Goal: Task Accomplishment & Management: Use online tool/utility

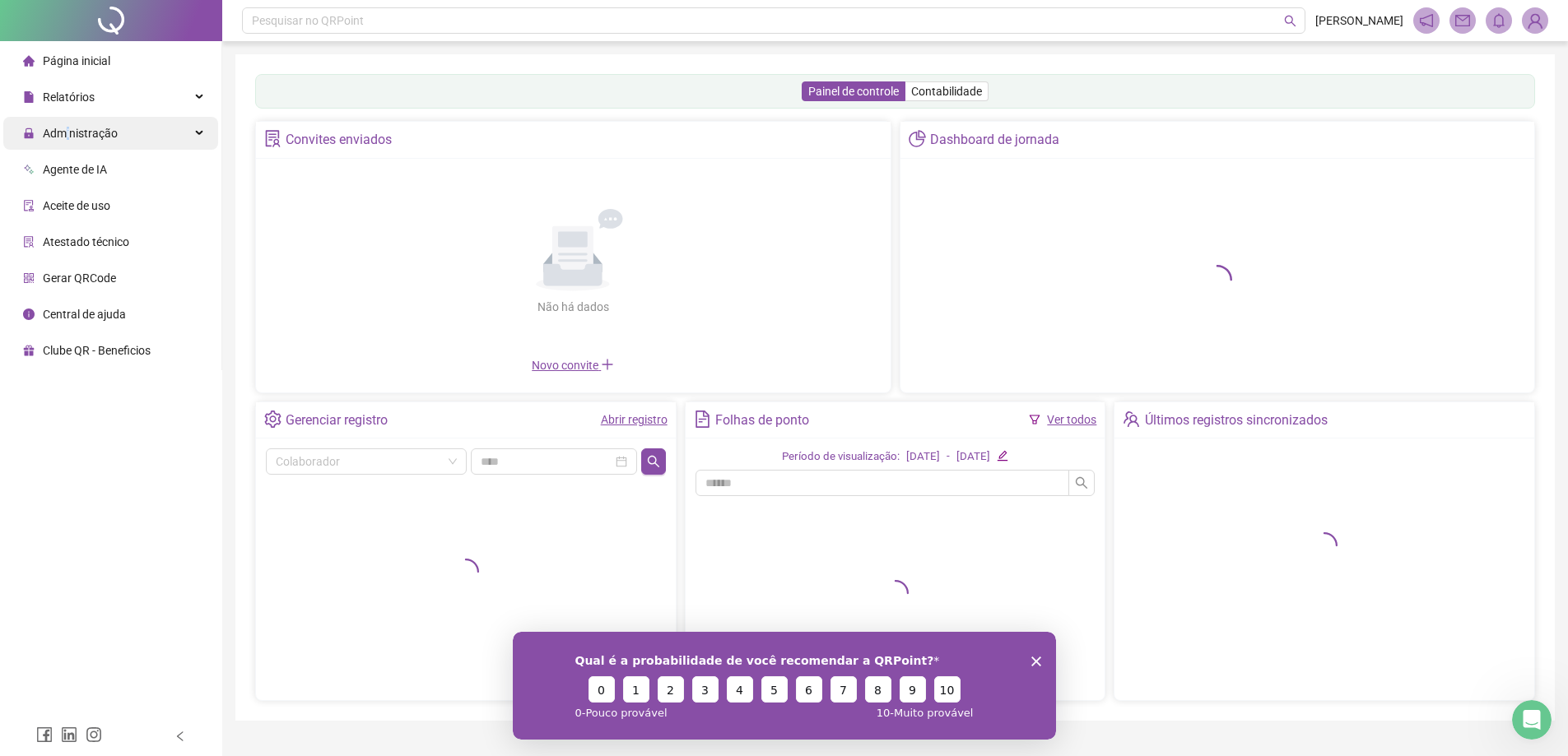
click at [72, 134] on span "Administração" at bounding box center [80, 133] width 75 height 13
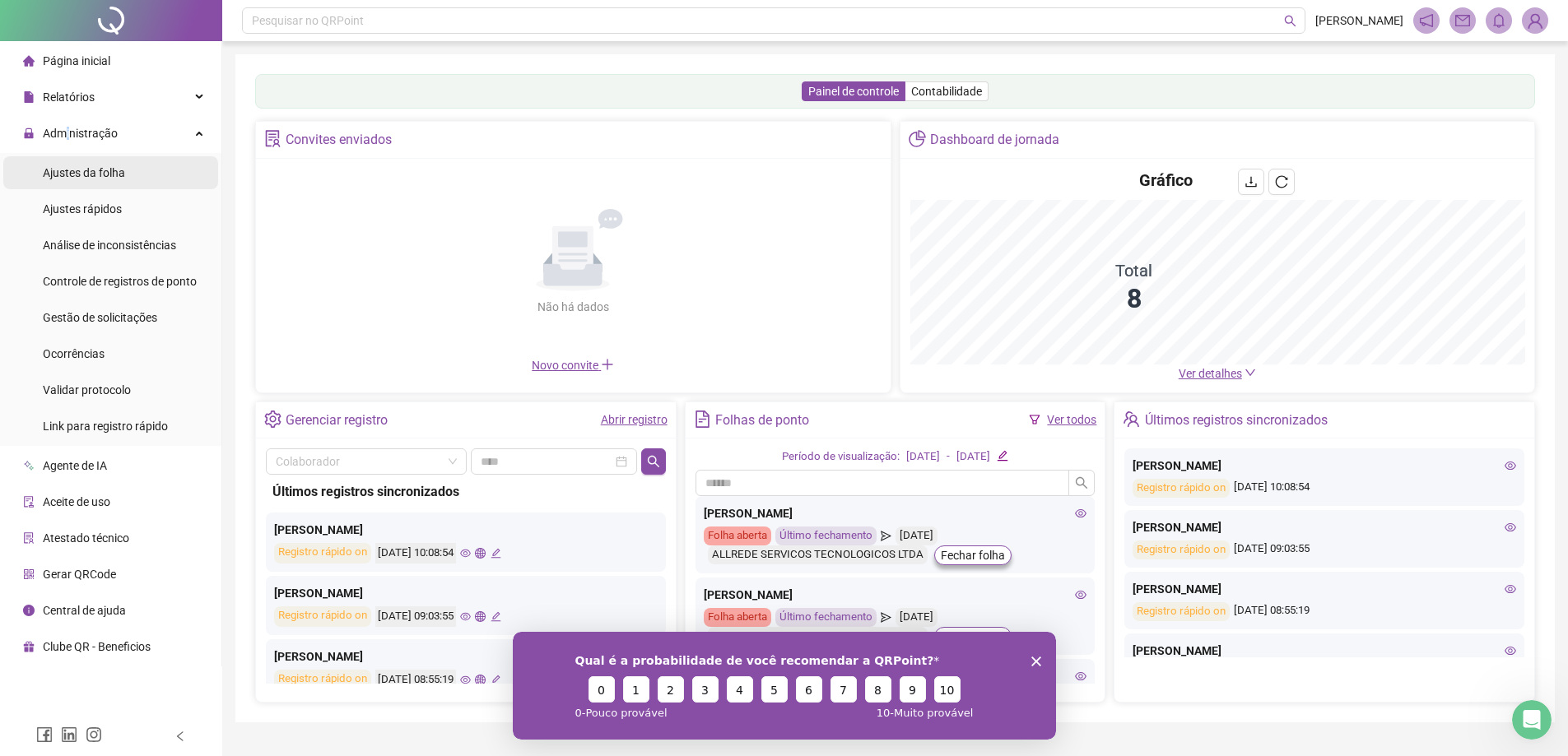
click at [108, 166] on span "Ajustes da folha" at bounding box center [84, 172] width 82 height 13
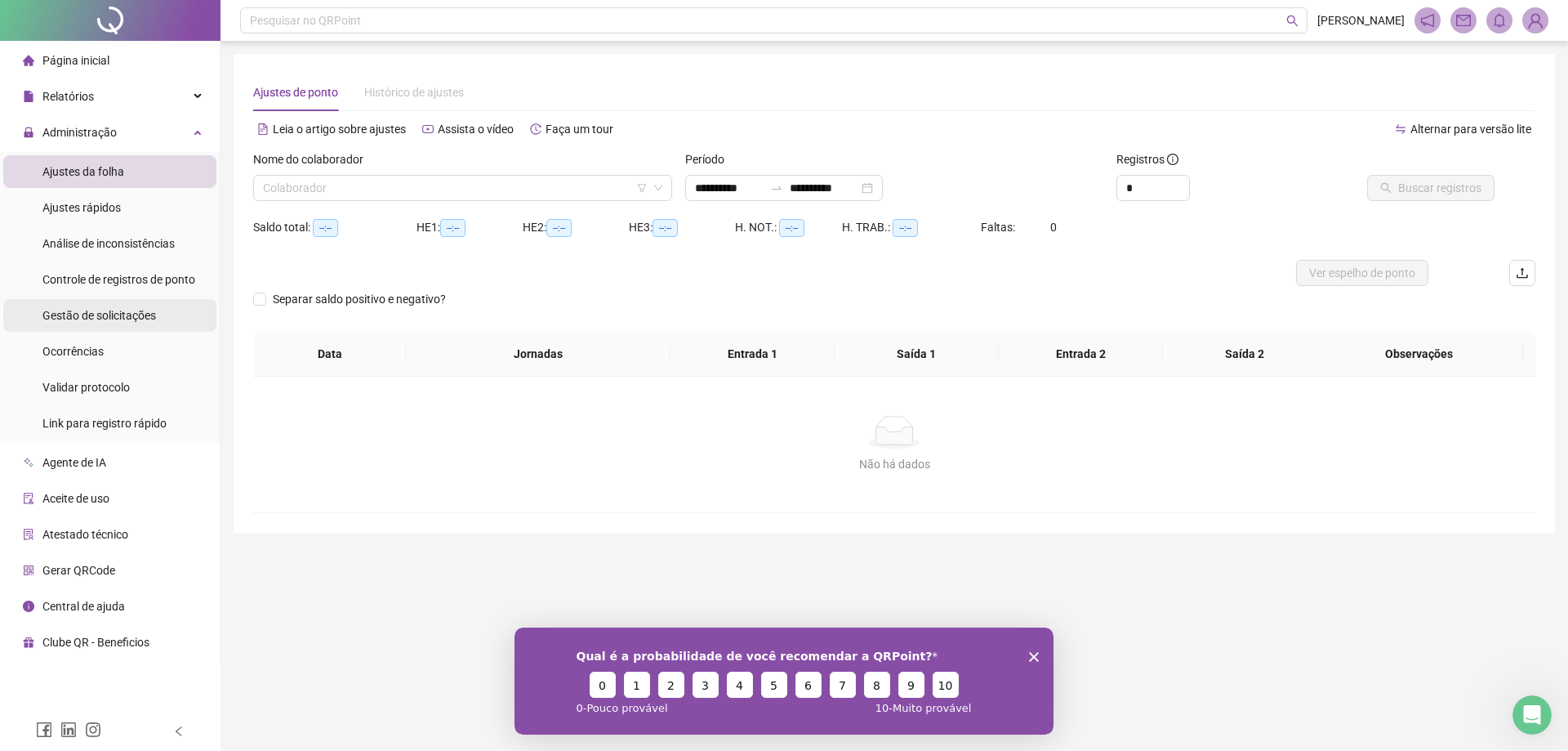
click at [122, 312] on span "Gestão de solicitações" at bounding box center [99, 315] width 114 height 13
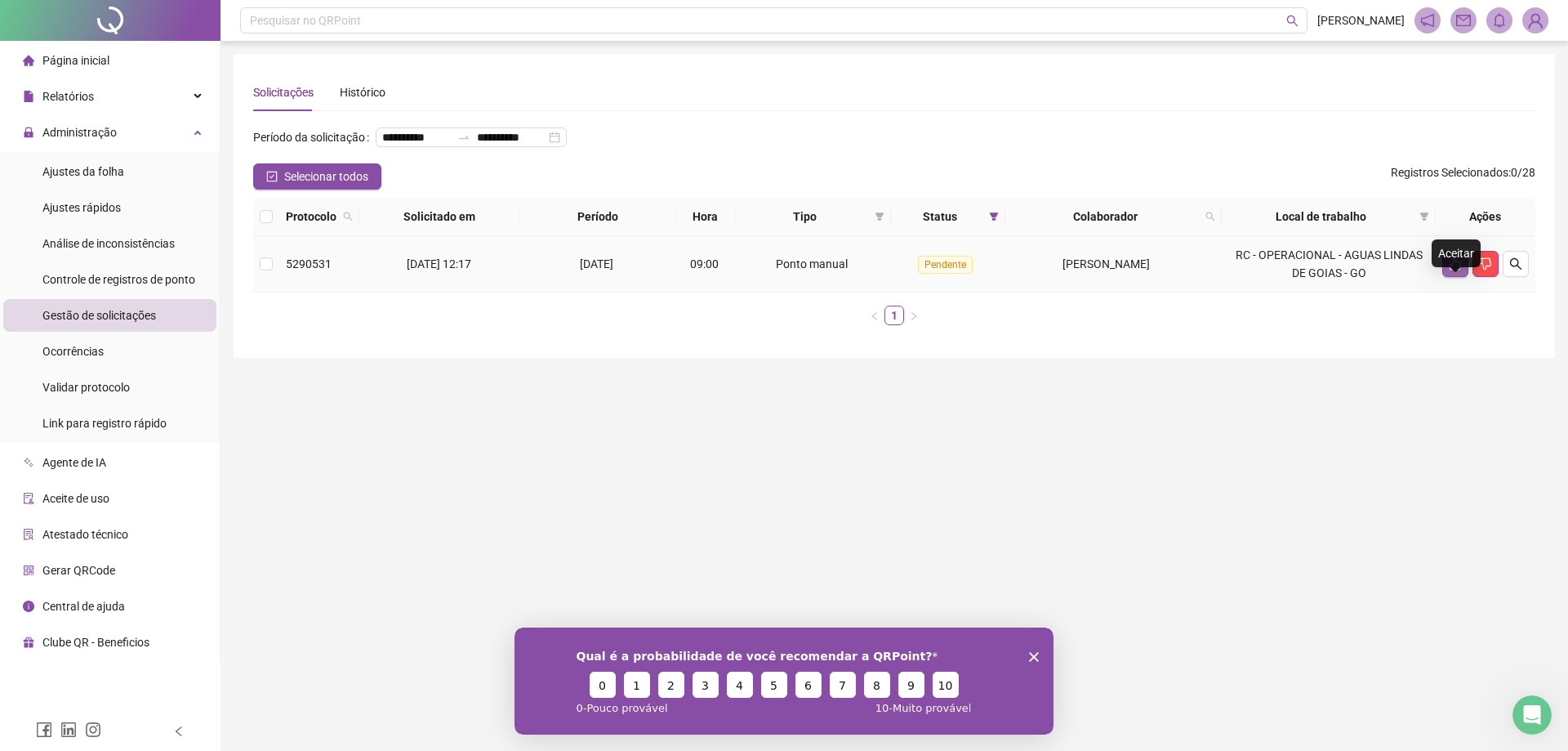
click at [1450, 271] on icon "like" at bounding box center [1455, 264] width 13 height 13
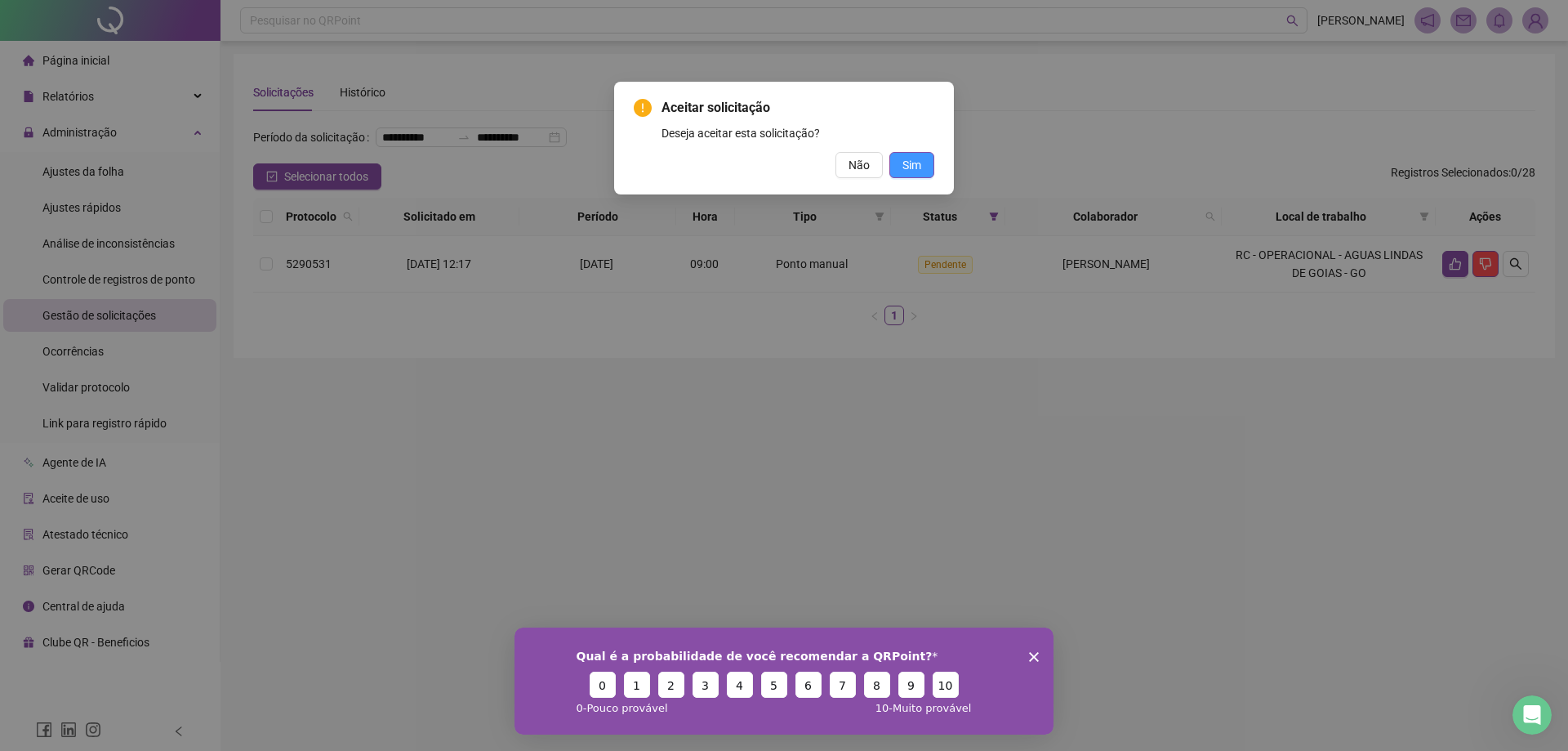
click at [909, 165] on span "Sim" at bounding box center [912, 164] width 19 height 18
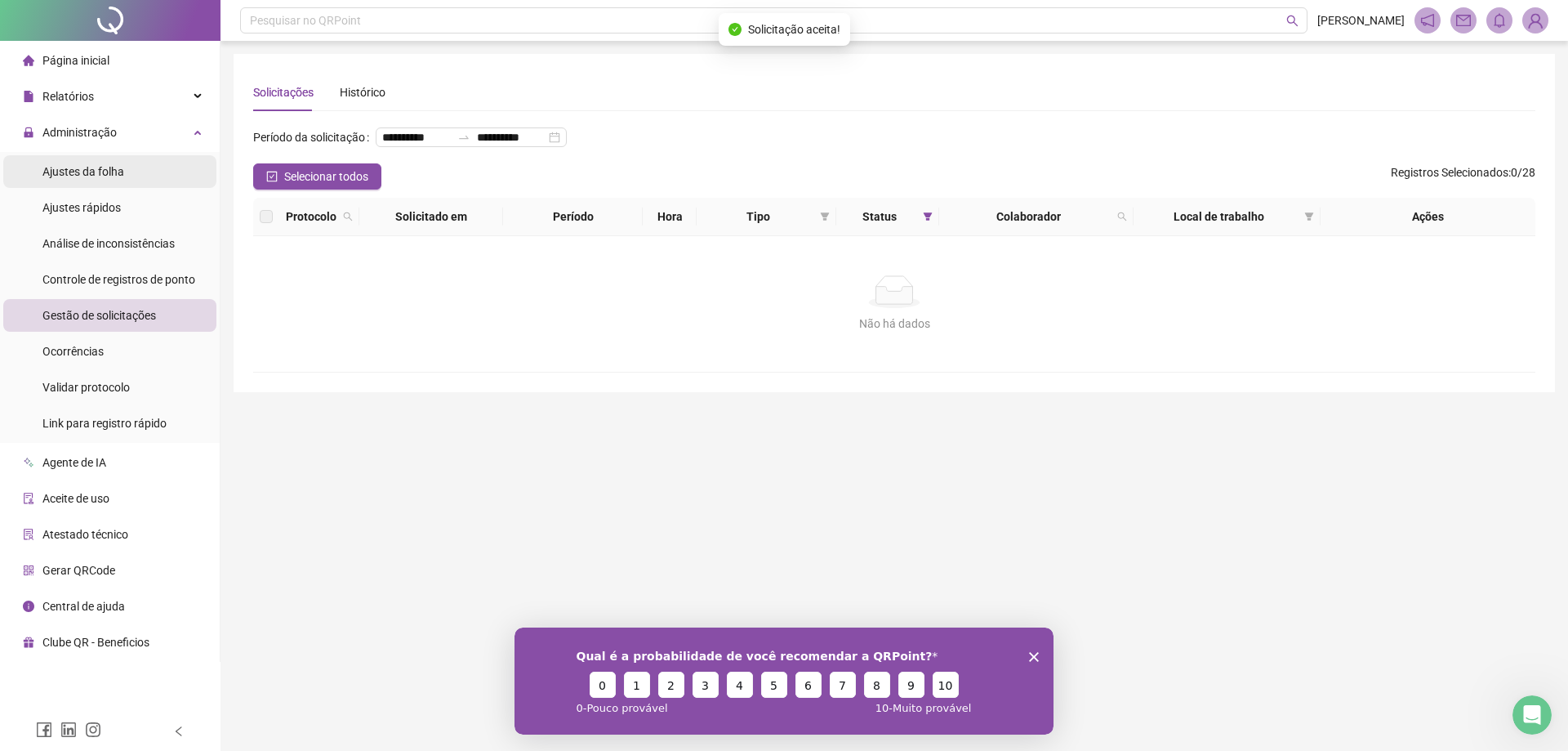
click at [124, 171] on li "Ajustes da folha" at bounding box center [110, 171] width 213 height 33
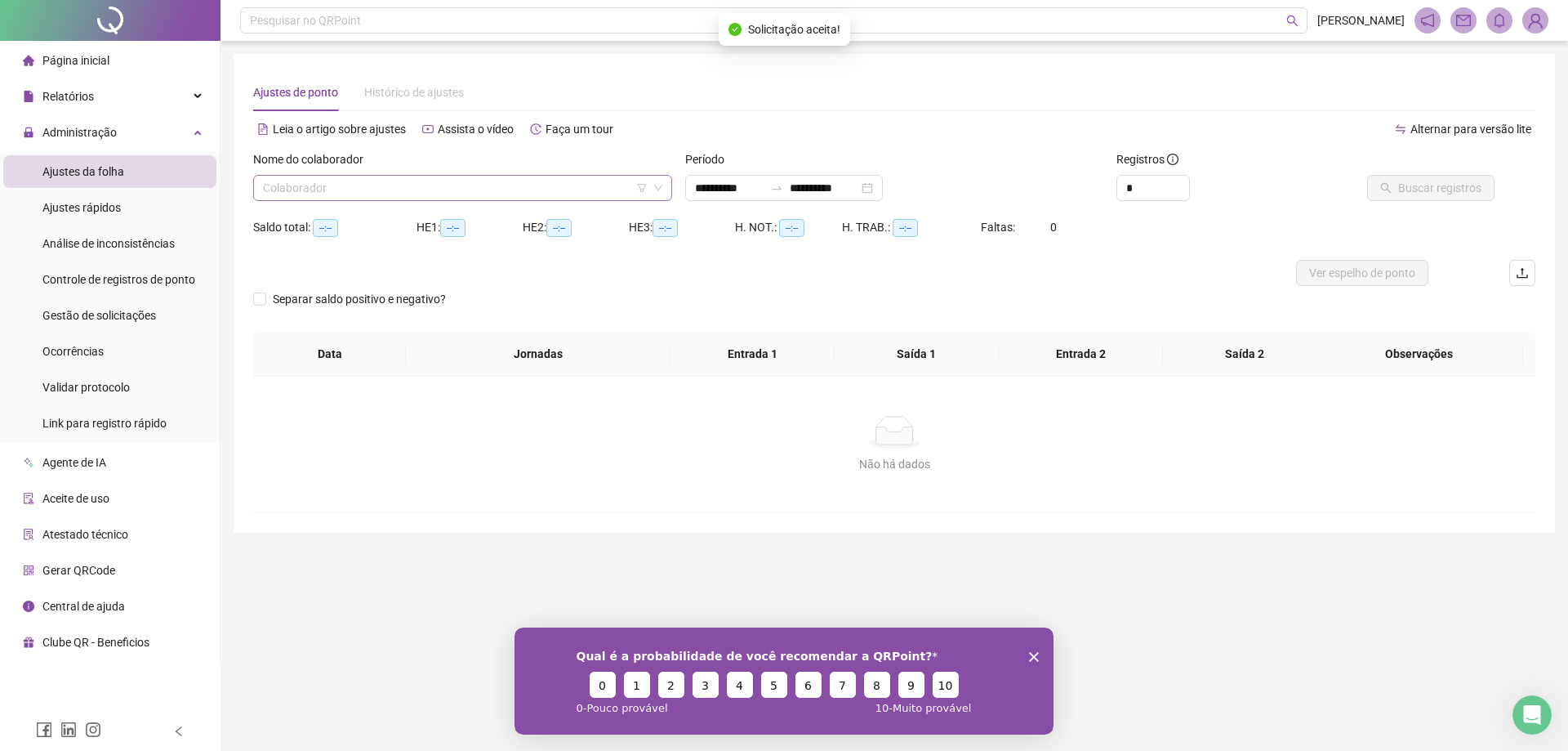
click at [493, 182] on input "search" at bounding box center [454, 188] width 384 height 25
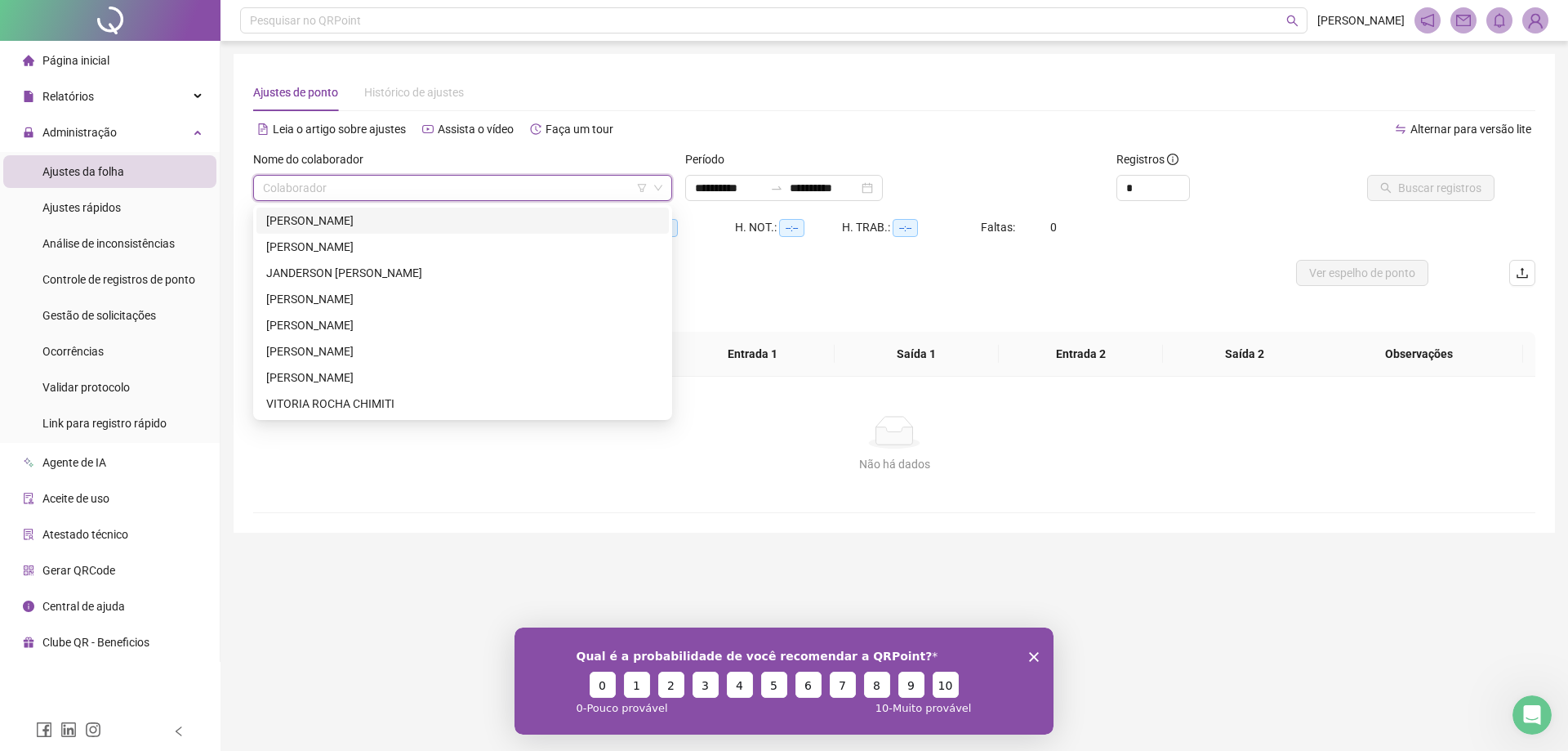
click at [492, 225] on div "[PERSON_NAME]" at bounding box center [462, 220] width 393 height 18
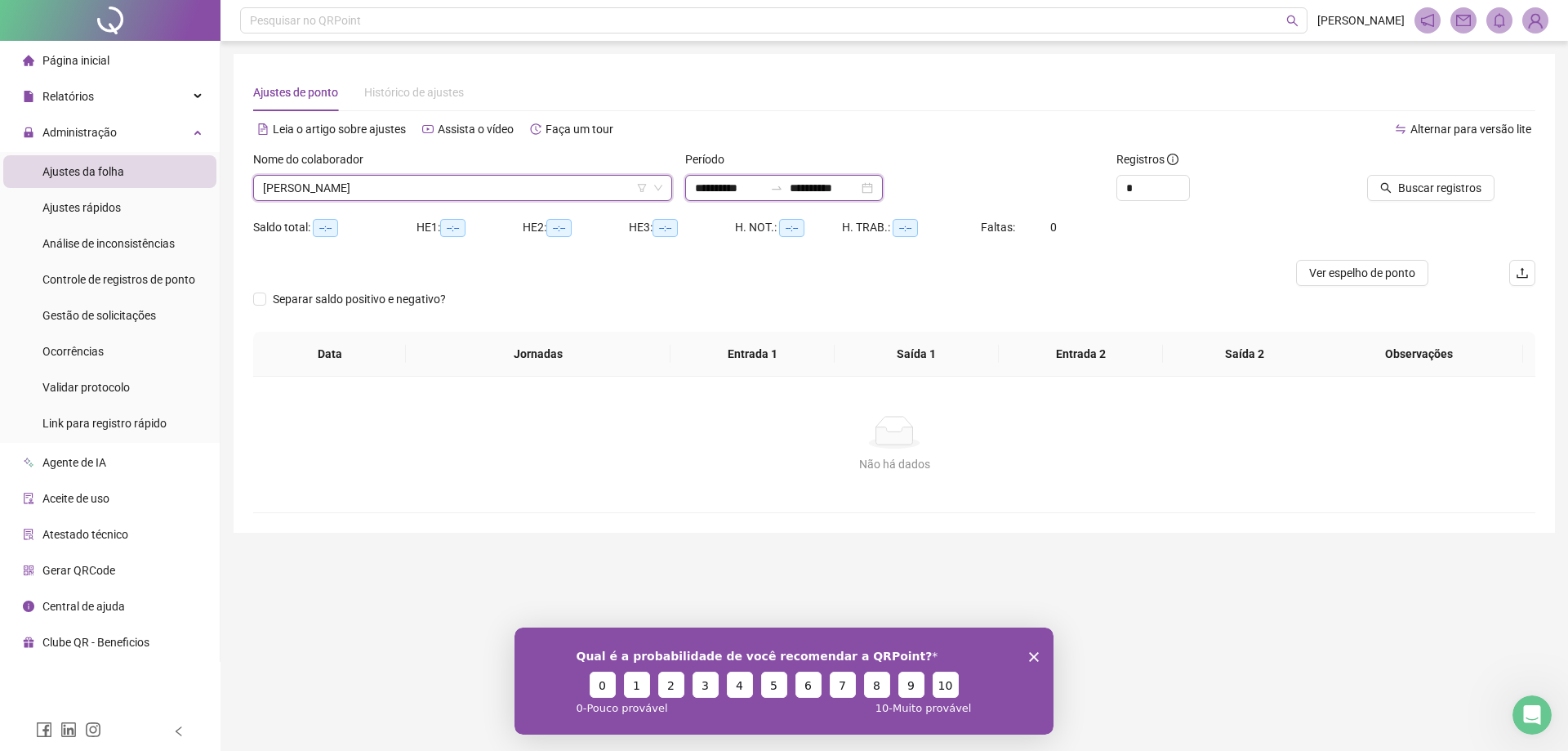
click at [695, 185] on input "**********" at bounding box center [729, 188] width 68 height 18
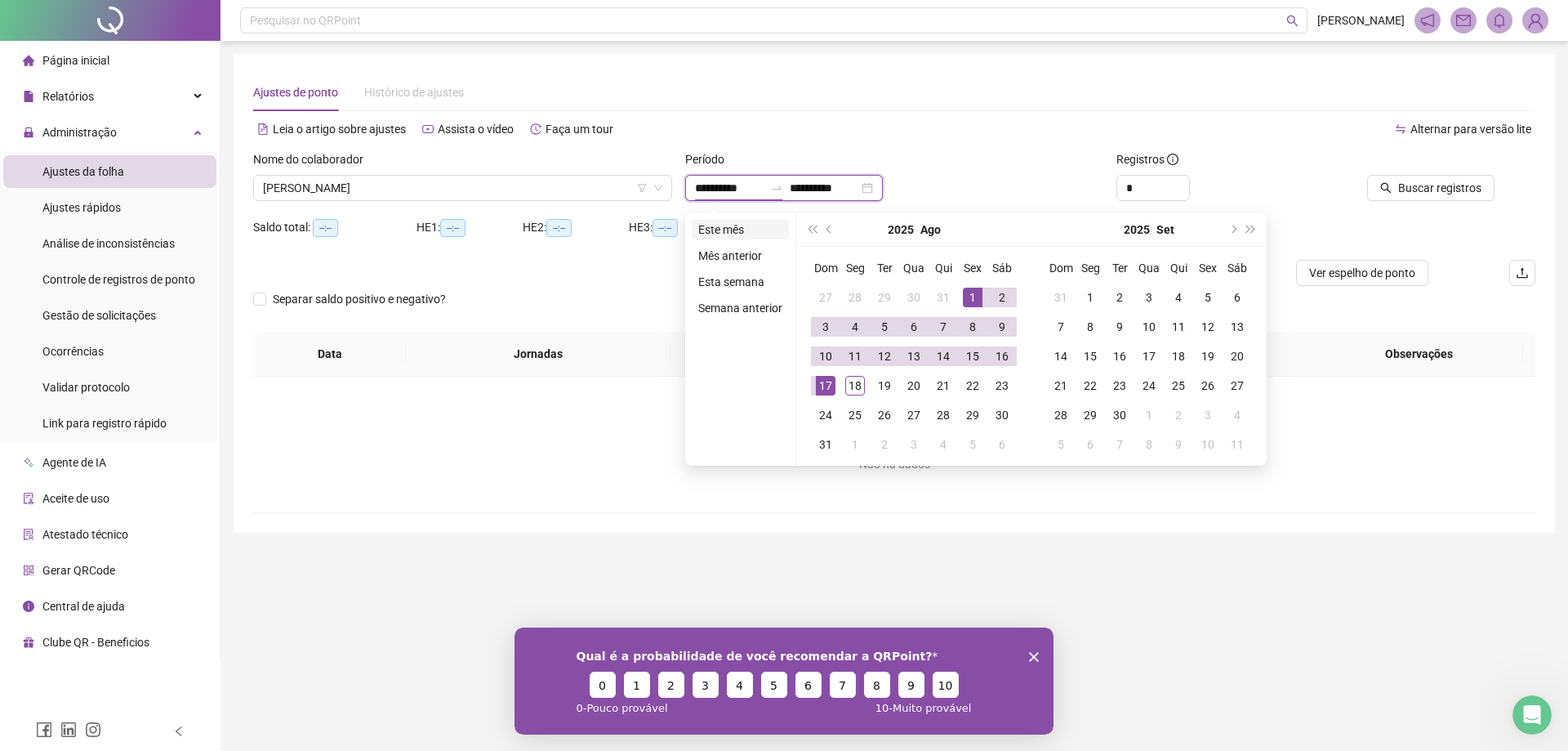
type input "**********"
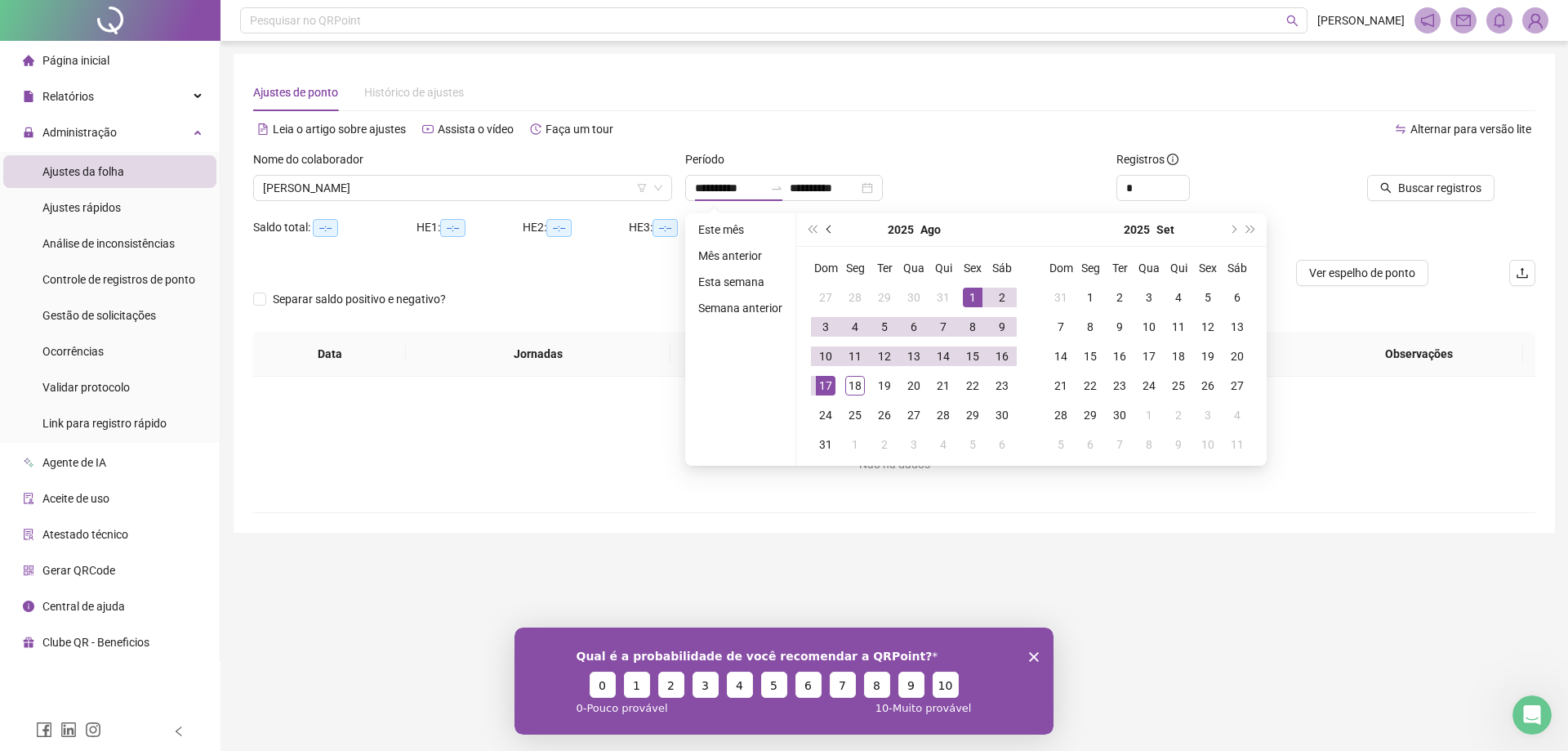
click at [828, 229] on span "prev-year" at bounding box center [831, 229] width 9 height 9
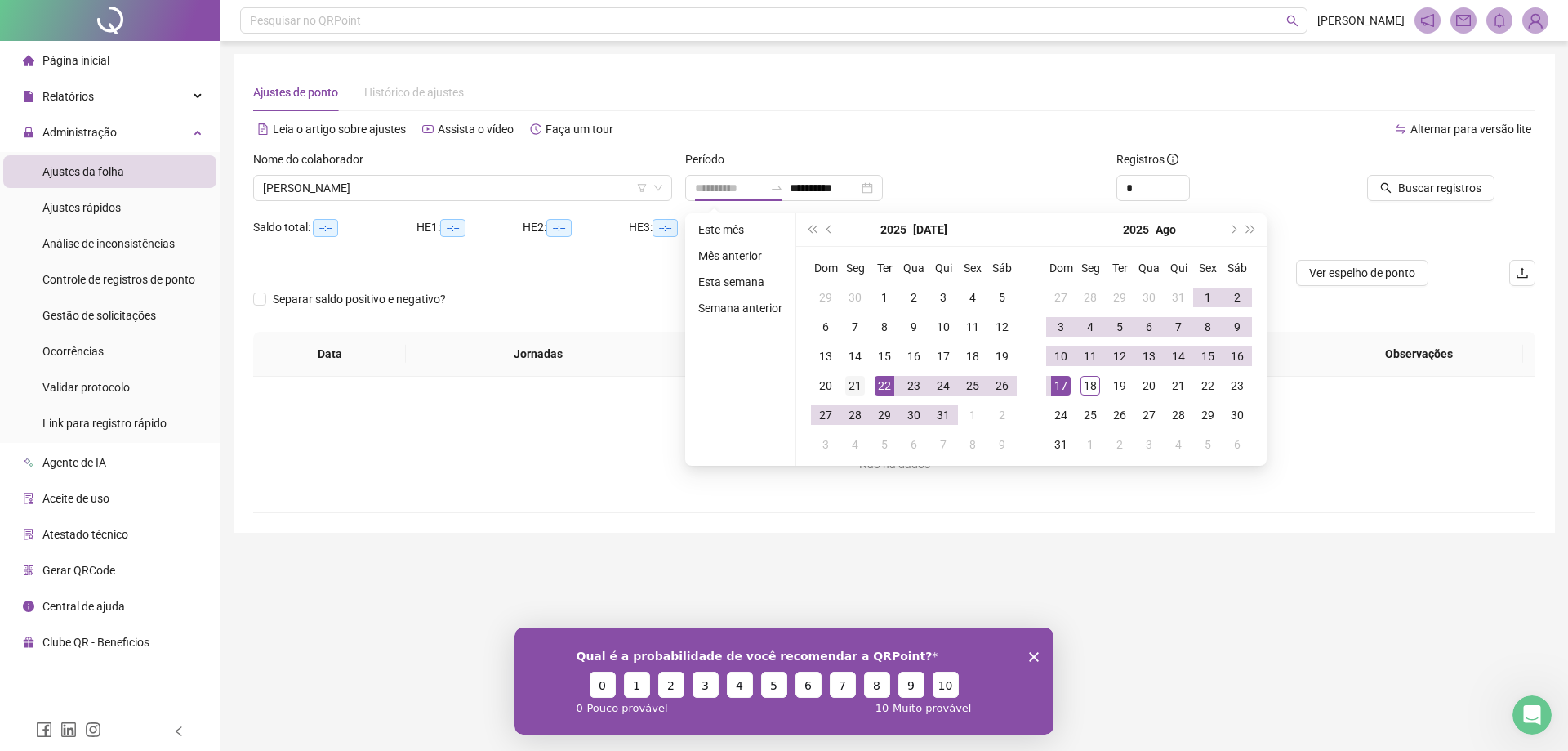
type input "**********"
click at [853, 383] on div "21" at bounding box center [854, 385] width 20 height 20
type input "**********"
click at [1066, 382] on div "17" at bounding box center [1060, 385] width 20 height 20
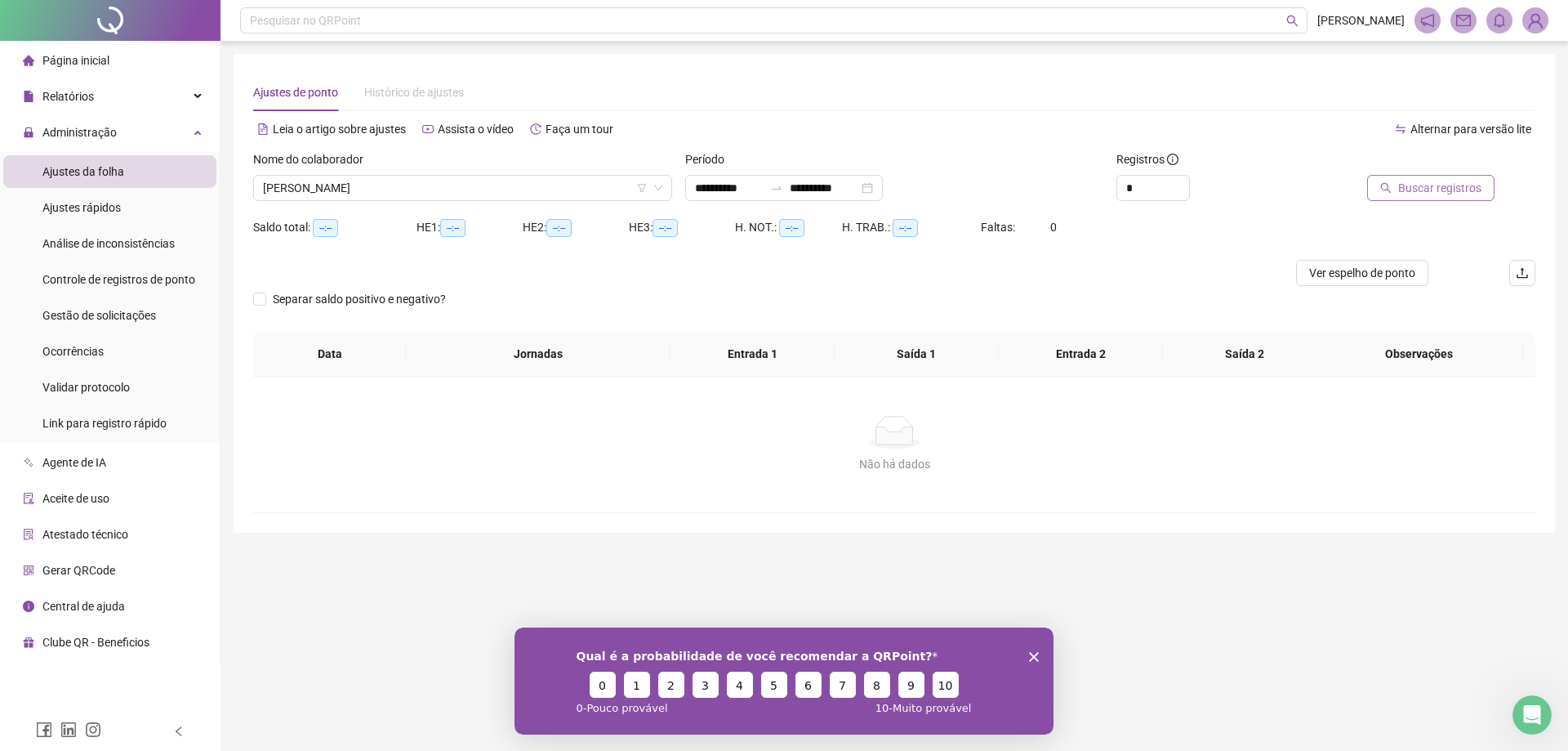
click at [1433, 194] on span "Buscar registros" at bounding box center [1439, 188] width 83 height 18
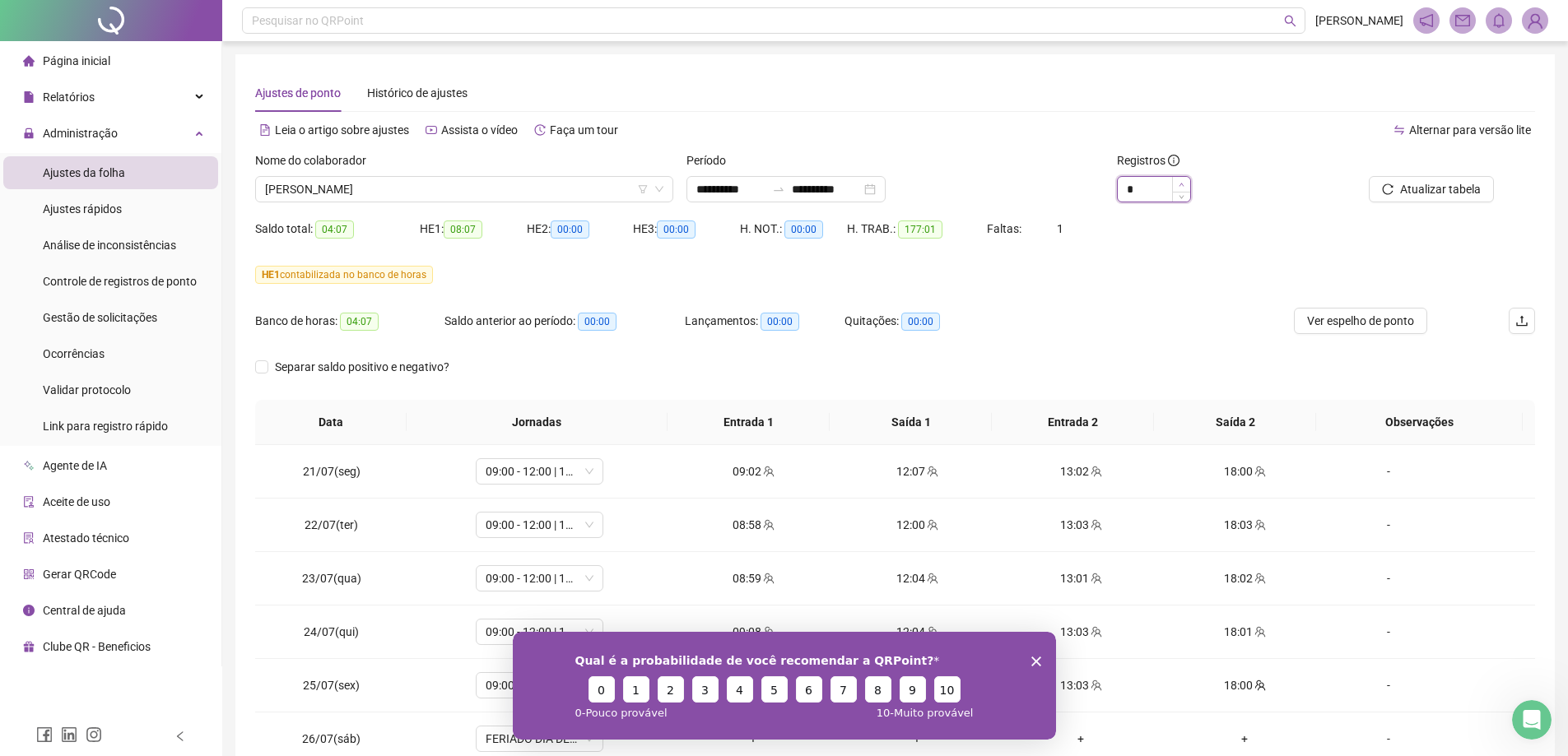
click at [1187, 180] on span "Increase Value" at bounding box center [1181, 184] width 18 height 15
type input "*"
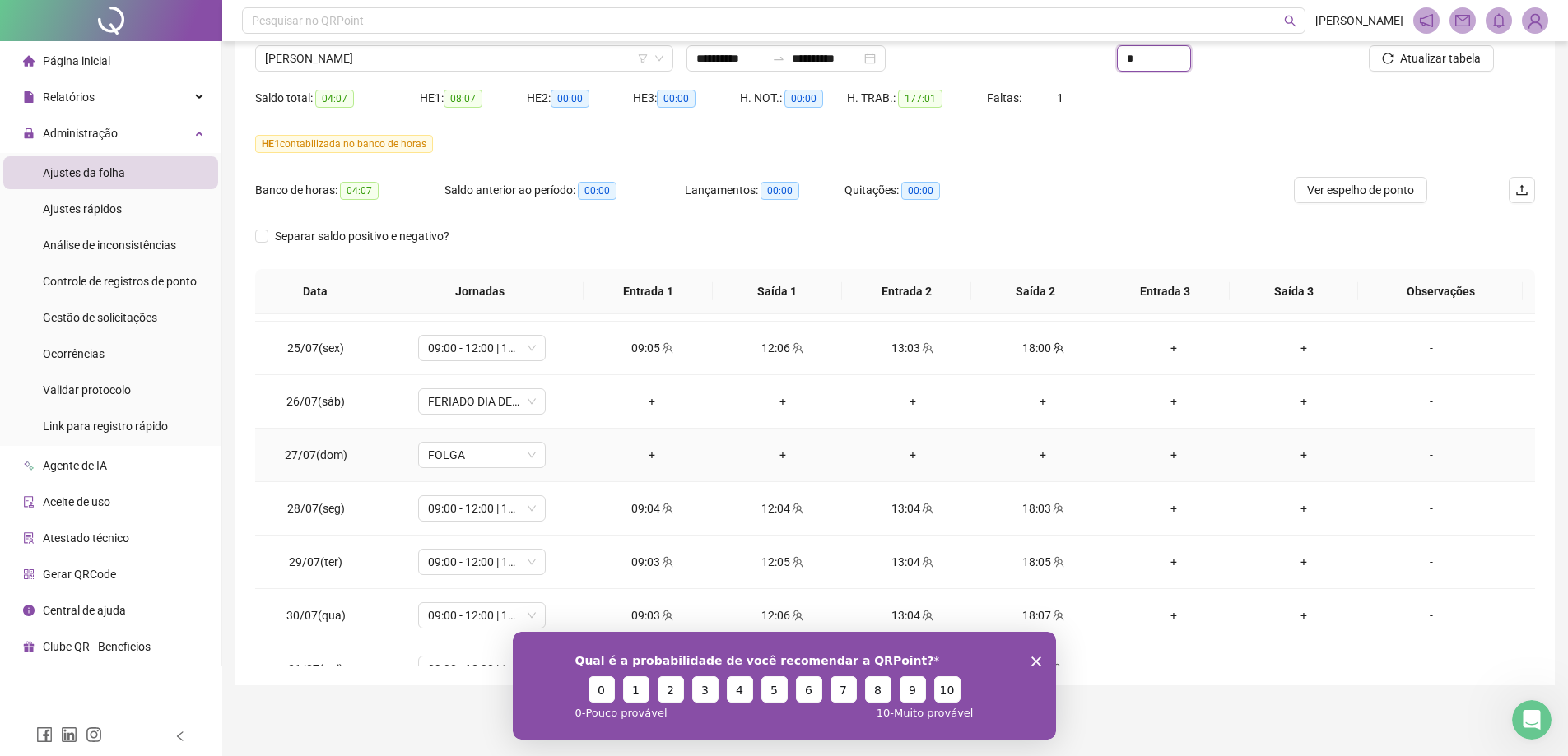
scroll to position [247, 0]
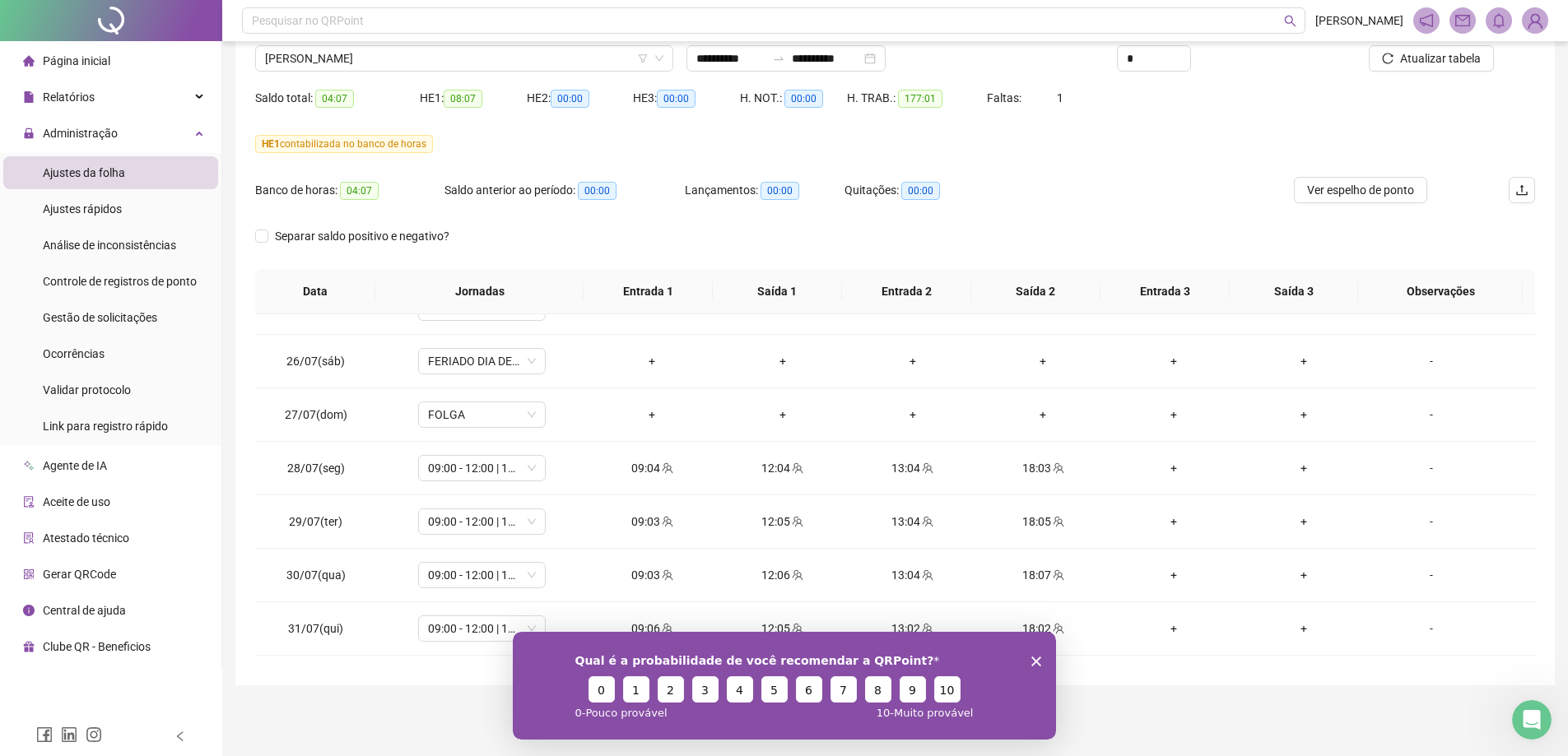
click at [1042, 659] on div "Qual é a probabilidade de você recomendar a QRPoint? 0 1 2 3 4 5 6 7 8 9 10 0 -…" at bounding box center [783, 684] width 543 height 108
click at [1032, 665] on div "Qual é a probabilidade de você recomendar a QRPoint? 0 1 2 3 4 5 6 7 8 9 10 0 -…" at bounding box center [783, 684] width 543 height 108
click at [1033, 655] on icon "Encerrar pesquisa" at bounding box center [1035, 659] width 9 height 9
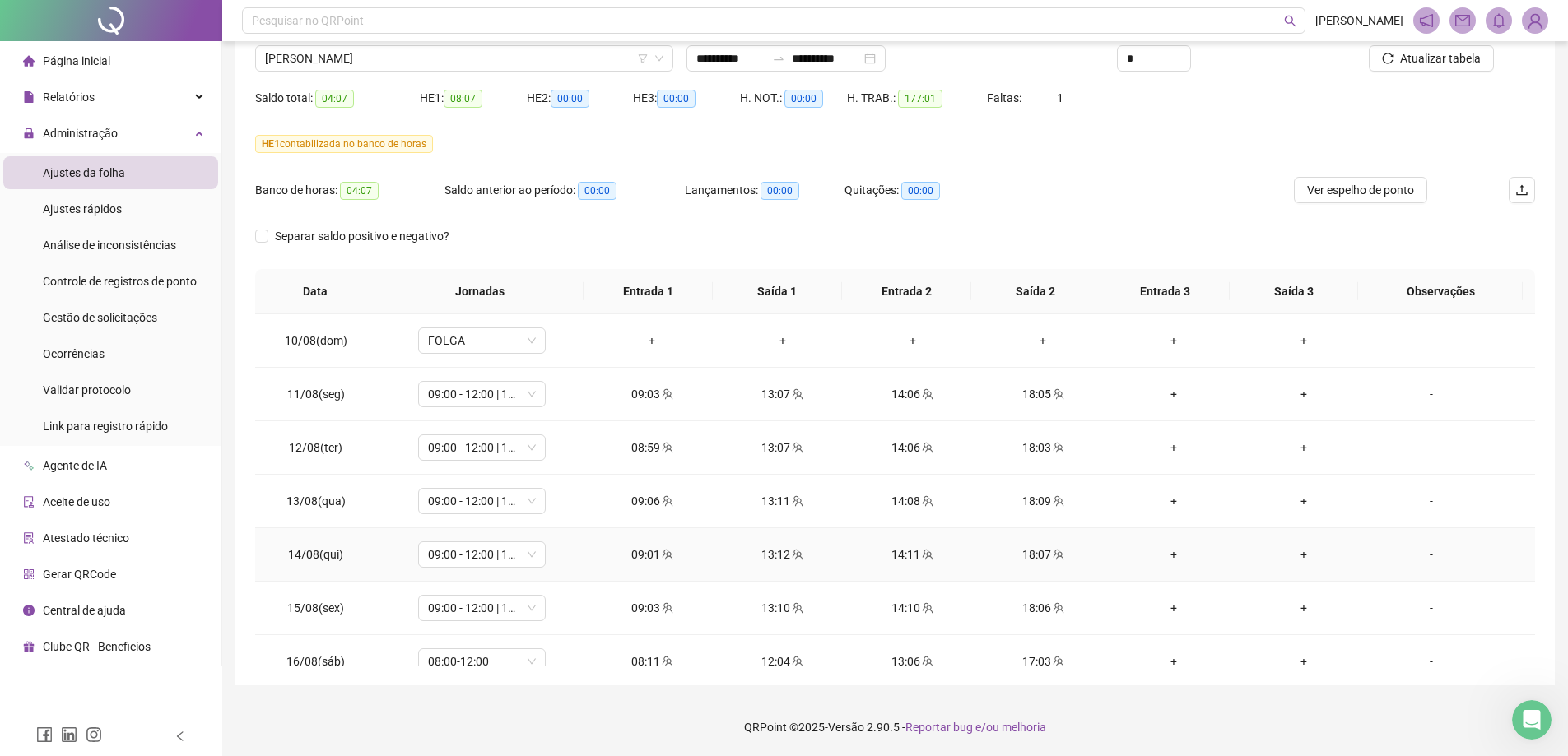
scroll to position [1146, 0]
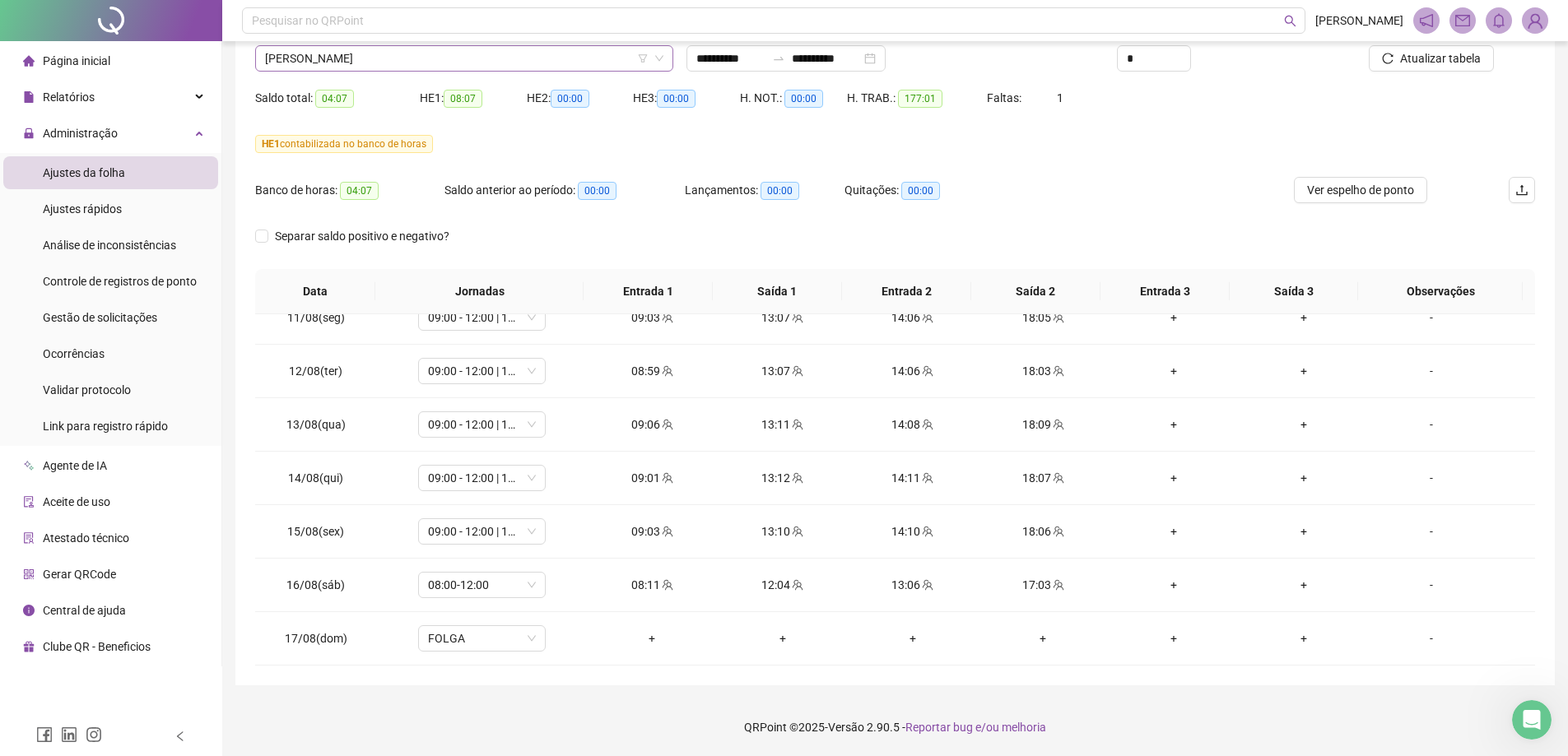
click at [314, 61] on span "[PERSON_NAME]" at bounding box center [464, 58] width 398 height 25
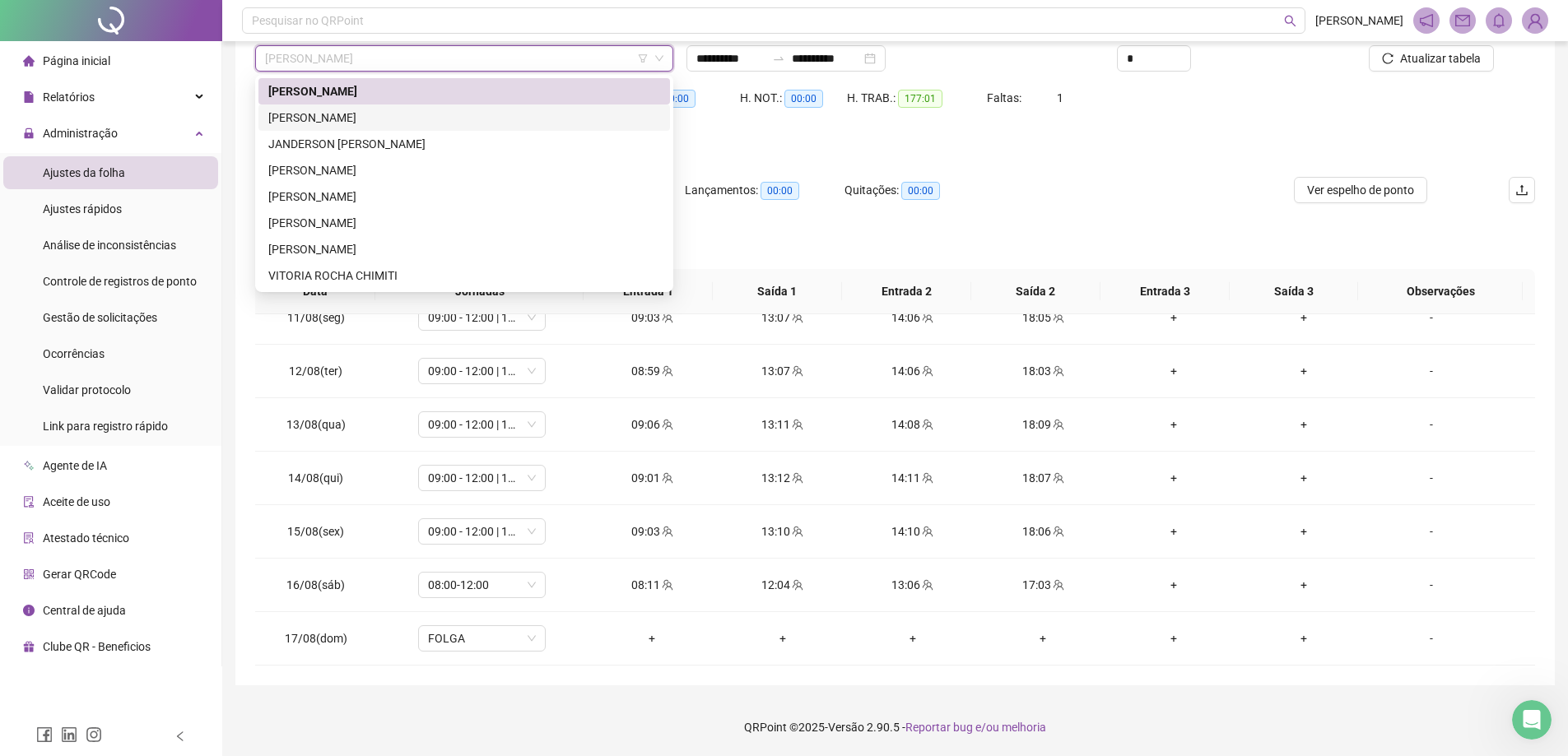
click at [360, 116] on div "[PERSON_NAME]" at bounding box center [464, 117] width 392 height 18
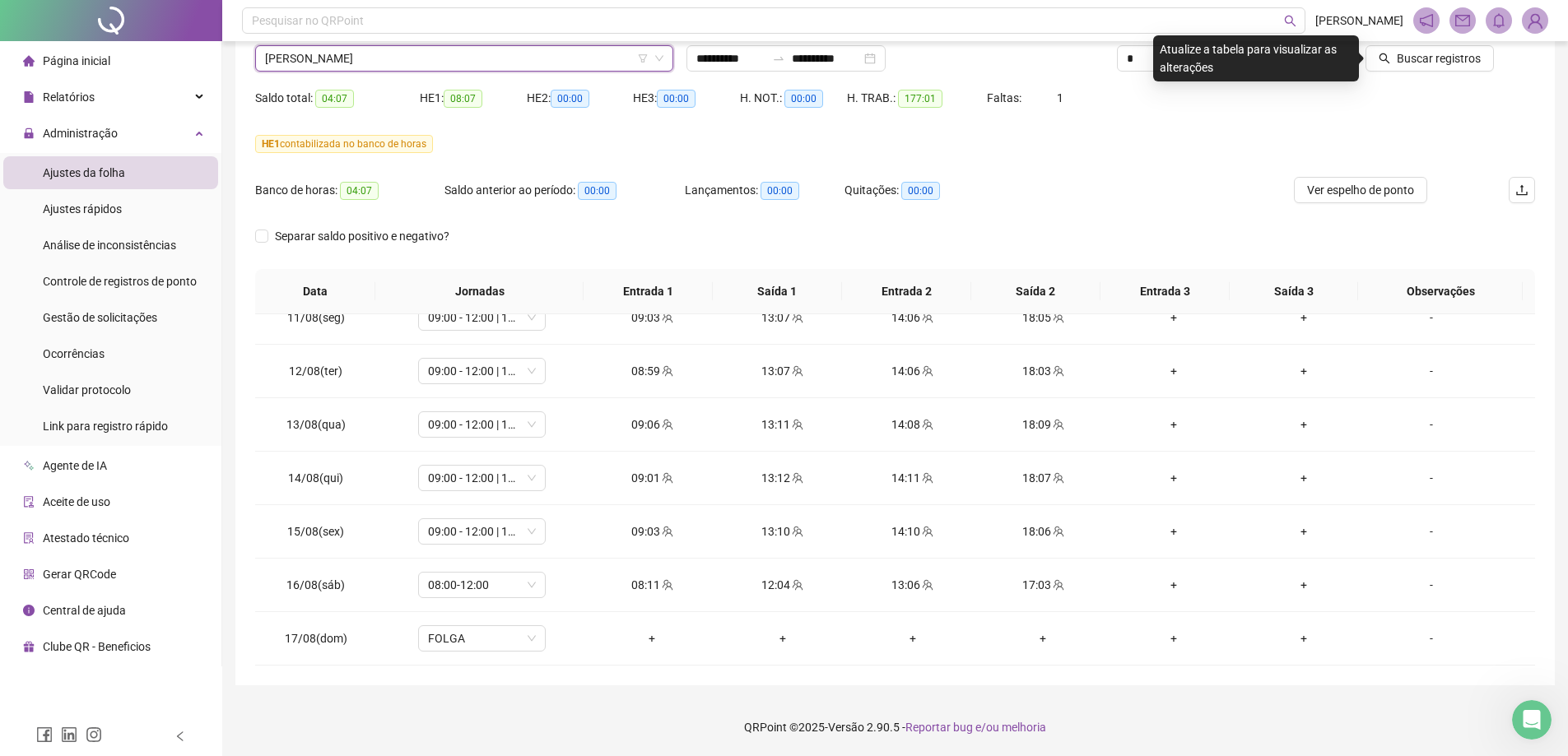
click at [1498, 60] on div "Buscar registros" at bounding box center [1433, 46] width 203 height 51
click at [1459, 59] on span "Buscar registros" at bounding box center [1438, 58] width 84 height 18
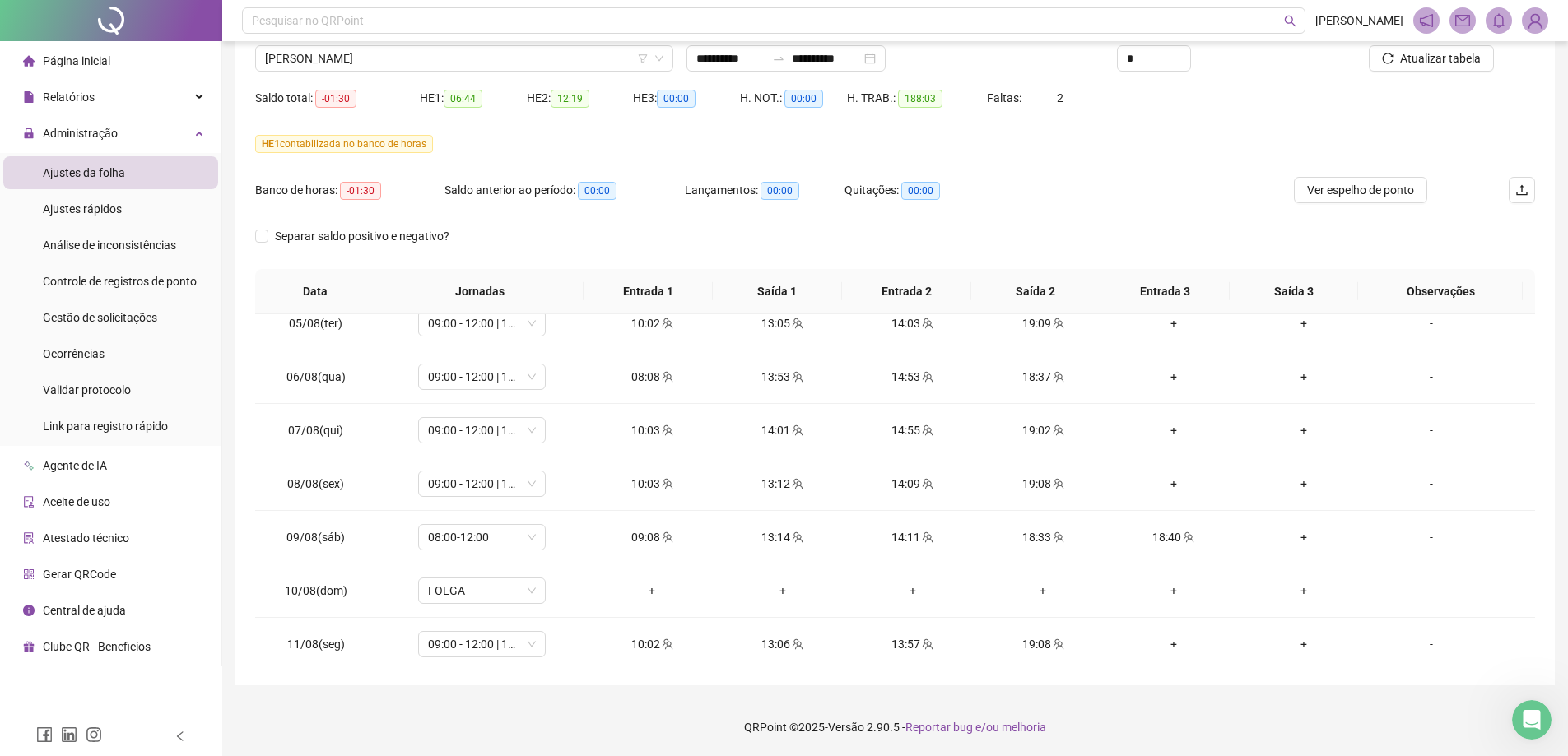
scroll to position [822, 0]
click at [1150, 534] on div "18:40" at bounding box center [1173, 534] width 103 height 18
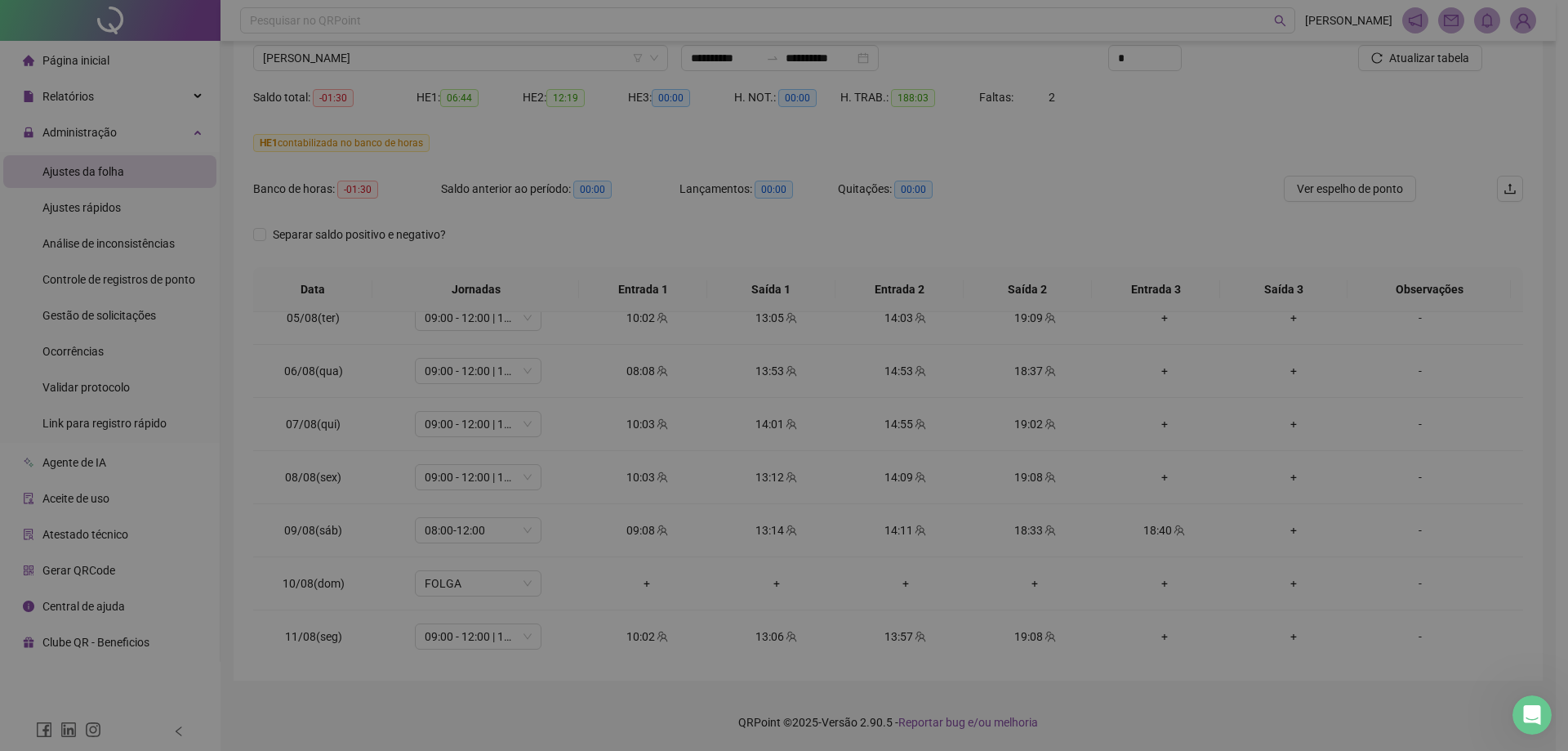
type input "**********"
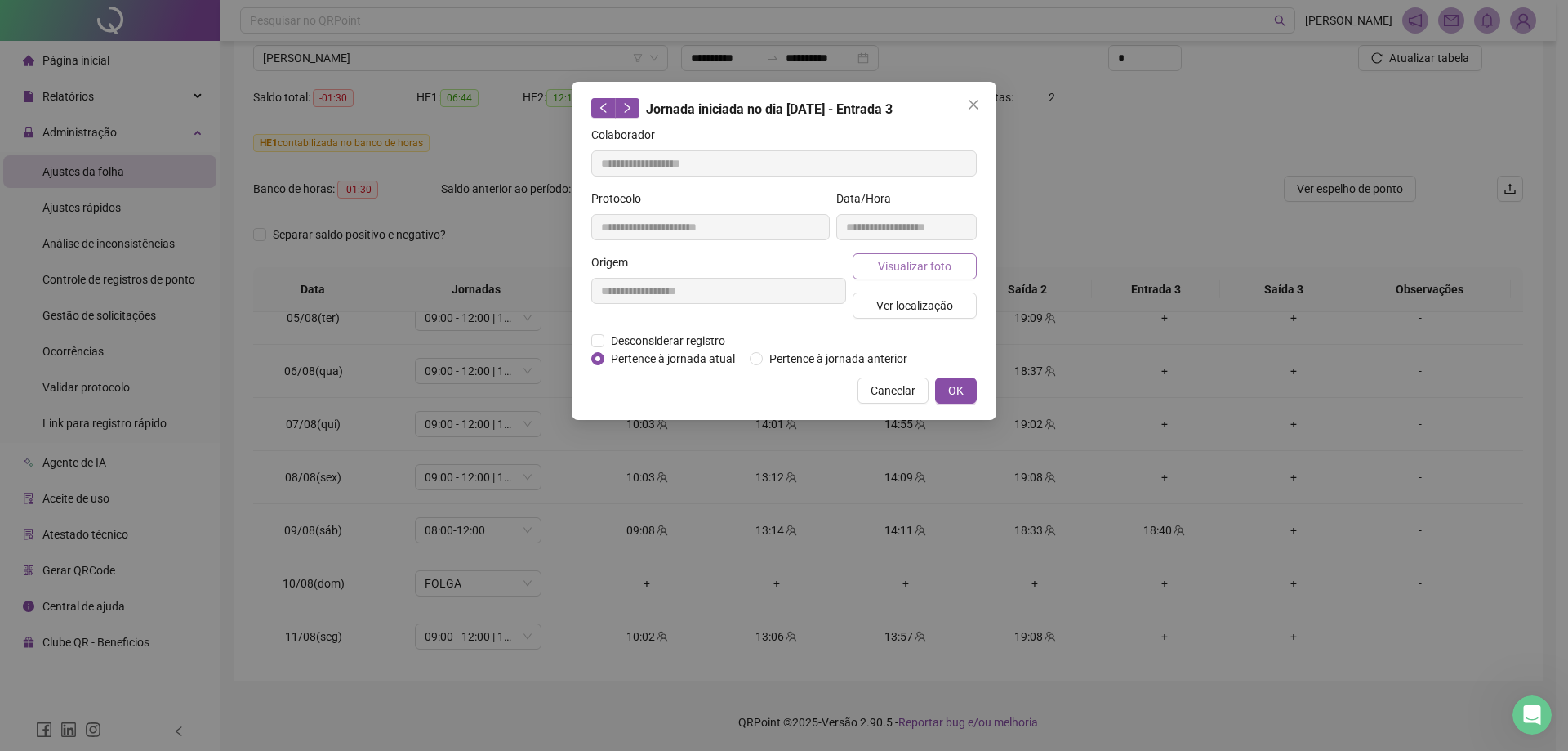
click at [906, 260] on span "Visualizar foto" at bounding box center [915, 266] width 74 height 18
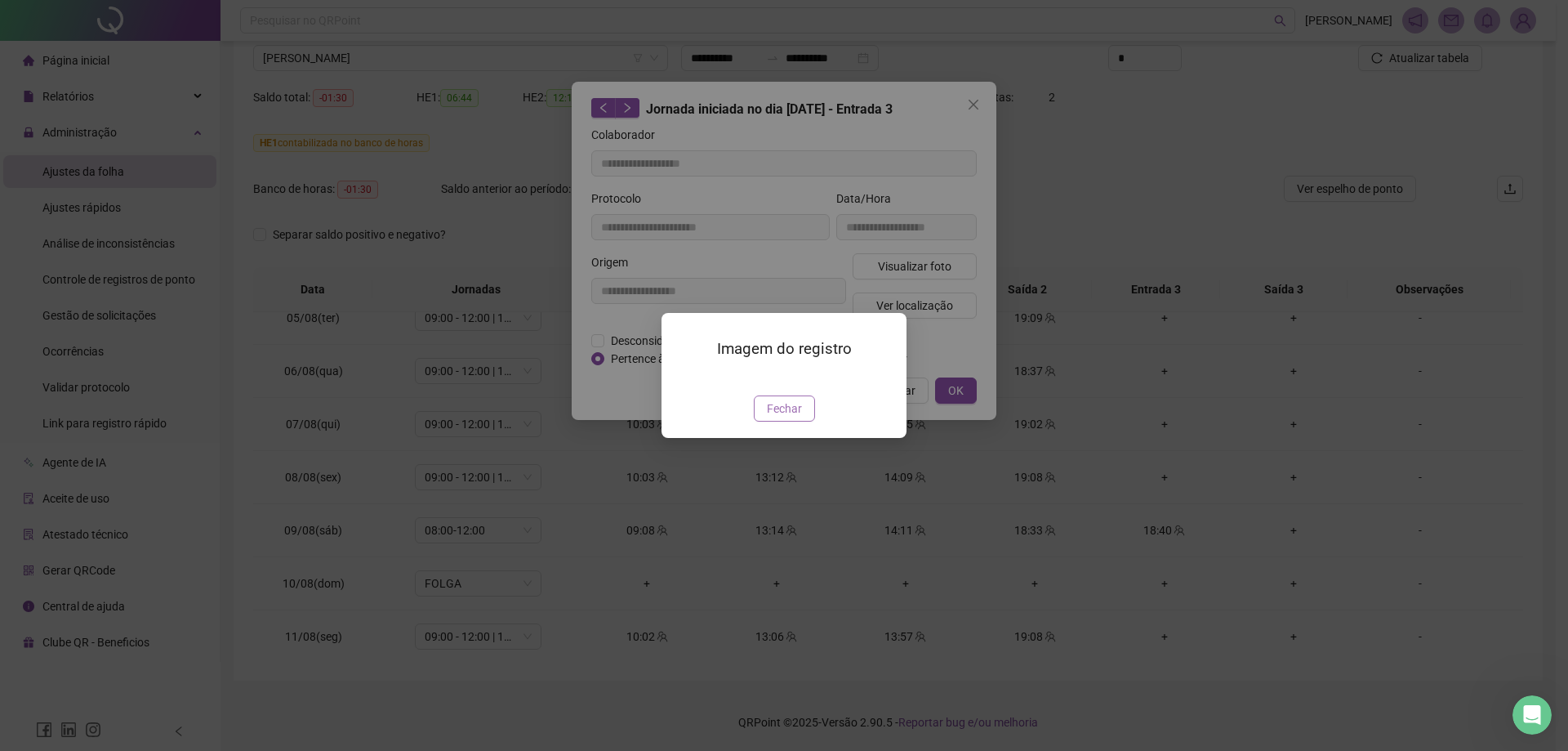
click at [798, 418] on span "Fechar" at bounding box center [784, 408] width 35 height 18
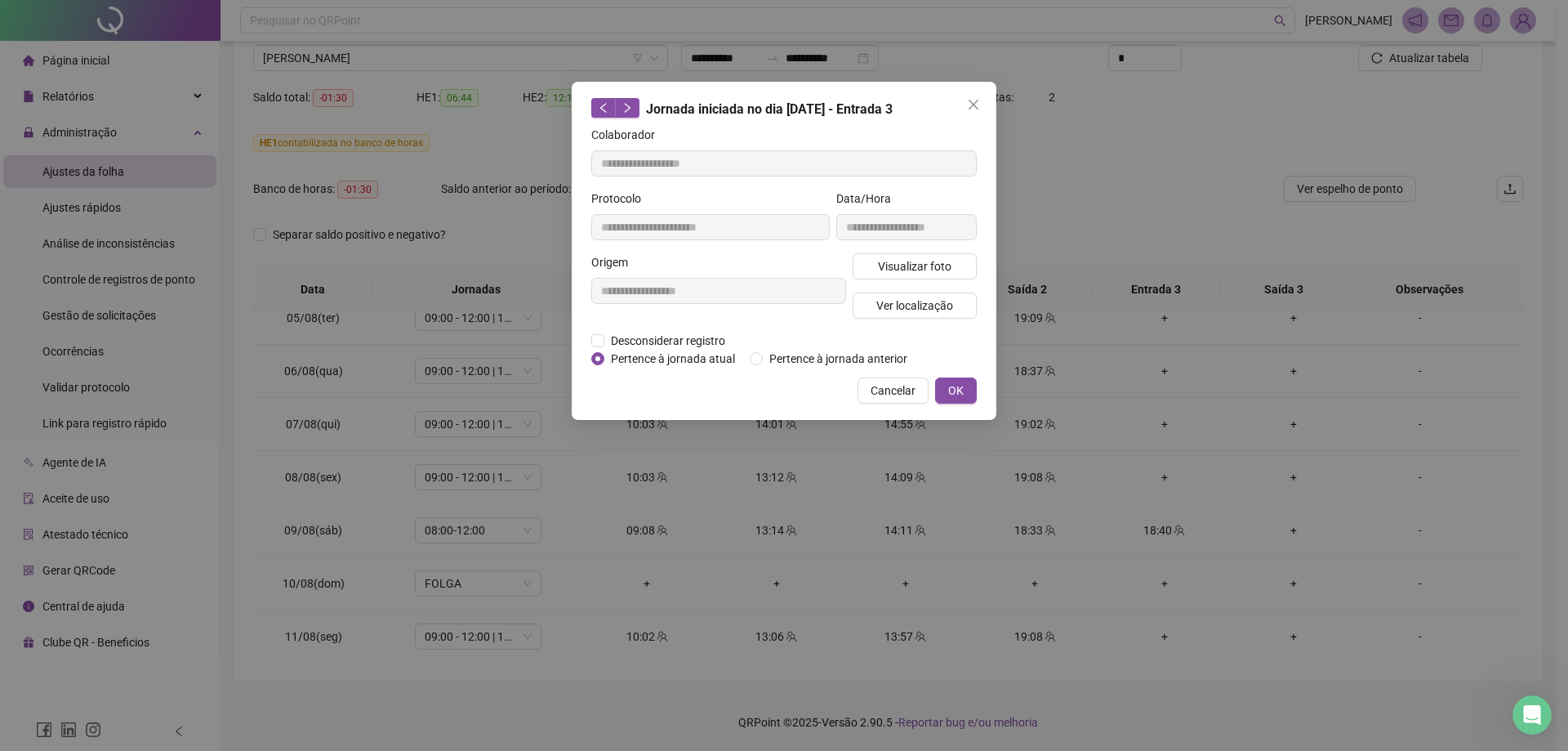
click at [1036, 521] on div "**********" at bounding box center [784, 375] width 1568 height 751
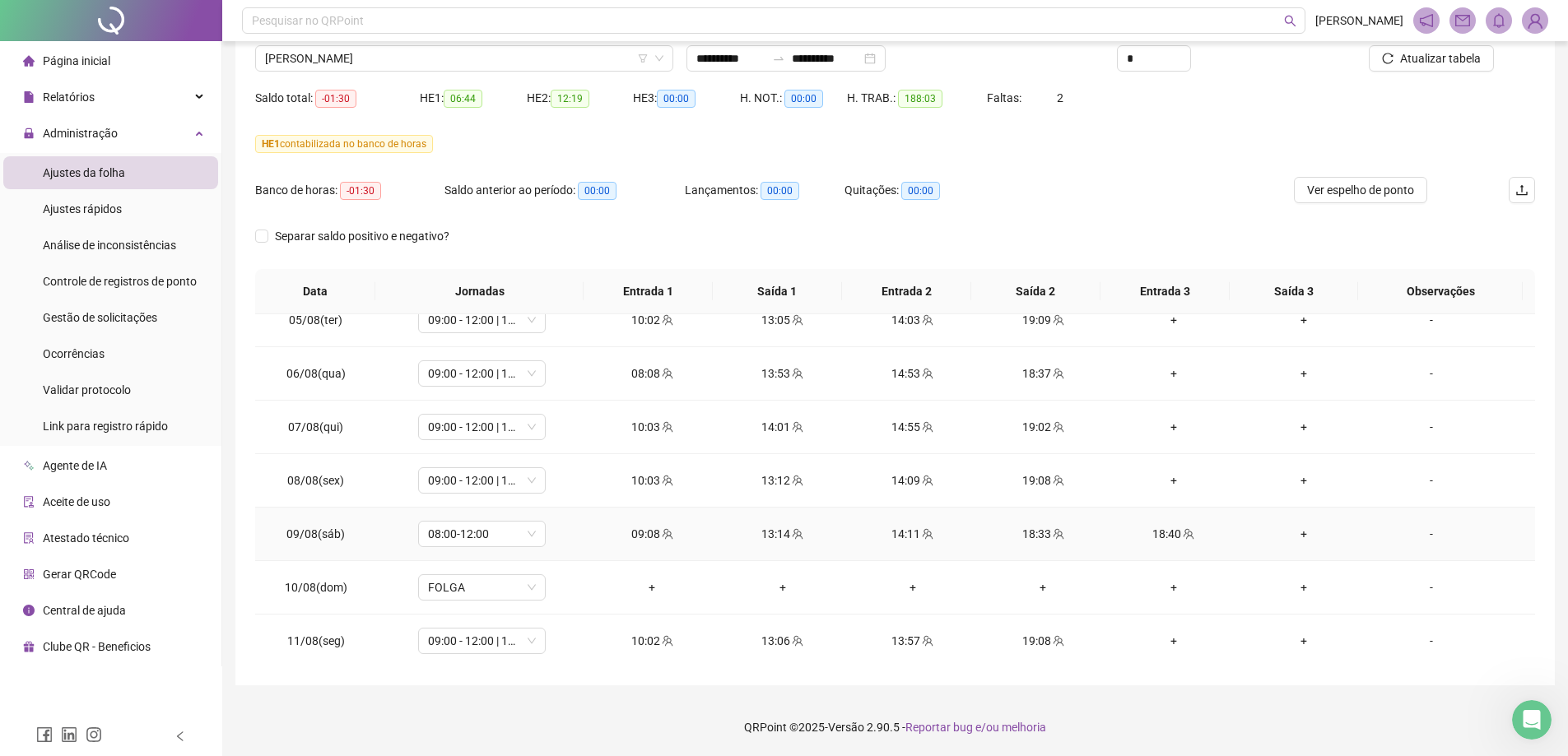
click at [1032, 545] on td "18:33" at bounding box center [1042, 534] width 130 height 53
click at [1032, 536] on div "18:33" at bounding box center [1043, 534] width 103 height 18
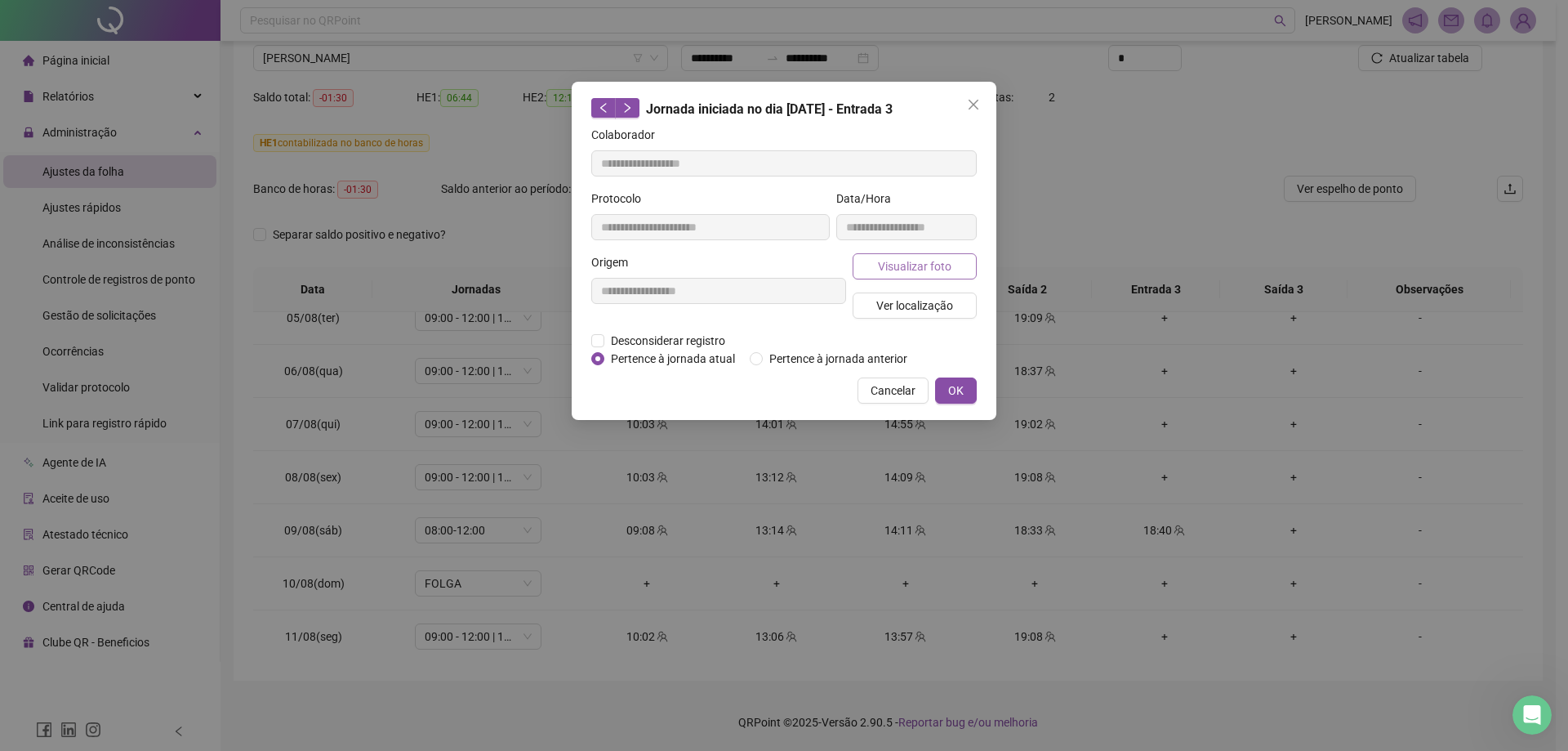
click at [928, 266] on span "Visualizar foto" at bounding box center [915, 266] width 74 height 18
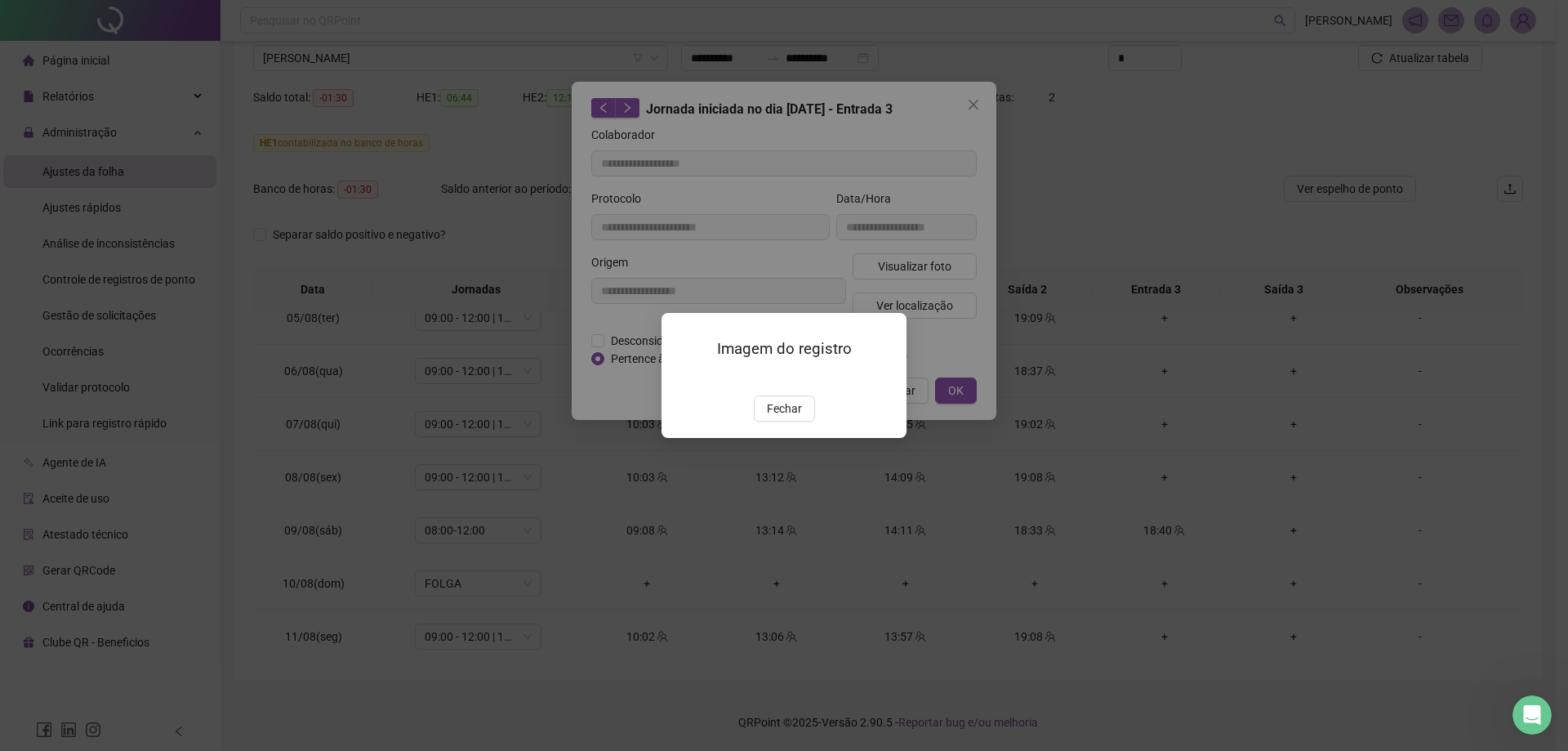
click at [928, 267] on div "Imagem do registro Fechar" at bounding box center [784, 375] width 1568 height 751
click at [971, 106] on div "Imagem do registro Fechar" at bounding box center [784, 375] width 1568 height 751
click at [976, 99] on div "Imagem do registro Fechar" at bounding box center [784, 375] width 1568 height 751
type input "**********"
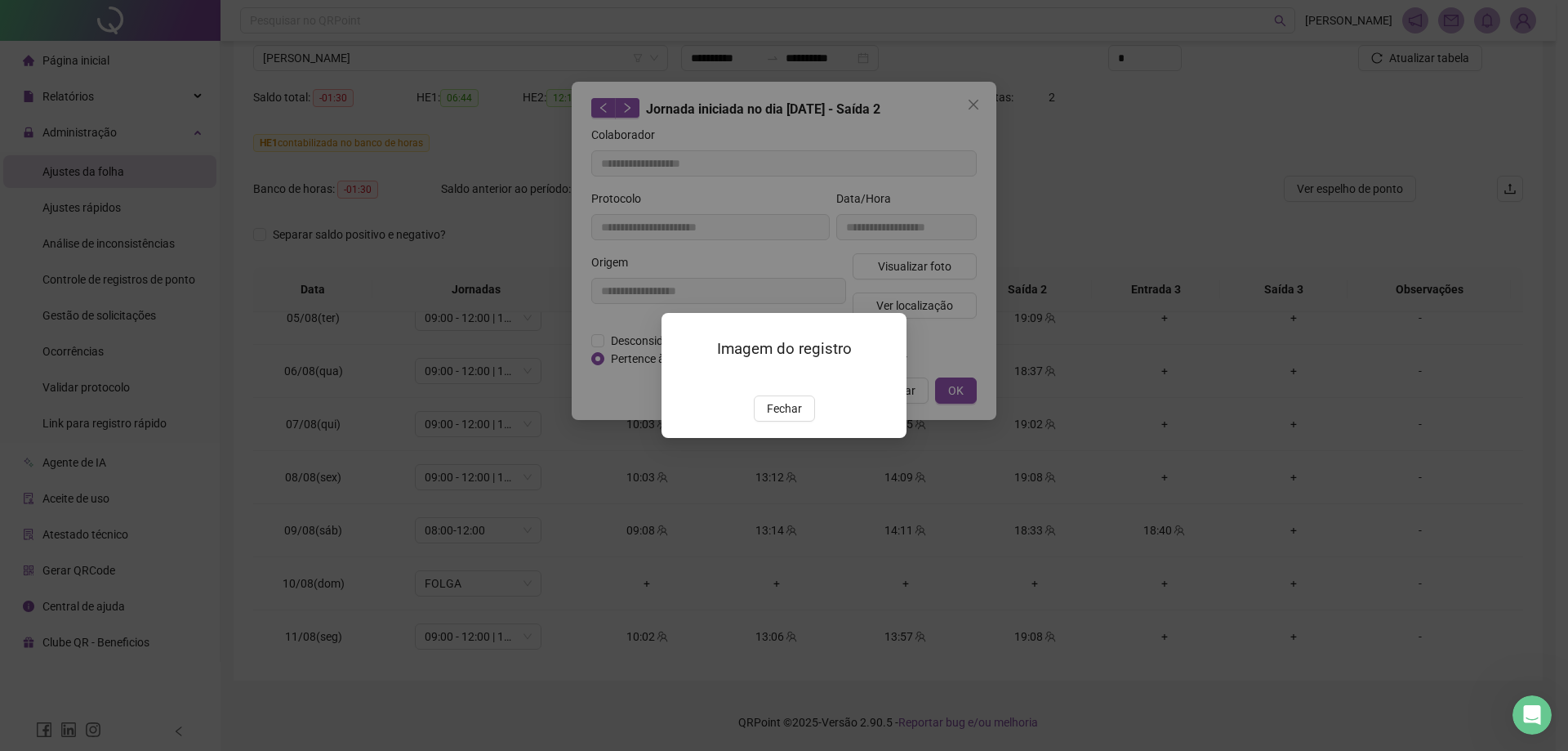
drag, startPoint x: 801, startPoint y: 474, endPoint x: 834, endPoint y: 413, distance: 69.4
click at [801, 421] on button "Fechar" at bounding box center [785, 408] width 62 height 27
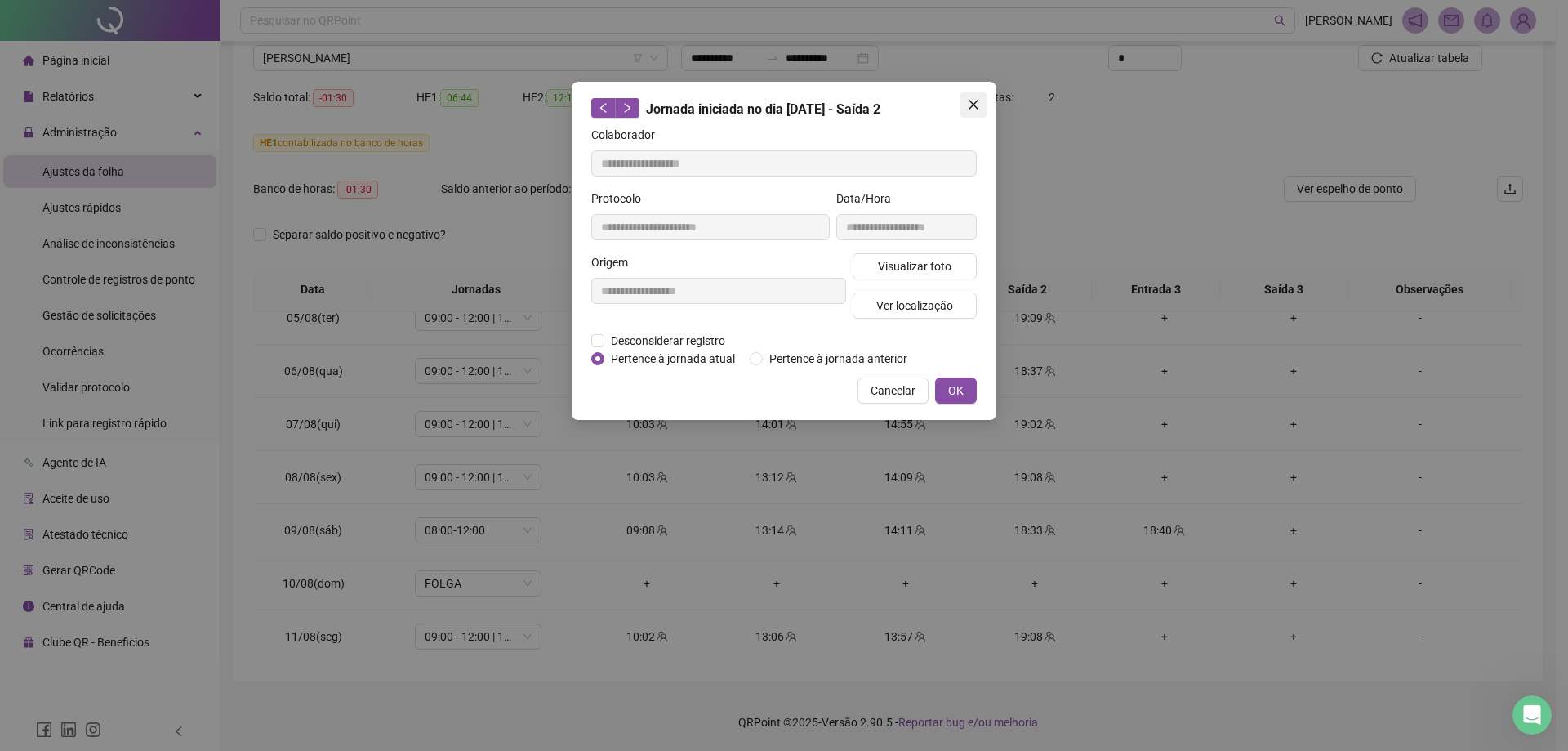
click at [975, 97] on button "Close" at bounding box center [973, 104] width 27 height 27
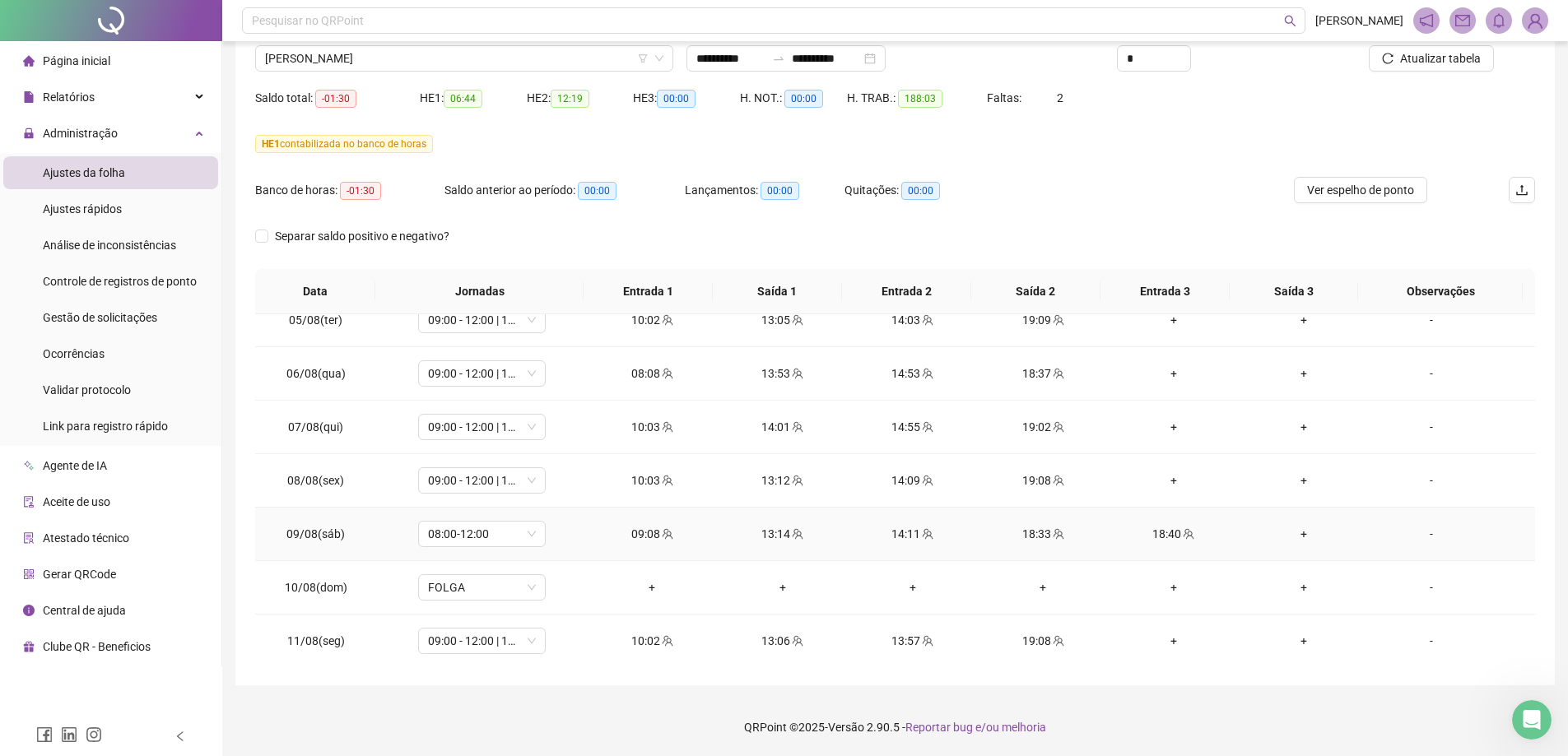
click at [1184, 530] on icon "team" at bounding box center [1188, 534] width 11 height 11
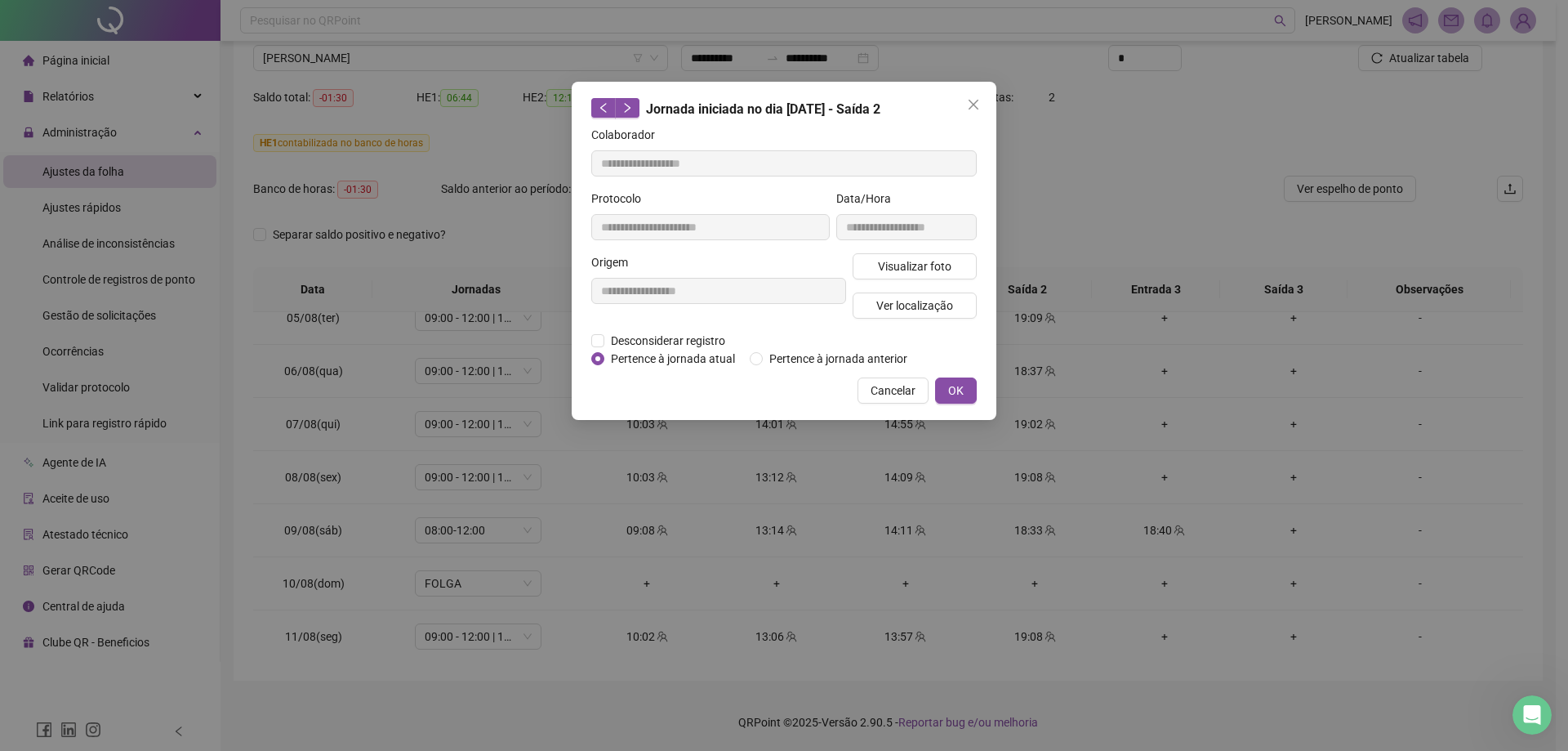
type input "**********"
click at [641, 332] on span "Desconsiderar registro" at bounding box center [668, 340] width 128 height 18
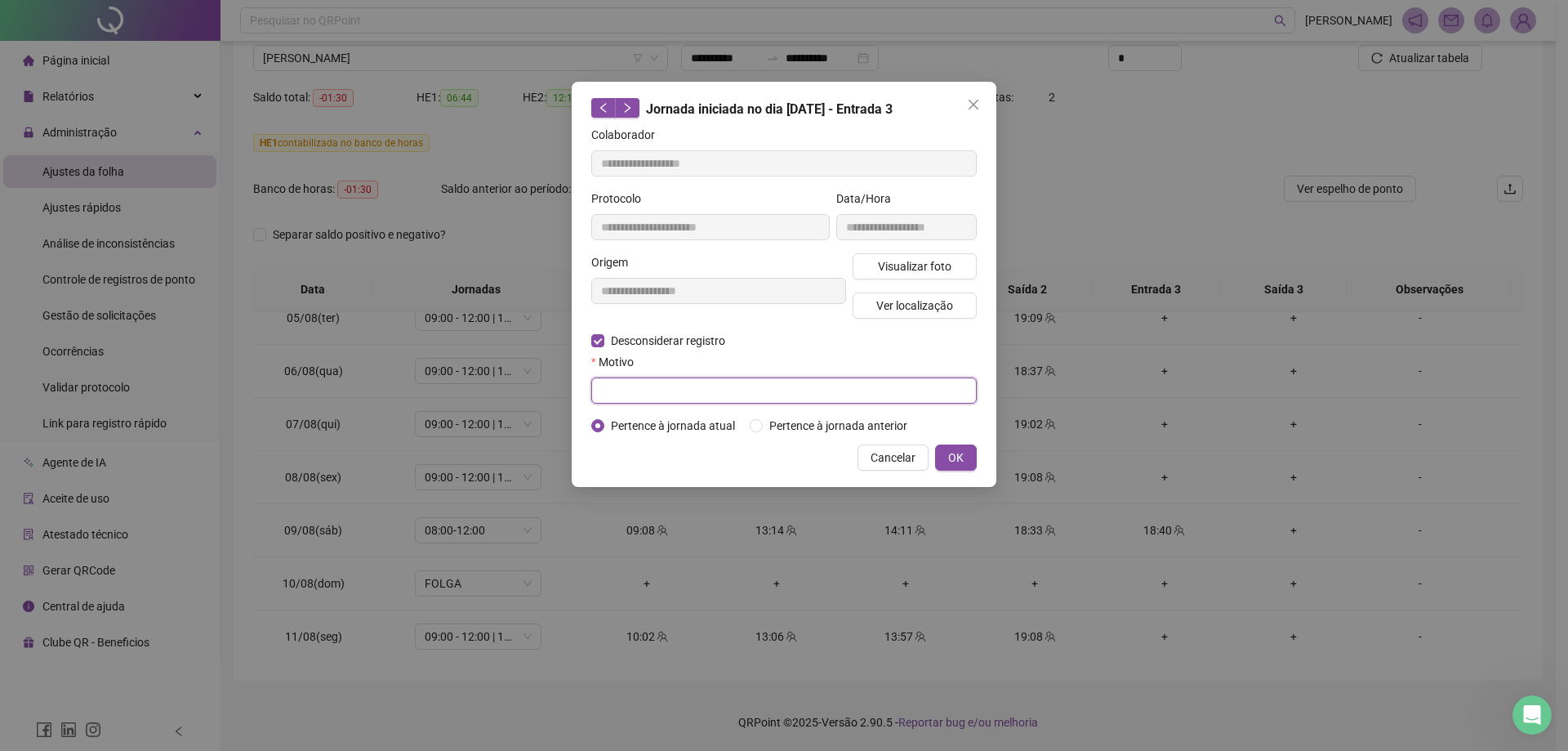
click at [692, 390] on input "text" at bounding box center [784, 390] width 385 height 27
type input "**********"
click at [980, 461] on div "**********" at bounding box center [784, 283] width 425 height 405
click at [971, 461] on button "OK" at bounding box center [955, 457] width 42 height 27
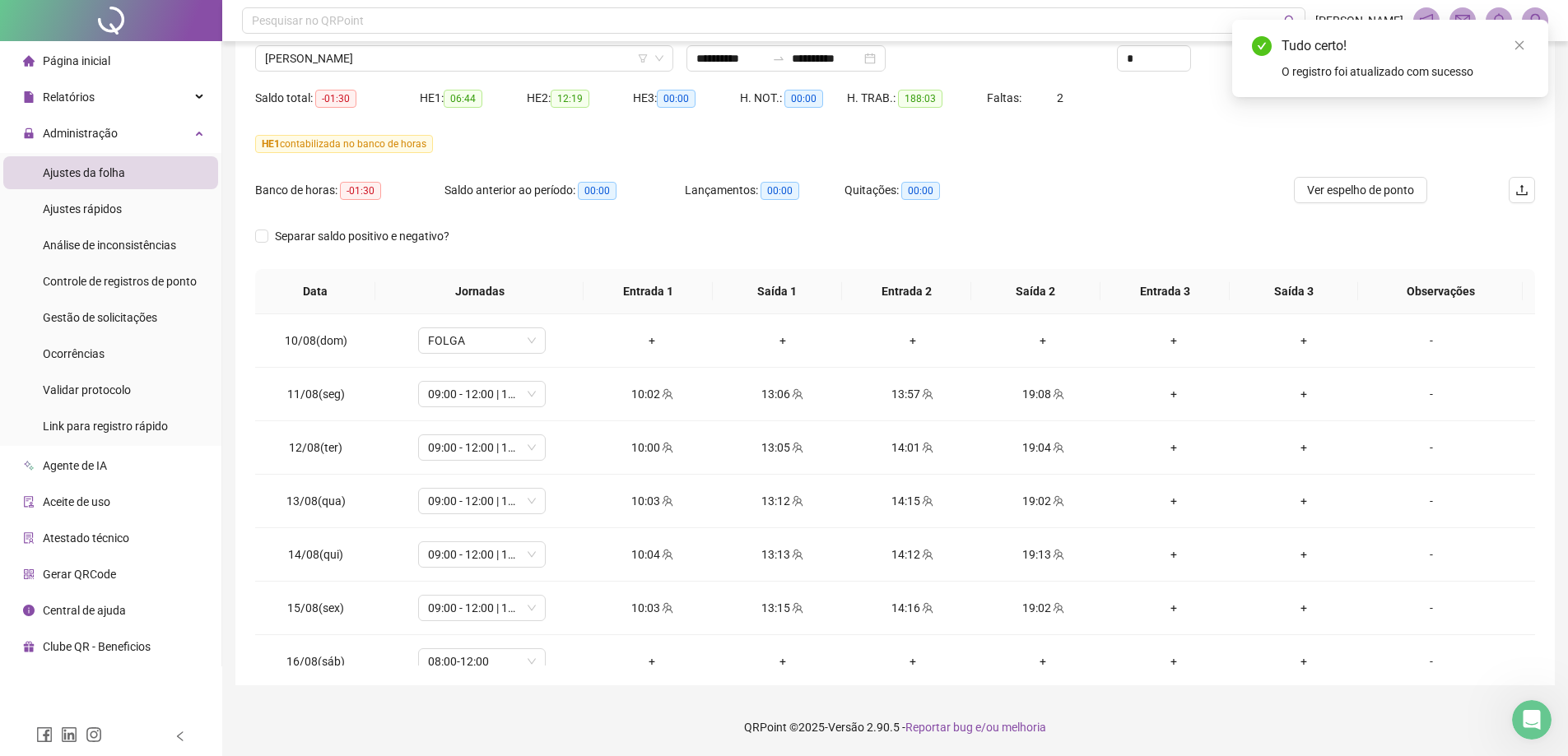
scroll to position [0, 0]
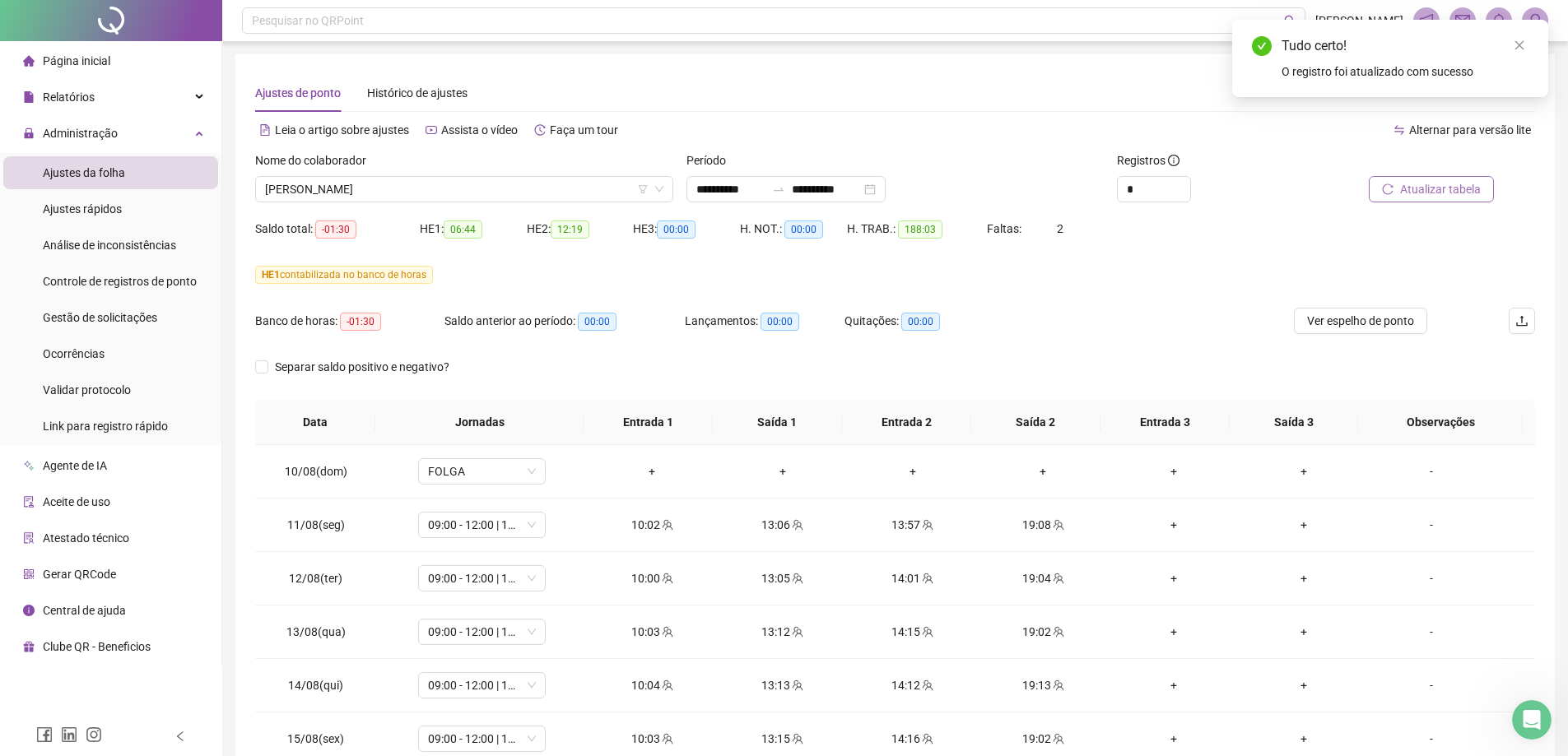
click at [1472, 195] on span "Atualizar tabela" at bounding box center [1440, 189] width 81 height 18
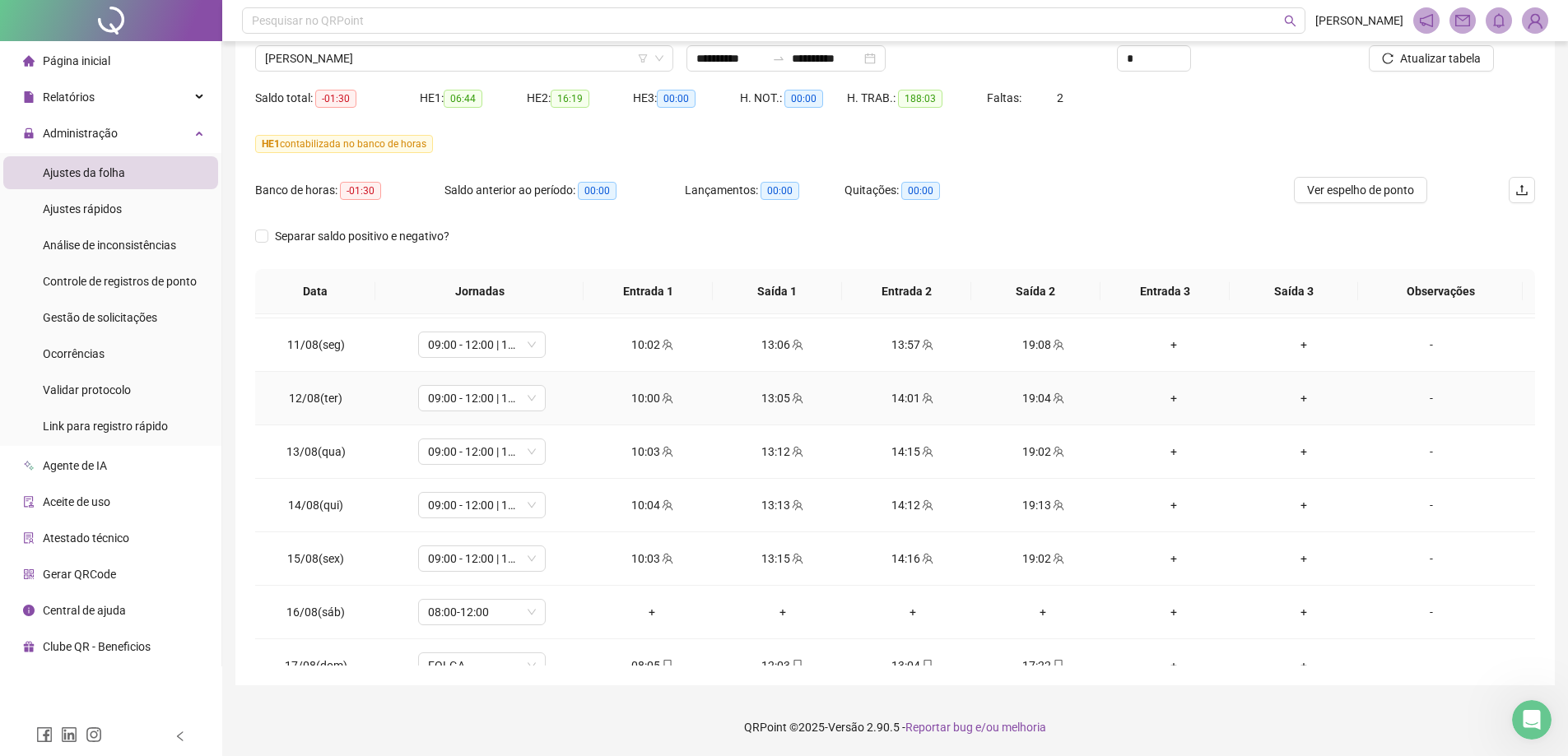
scroll to position [1146, 0]
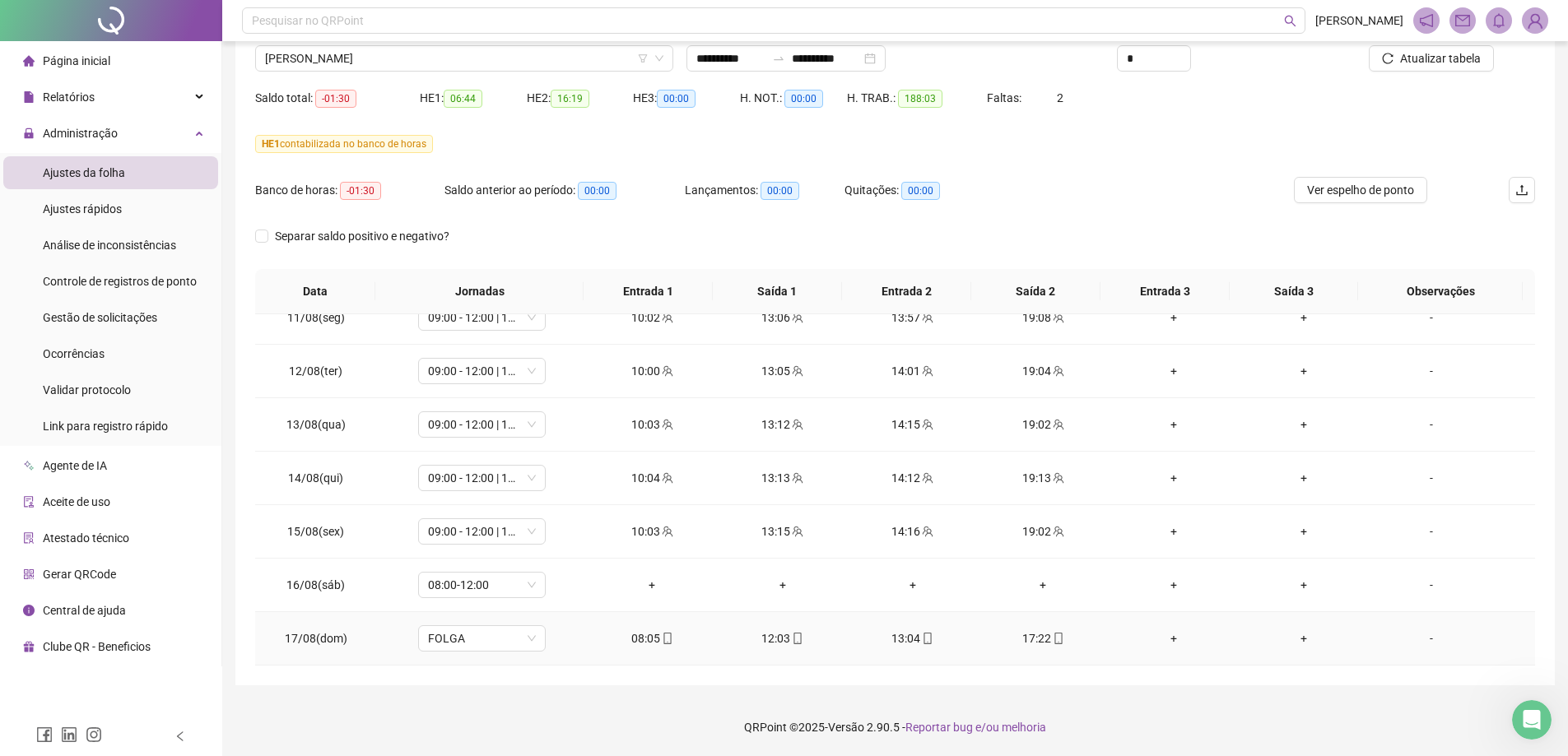
click at [662, 642] on icon "mobile" at bounding box center [667, 638] width 11 height 11
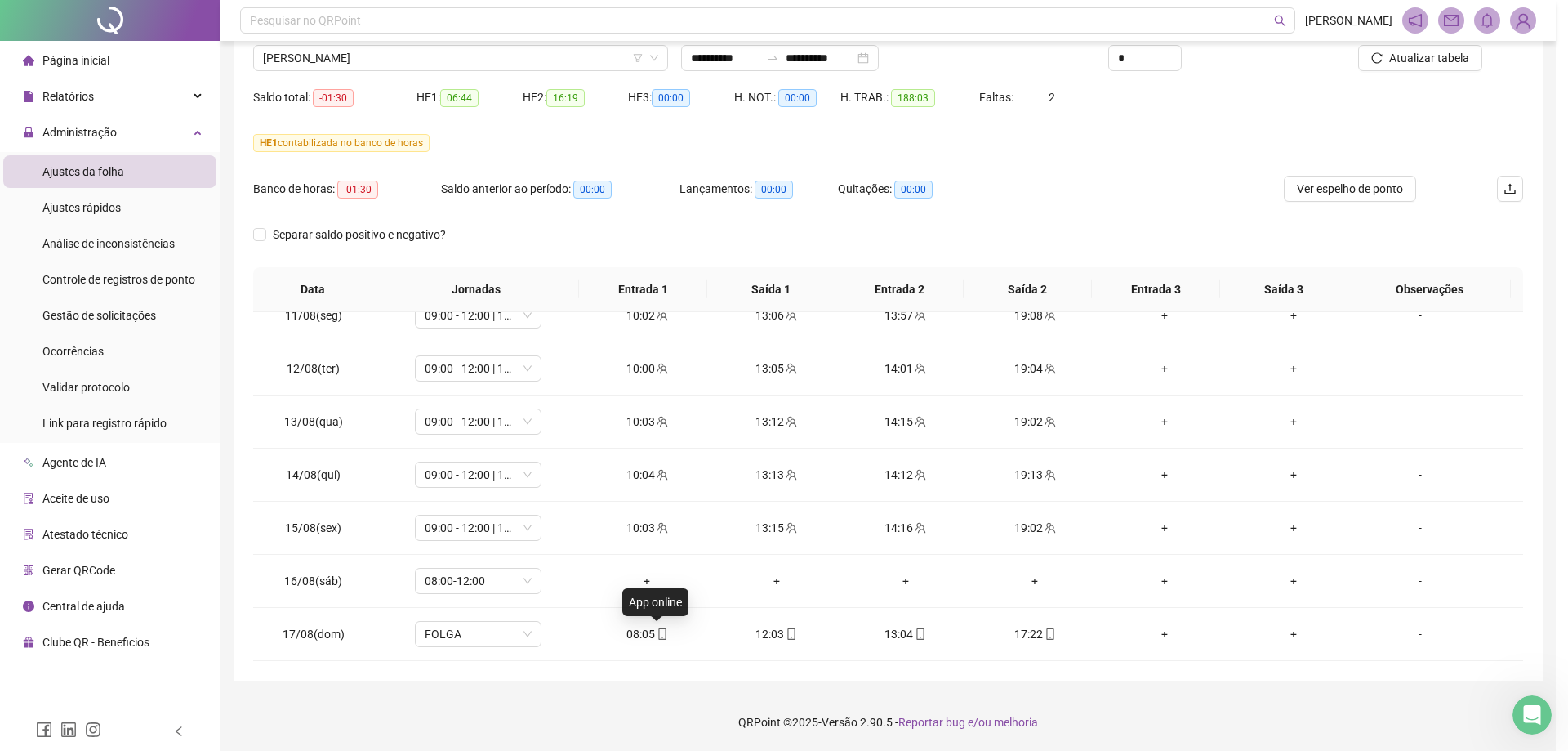
type input "**********"
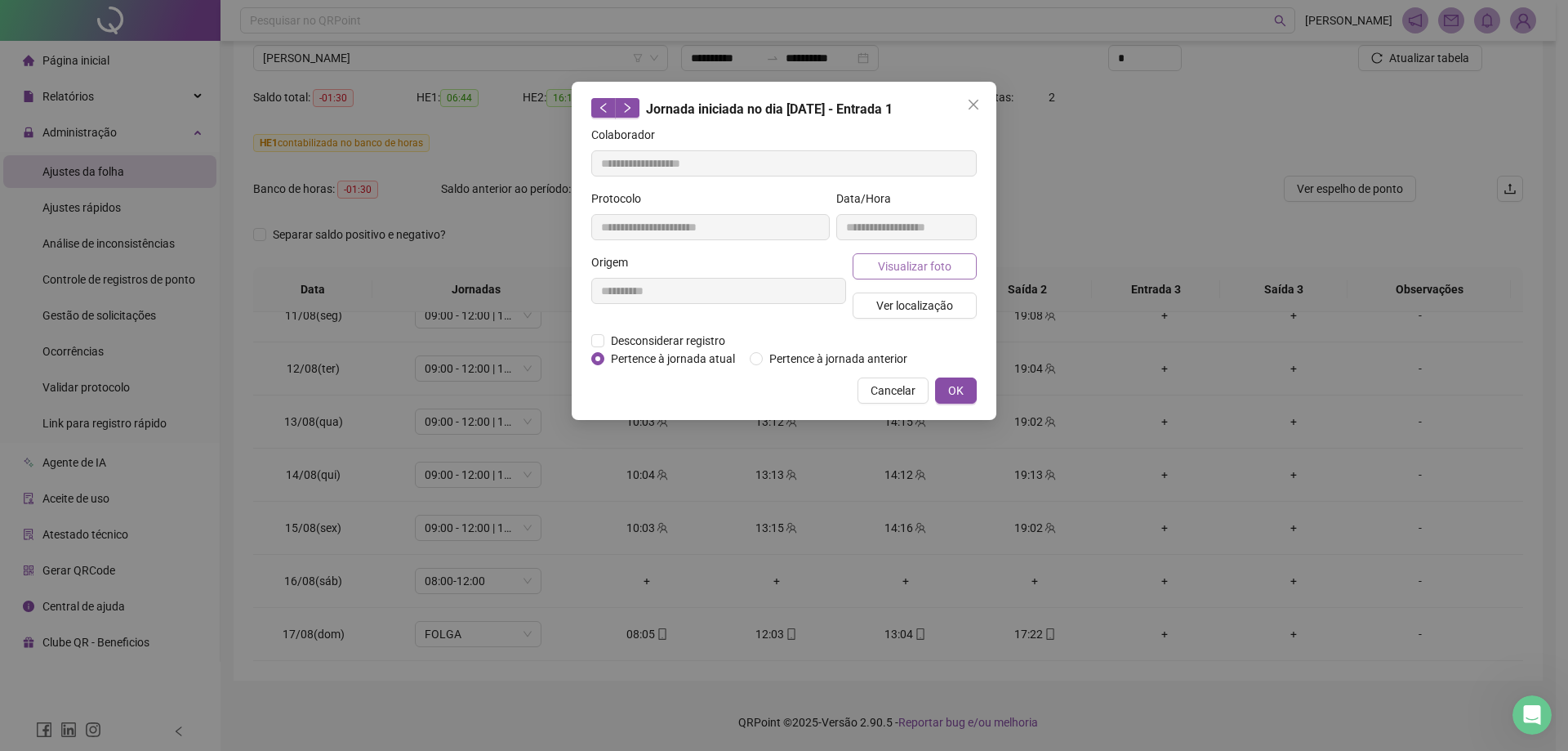
click at [933, 267] on span "Visualizar foto" at bounding box center [915, 266] width 74 height 18
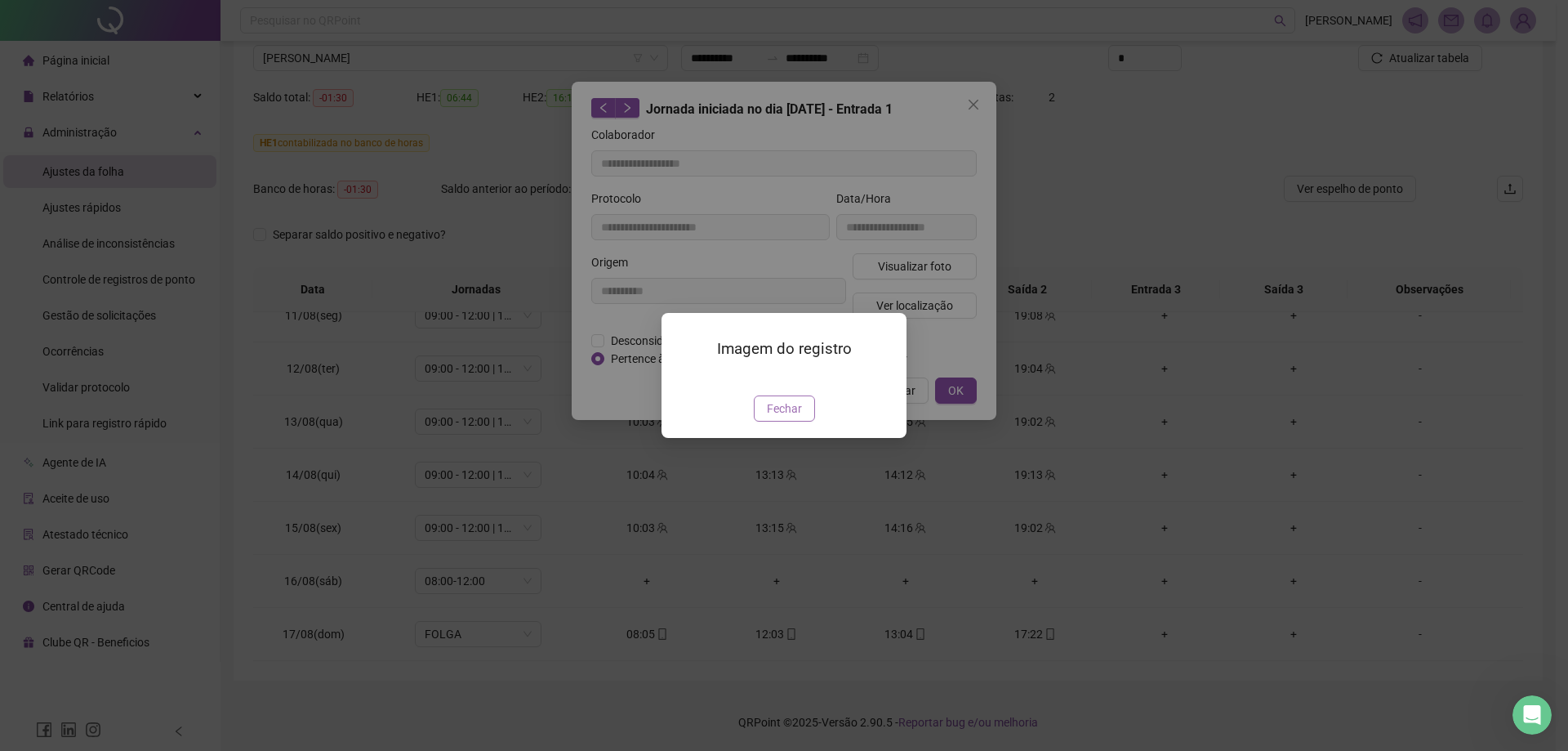
click at [769, 418] on span "Fechar" at bounding box center [784, 408] width 35 height 18
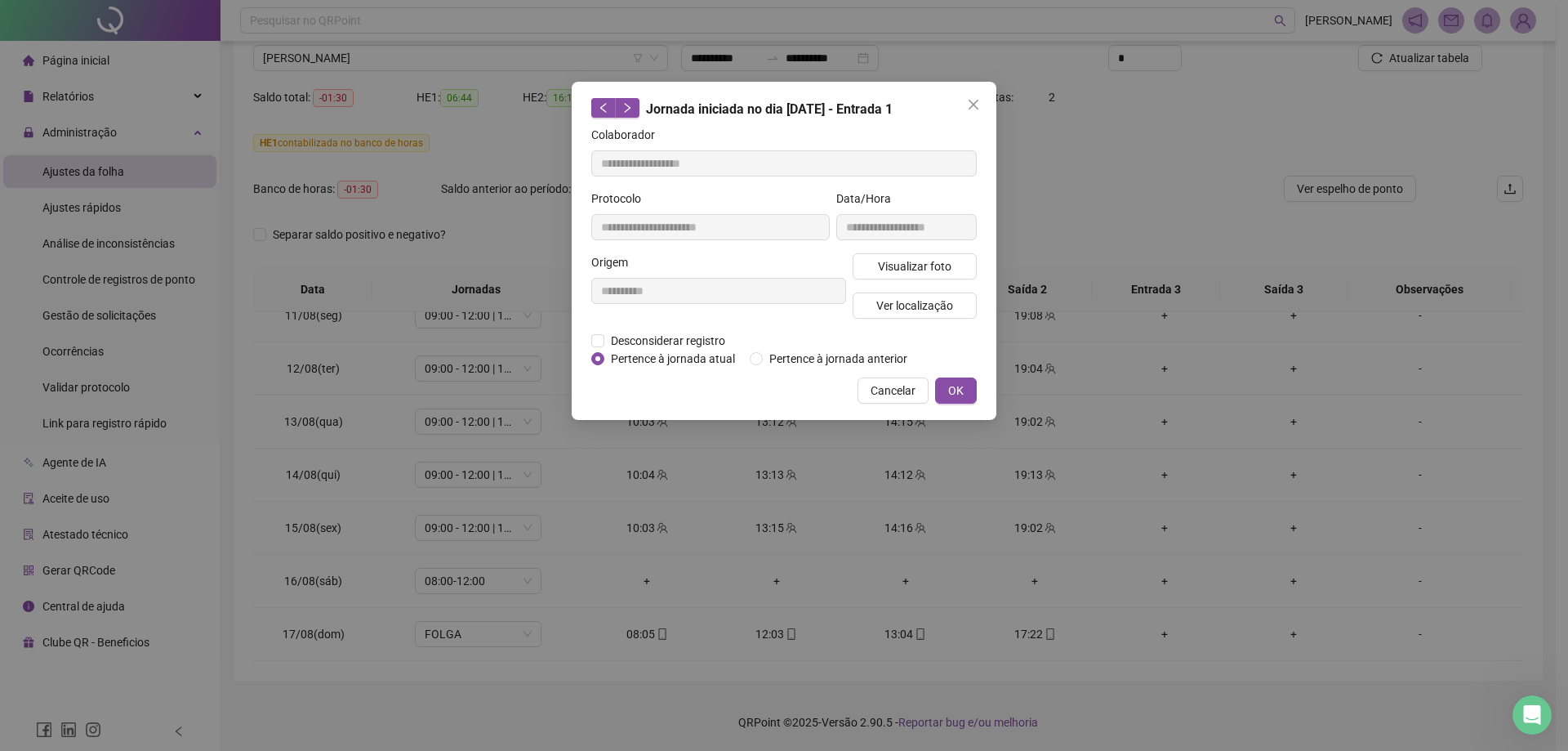
click at [799, 635] on div "**********" at bounding box center [784, 375] width 1568 height 751
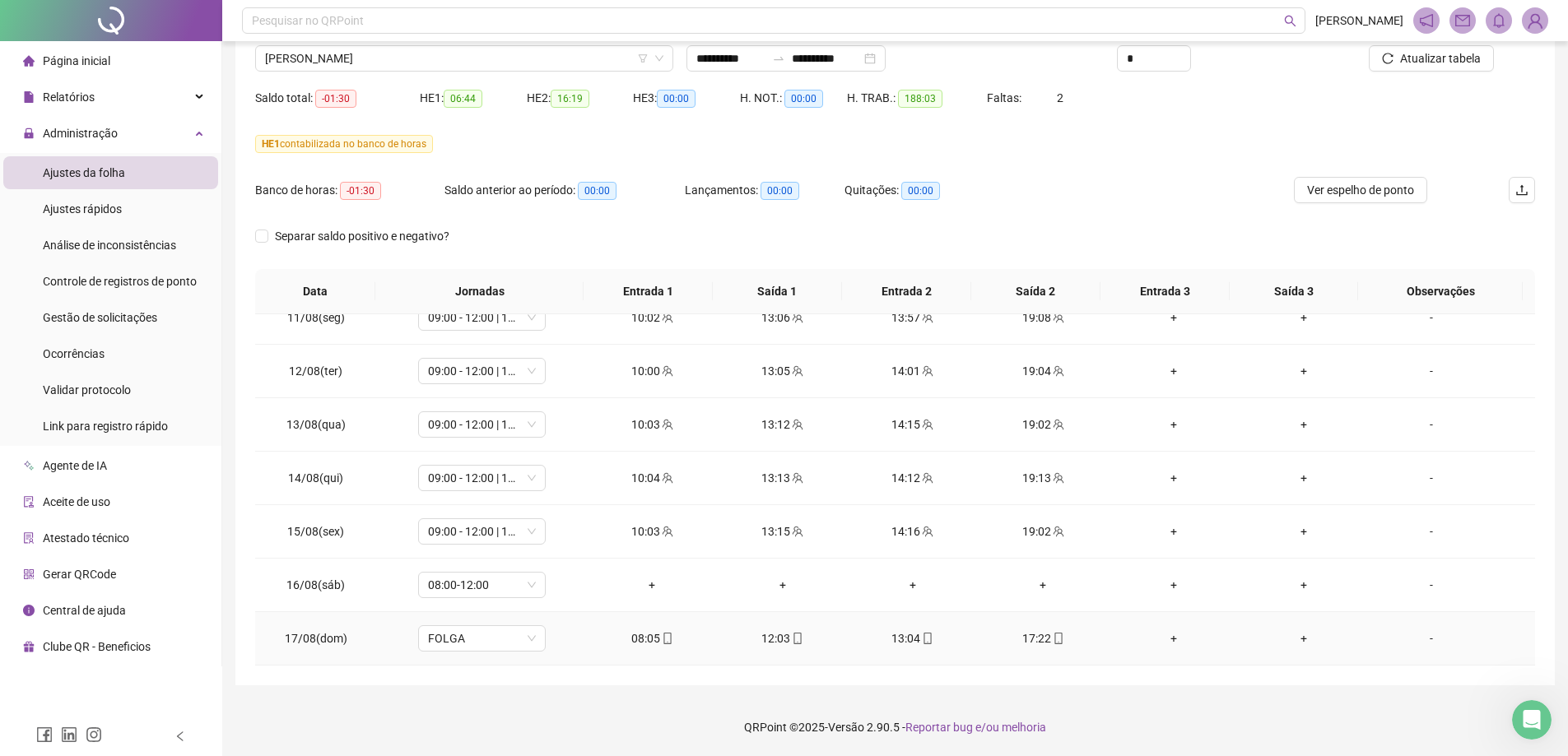
click at [792, 634] on icon "mobile" at bounding box center [797, 638] width 11 height 11
type input "**********"
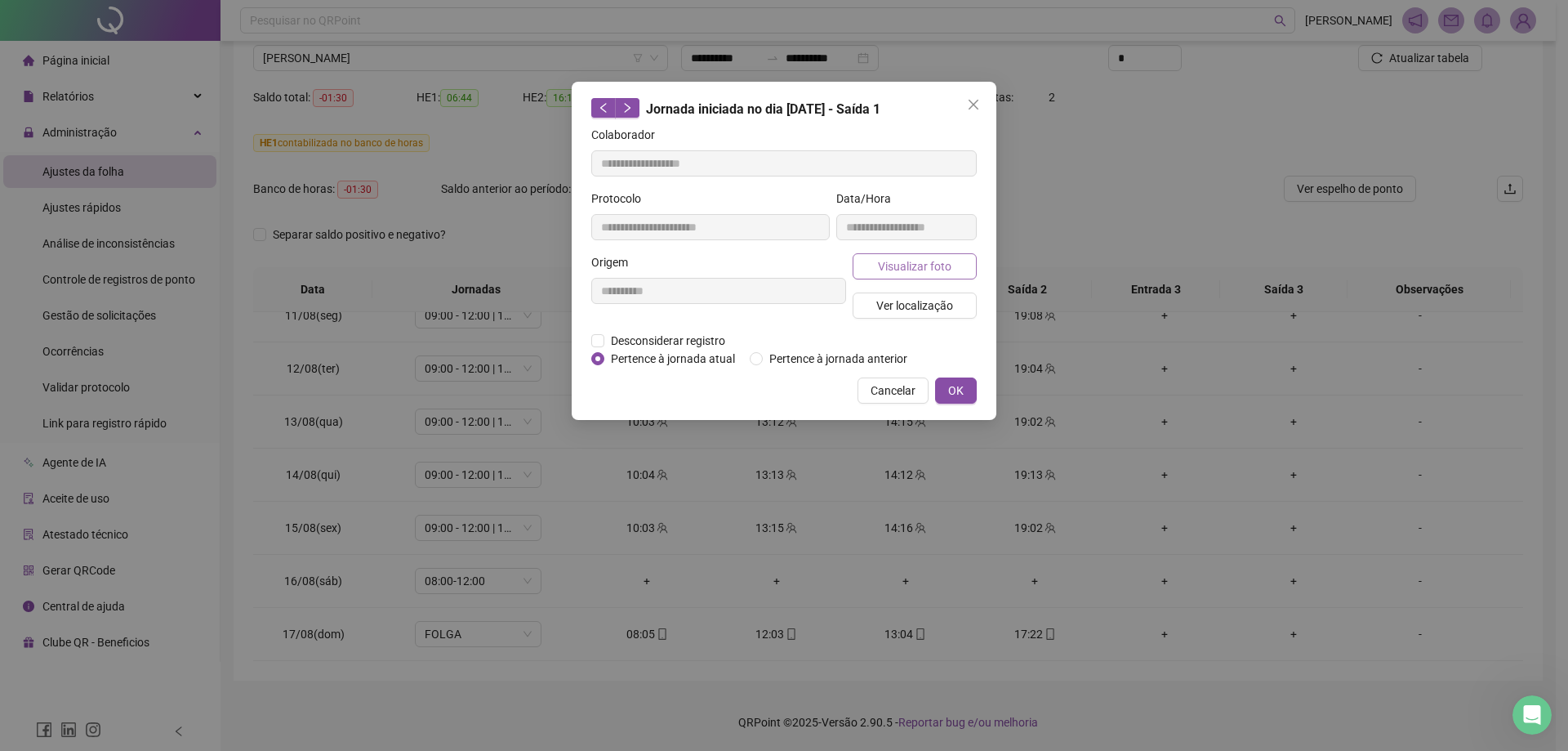
click at [922, 258] on span "Visualizar foto" at bounding box center [915, 266] width 74 height 18
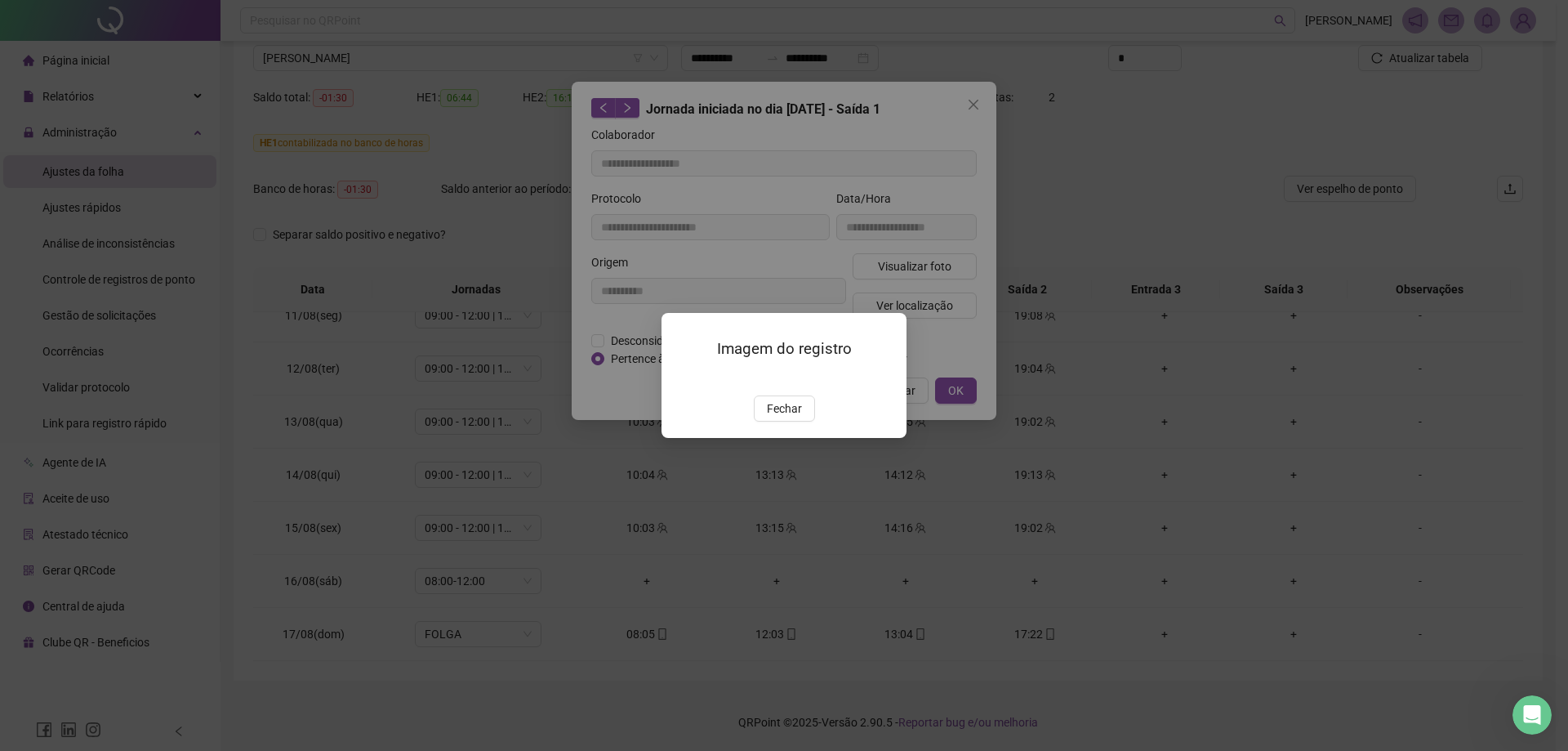
click at [783, 418] on span "Fechar" at bounding box center [784, 408] width 35 height 18
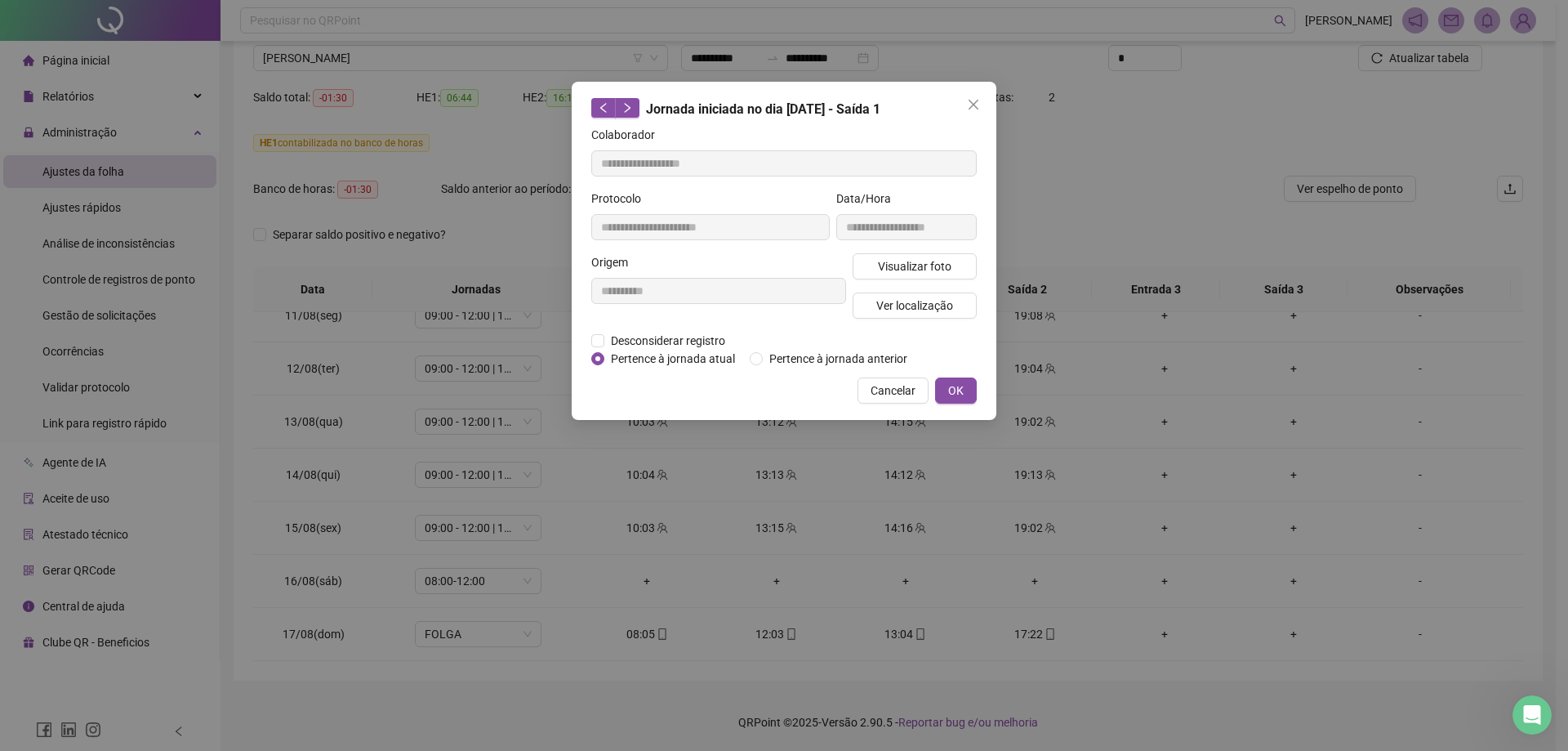
drag, startPoint x: 974, startPoint y: 98, endPoint x: 982, endPoint y: 103, distance: 9.4
click at [975, 98] on icon "close" at bounding box center [973, 104] width 13 height 13
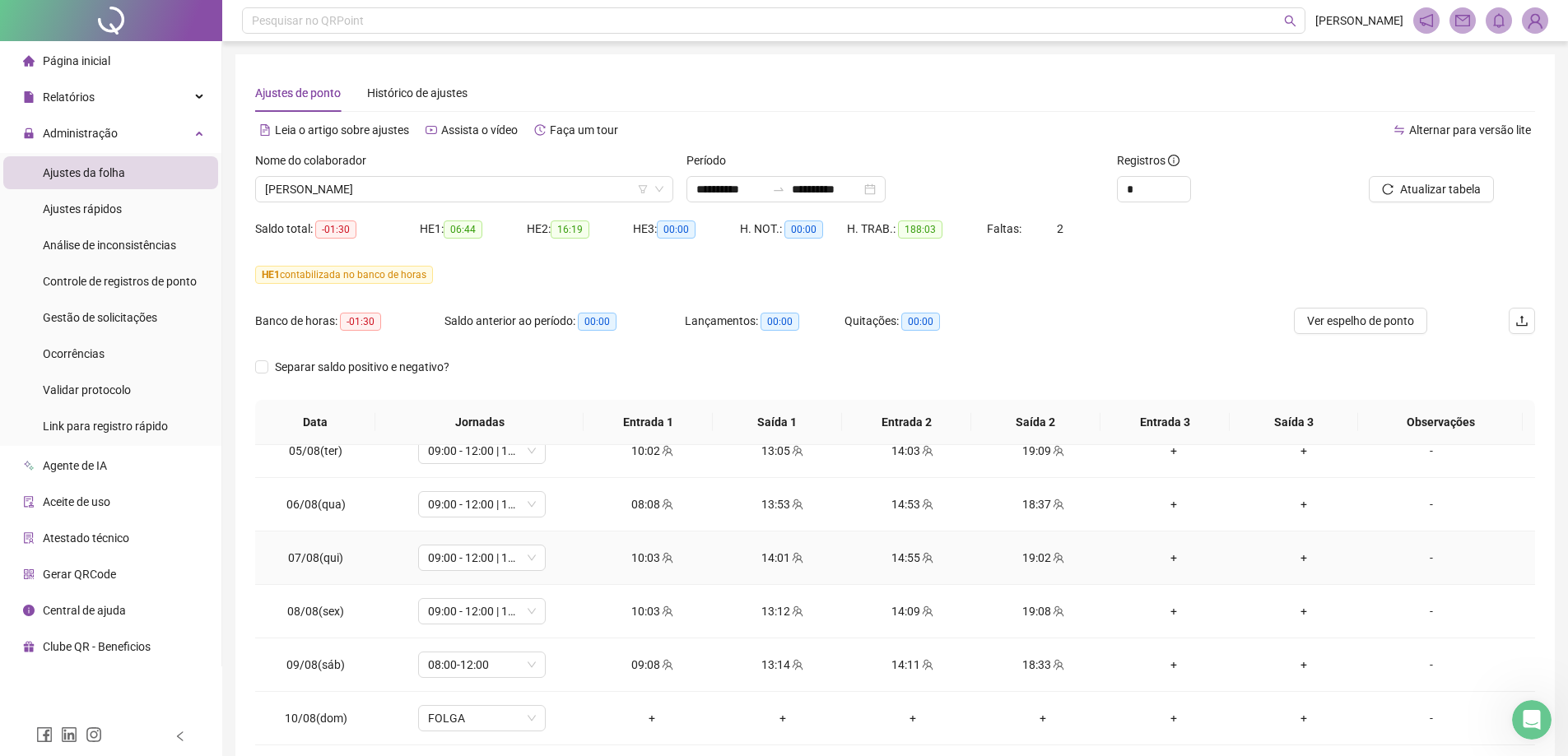
scroll to position [905, 0]
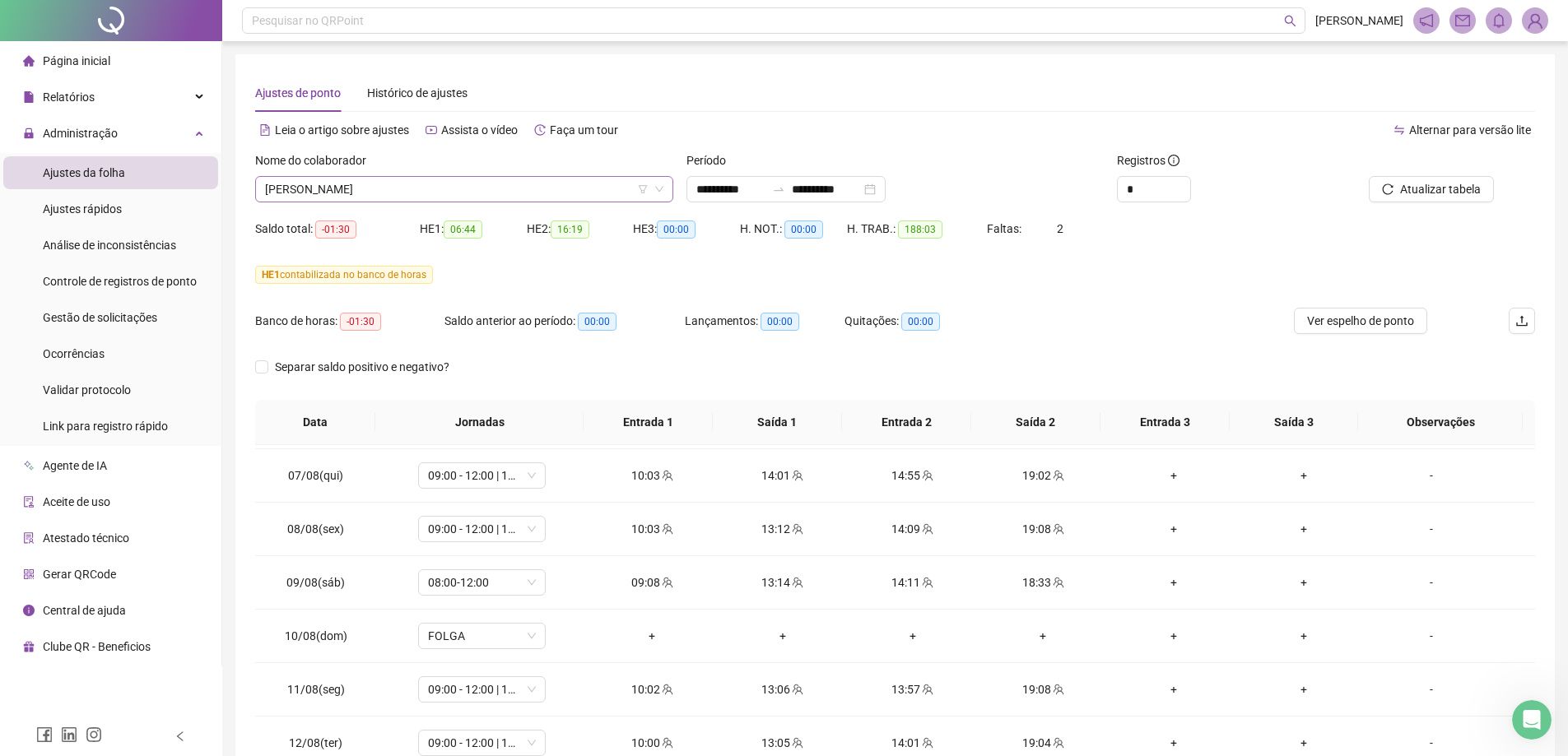
click at [359, 190] on span "[PERSON_NAME]" at bounding box center [464, 189] width 398 height 25
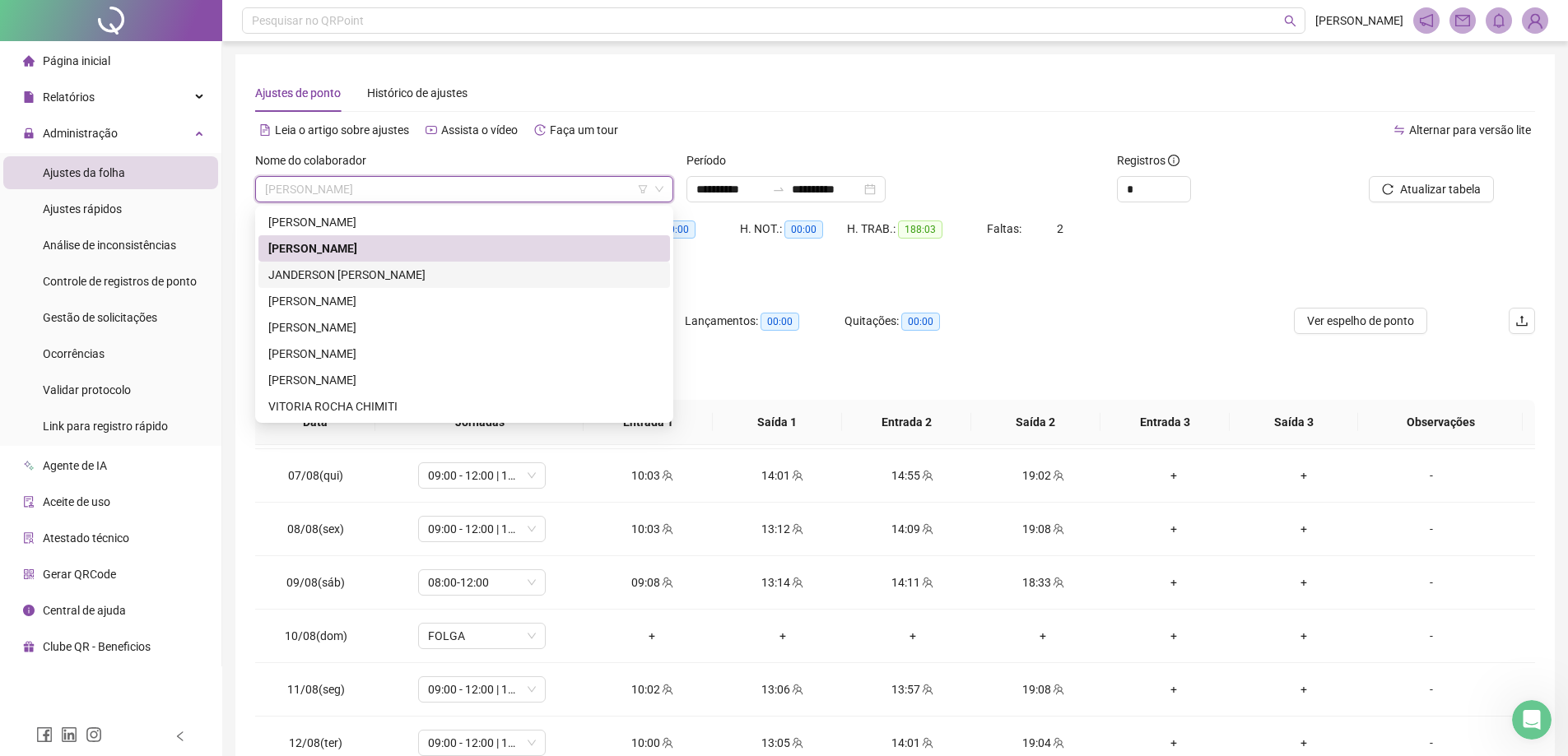
drag, startPoint x: 378, startPoint y: 278, endPoint x: 424, endPoint y: 262, distance: 48.7
click at [379, 278] on div "JANDERSON [PERSON_NAME]" at bounding box center [464, 274] width 392 height 18
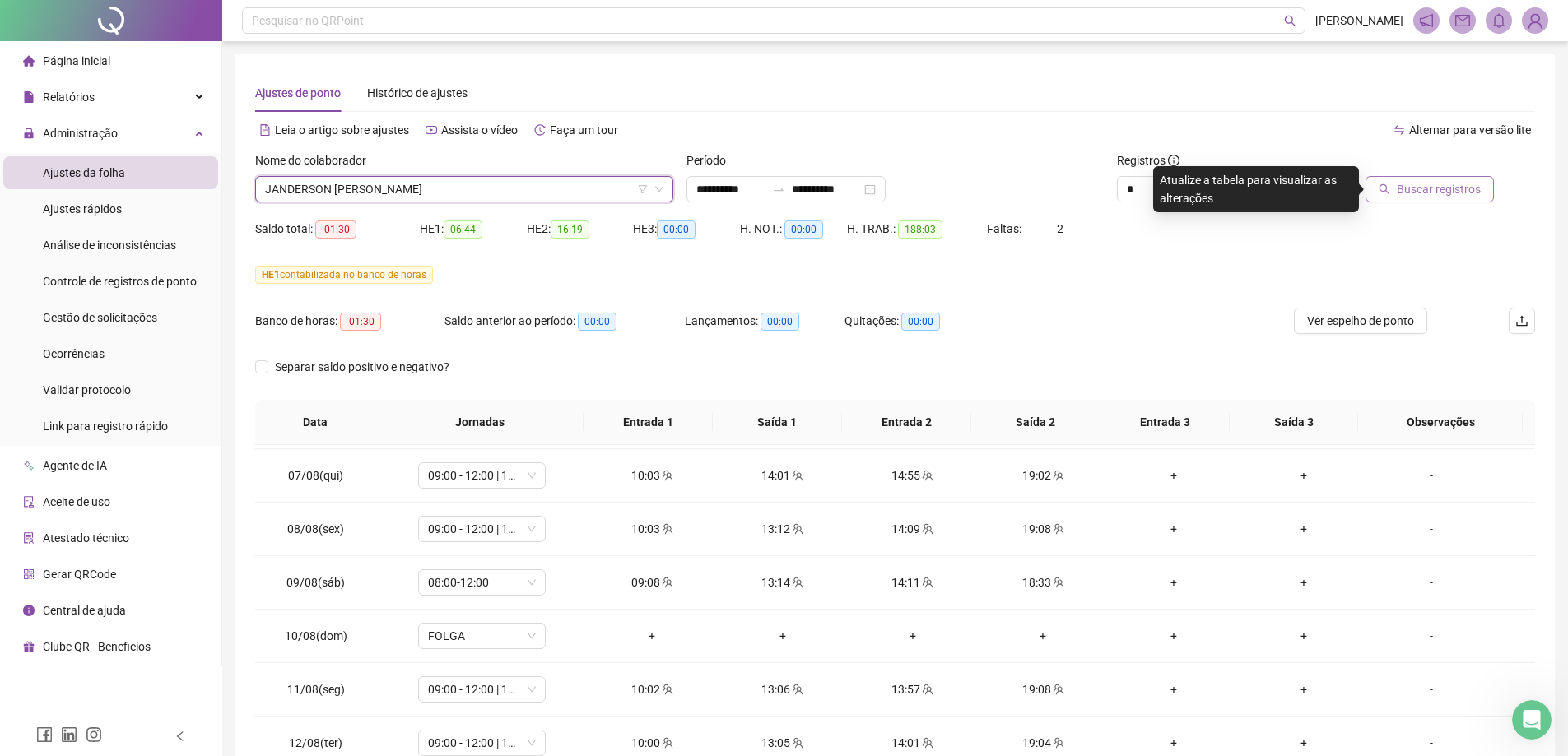
click at [1419, 180] on span "Buscar registros" at bounding box center [1438, 189] width 84 height 18
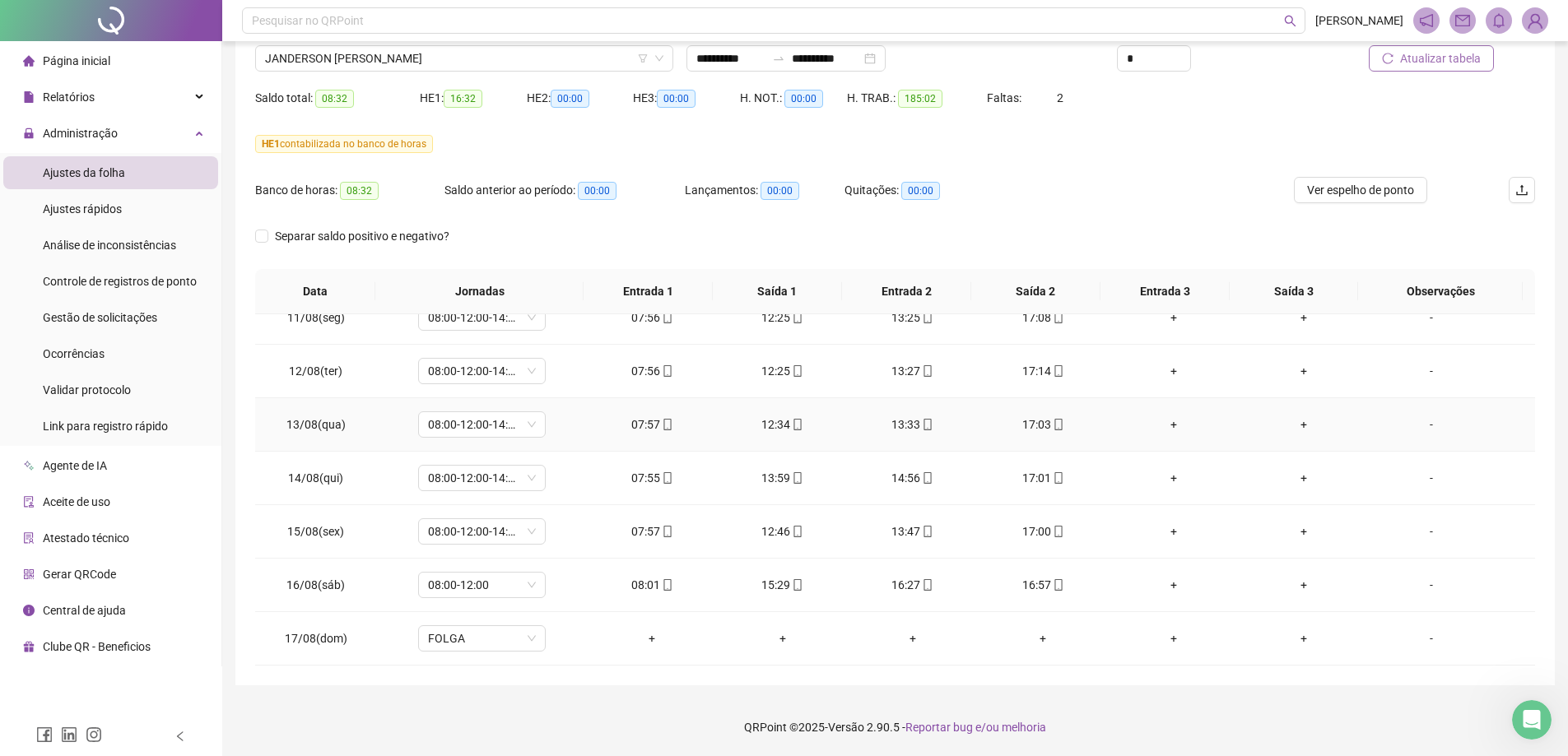
scroll to position [1064, 0]
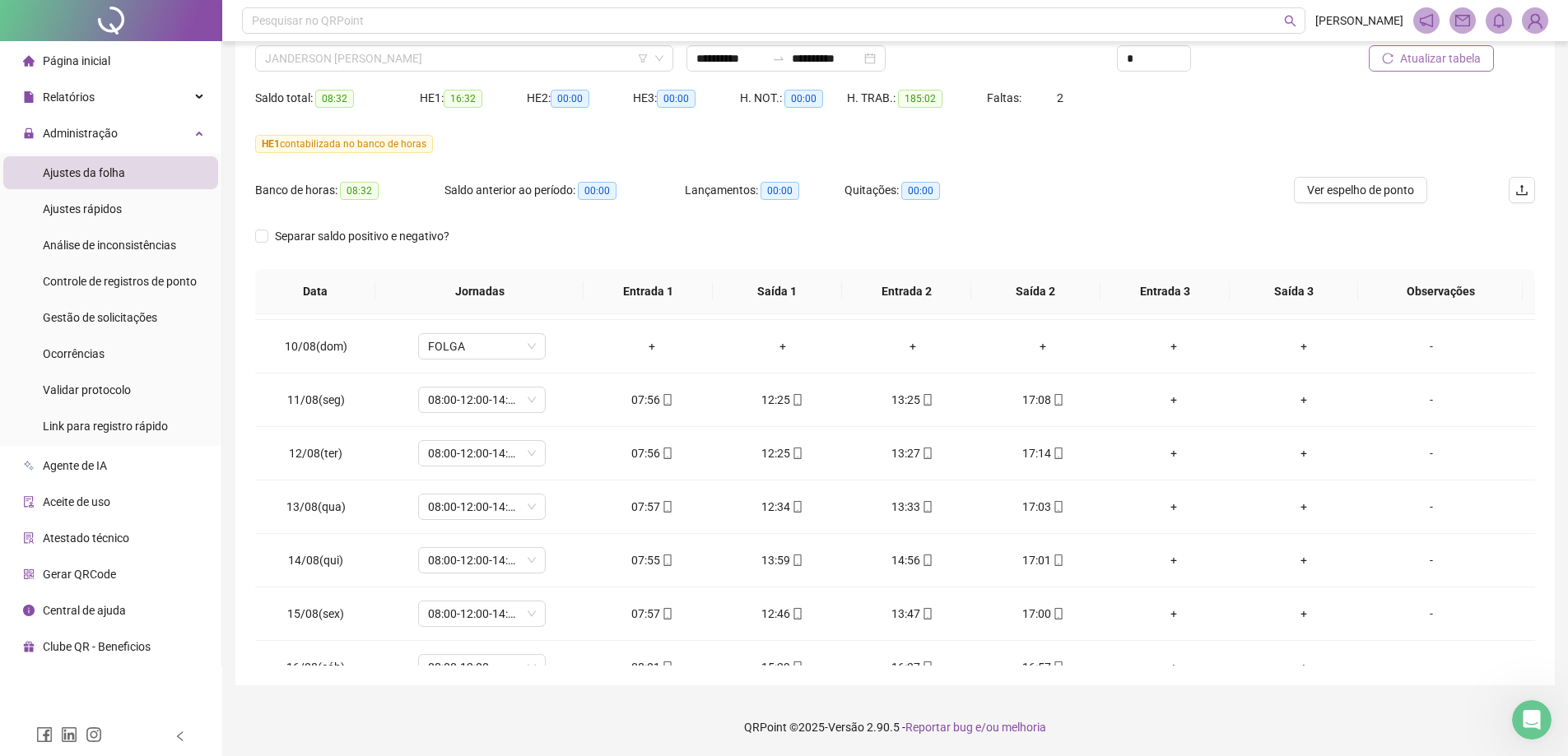
drag, startPoint x: 382, startPoint y: 59, endPoint x: 392, endPoint y: 85, distance: 27.9
click at [383, 59] on span "JANDERSON [PERSON_NAME]" at bounding box center [464, 58] width 398 height 25
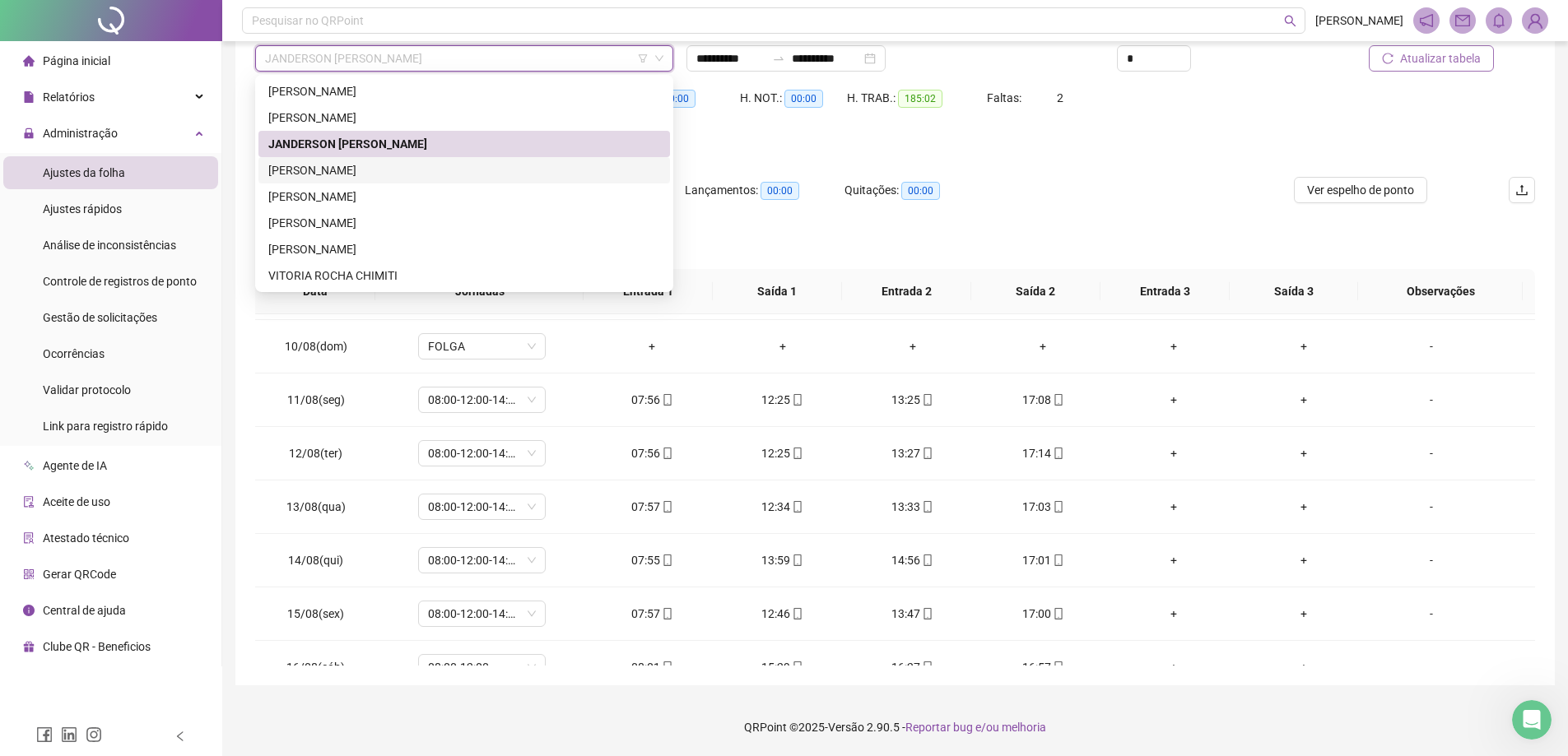
click at [397, 165] on div "[PERSON_NAME]" at bounding box center [464, 170] width 392 height 18
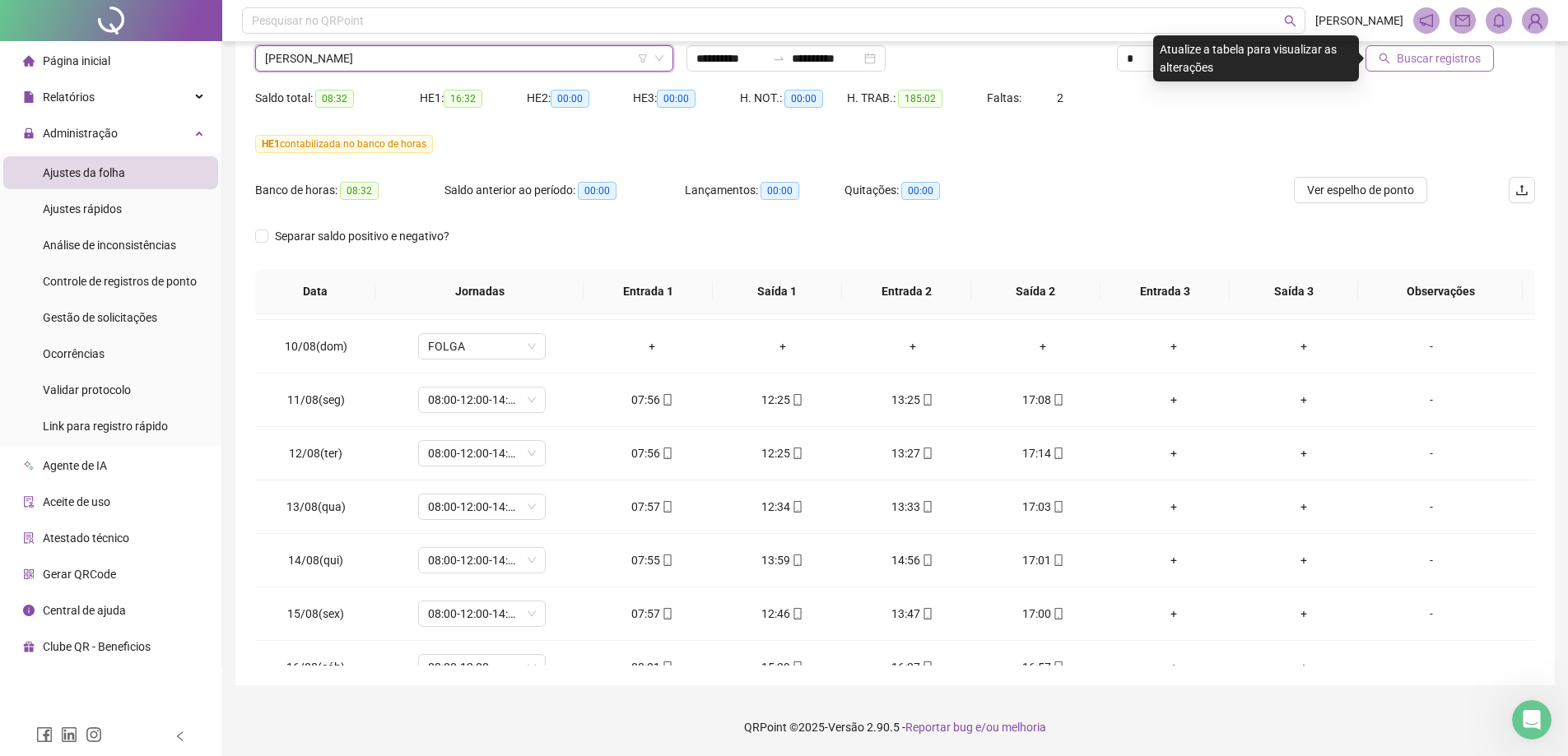
click at [1484, 61] on button "Buscar registros" at bounding box center [1429, 58] width 129 height 27
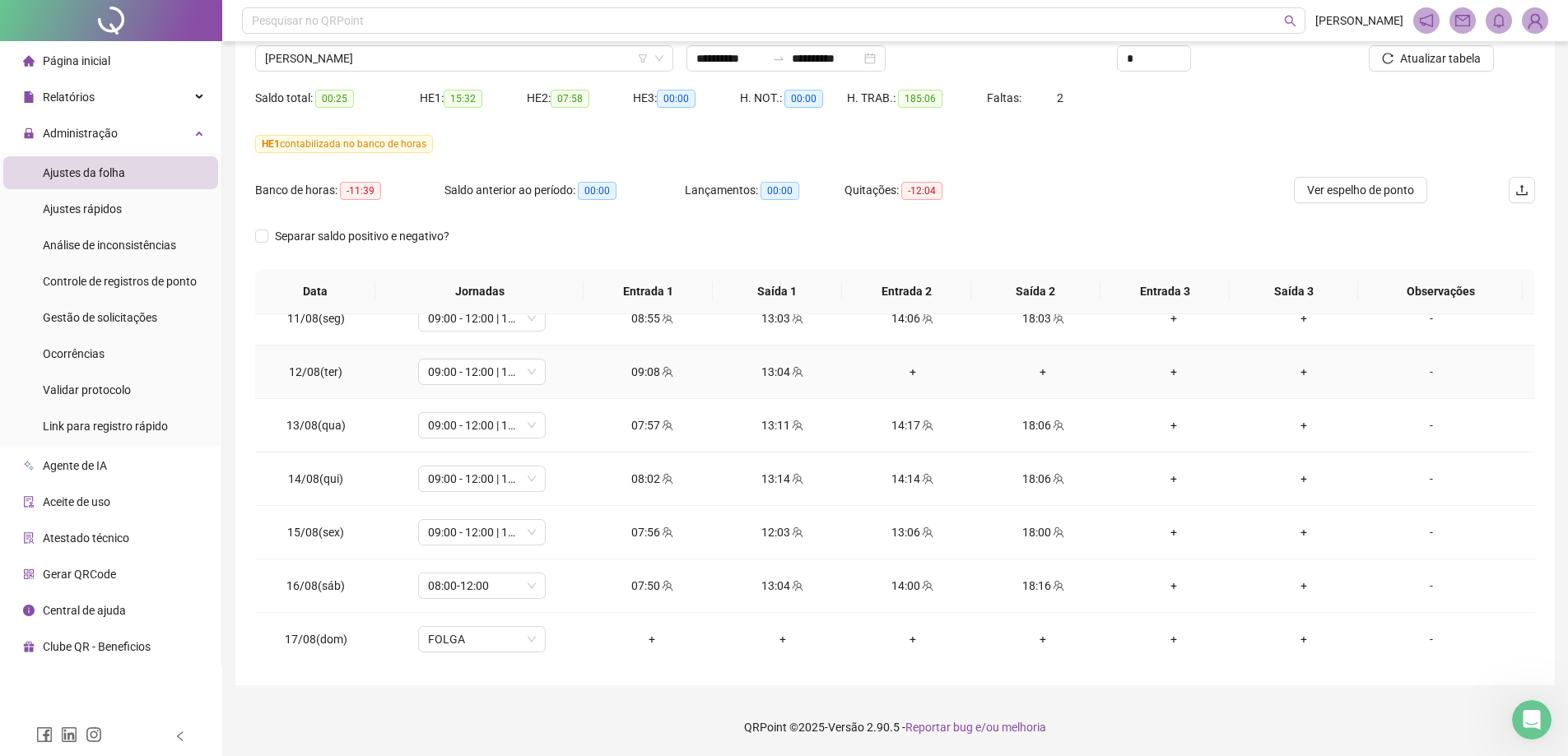
scroll to position [1146, 0]
drag, startPoint x: 387, startPoint y: 66, endPoint x: 401, endPoint y: 76, distance: 17.2
click at [388, 66] on span "[PERSON_NAME]" at bounding box center [464, 58] width 398 height 25
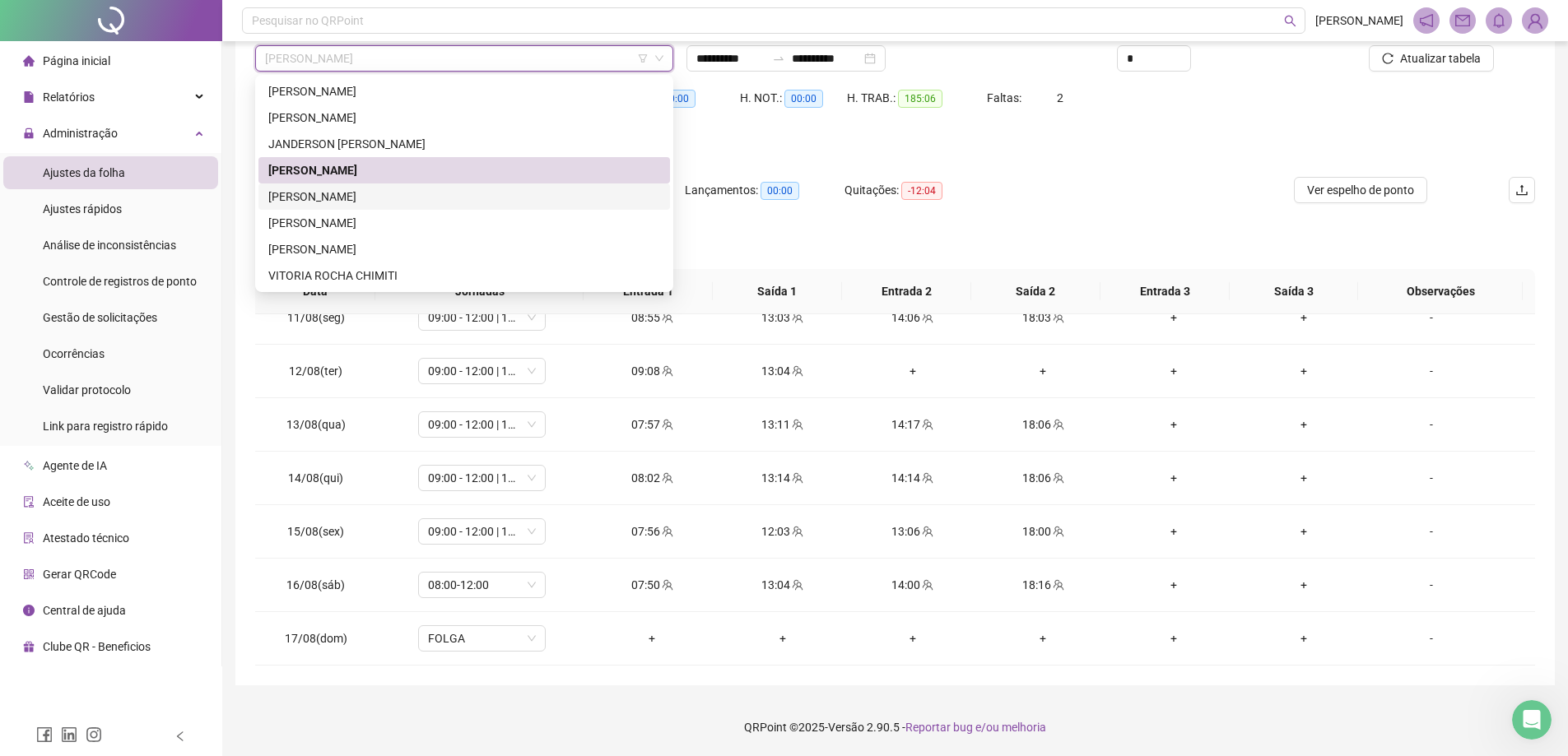
drag, startPoint x: 399, startPoint y: 195, endPoint x: 413, endPoint y: 196, distance: 14.0
click at [400, 195] on div "[PERSON_NAME]" at bounding box center [464, 197] width 392 height 18
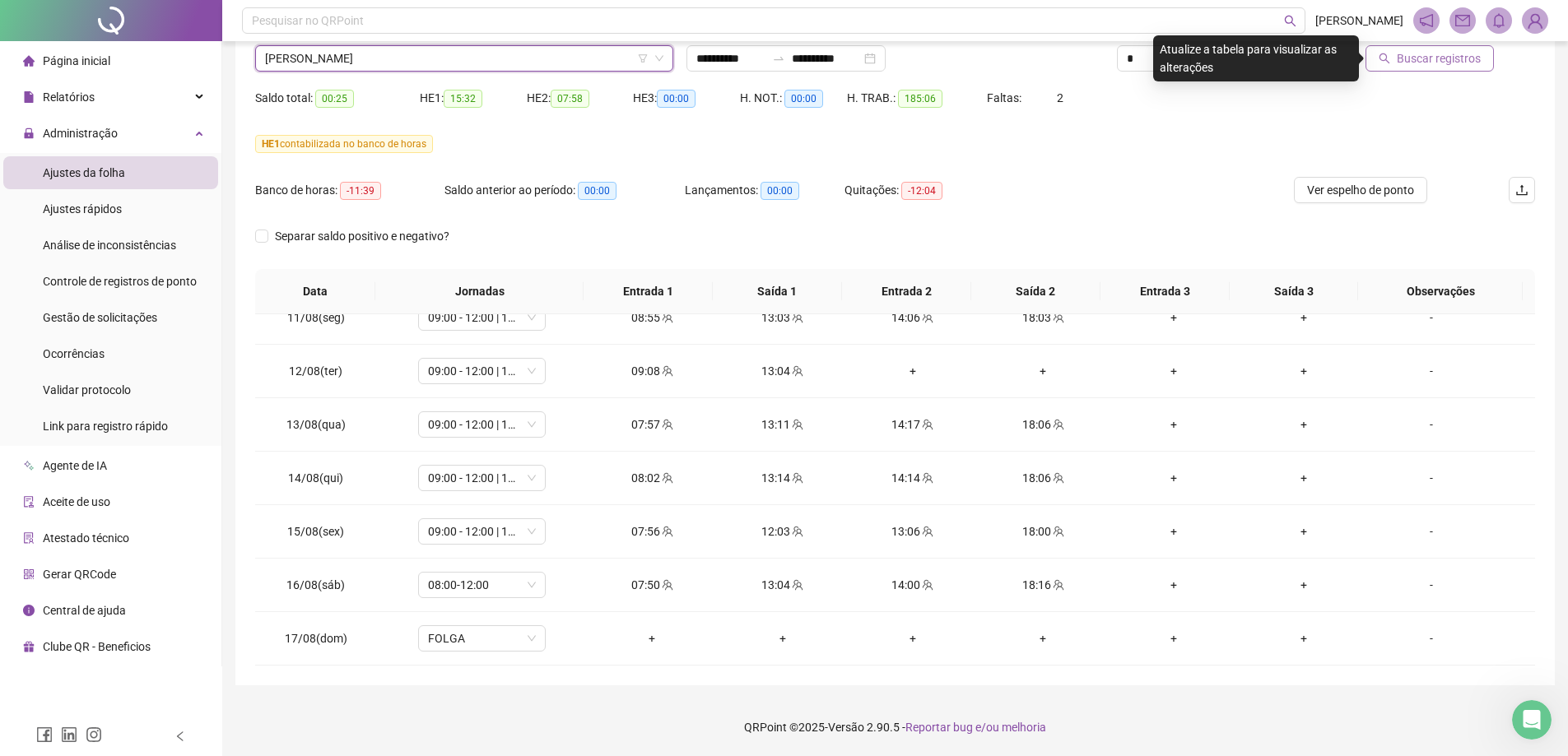
click at [1452, 69] on button "Buscar registros" at bounding box center [1429, 58] width 129 height 27
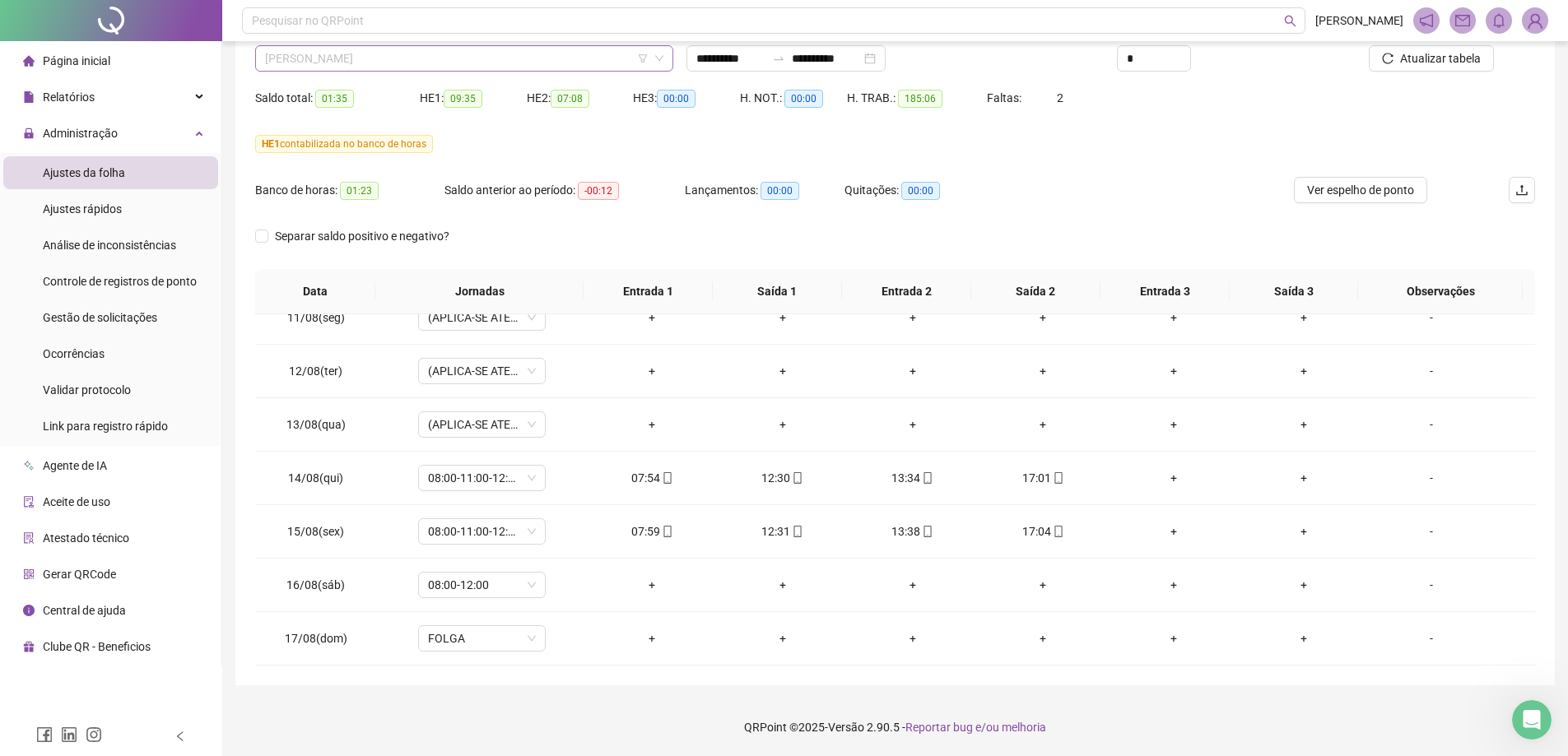
click at [416, 56] on span "[PERSON_NAME]" at bounding box center [464, 58] width 398 height 25
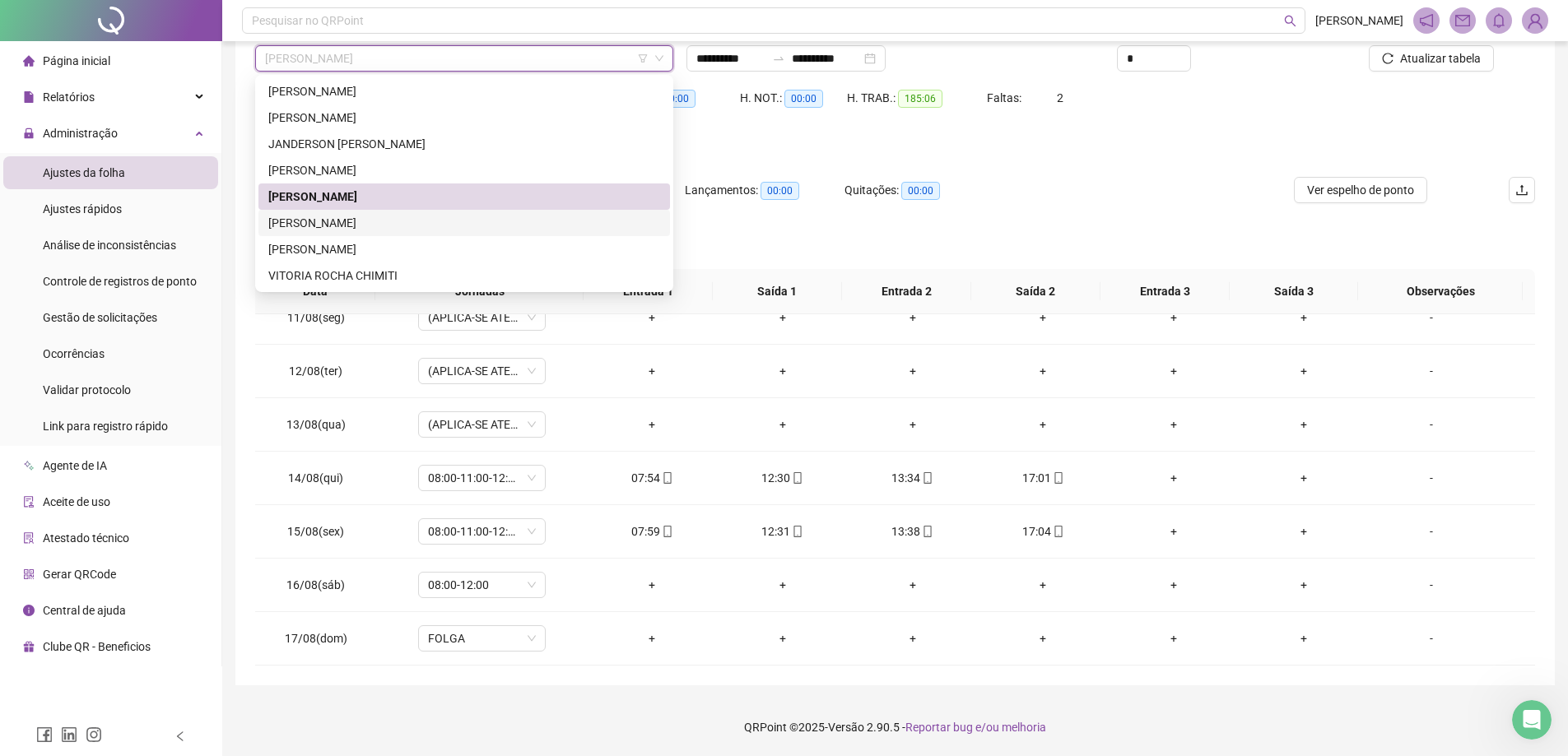
click at [367, 222] on div "[PERSON_NAME]" at bounding box center [464, 222] width 392 height 18
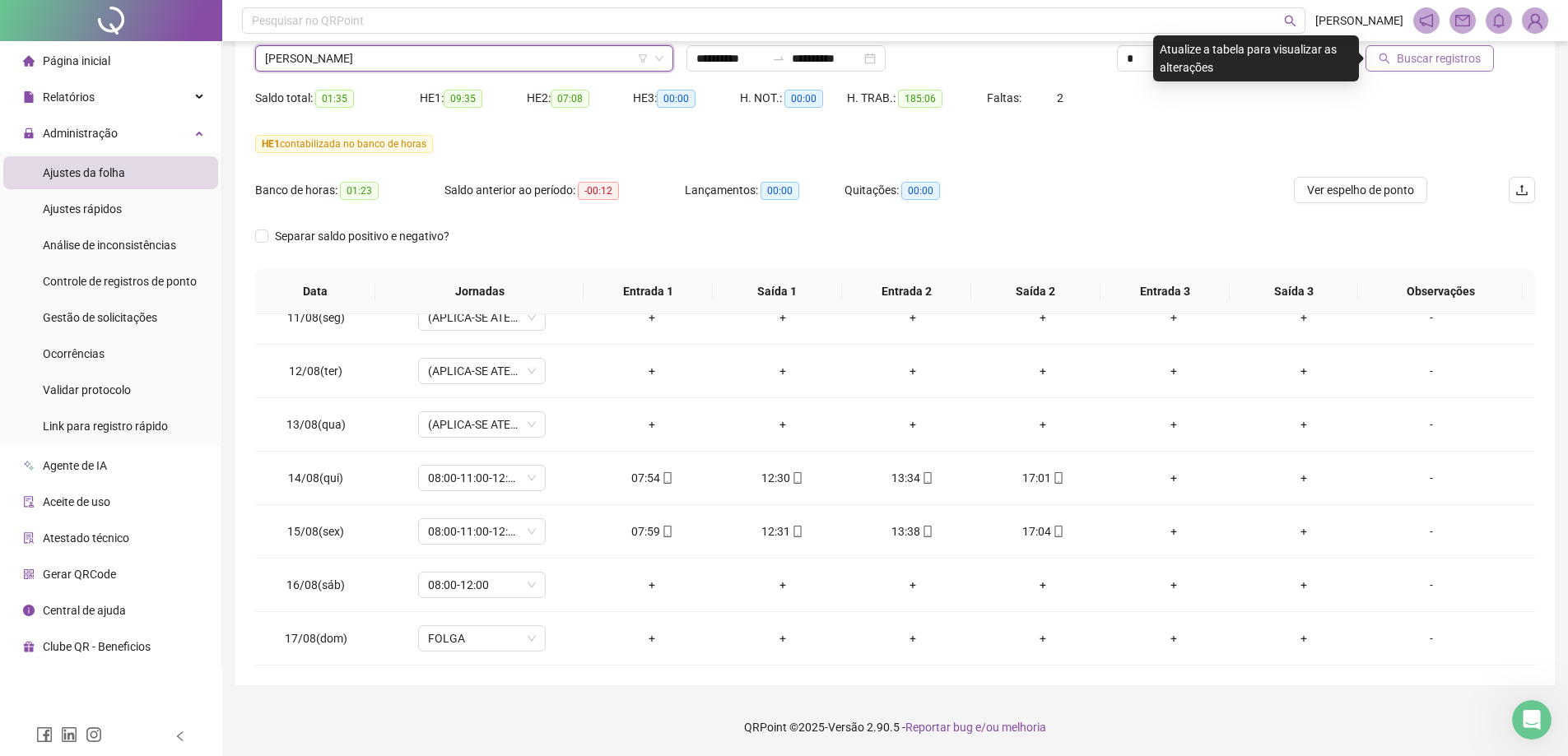
click at [1448, 69] on button "Buscar registros" at bounding box center [1429, 58] width 129 height 27
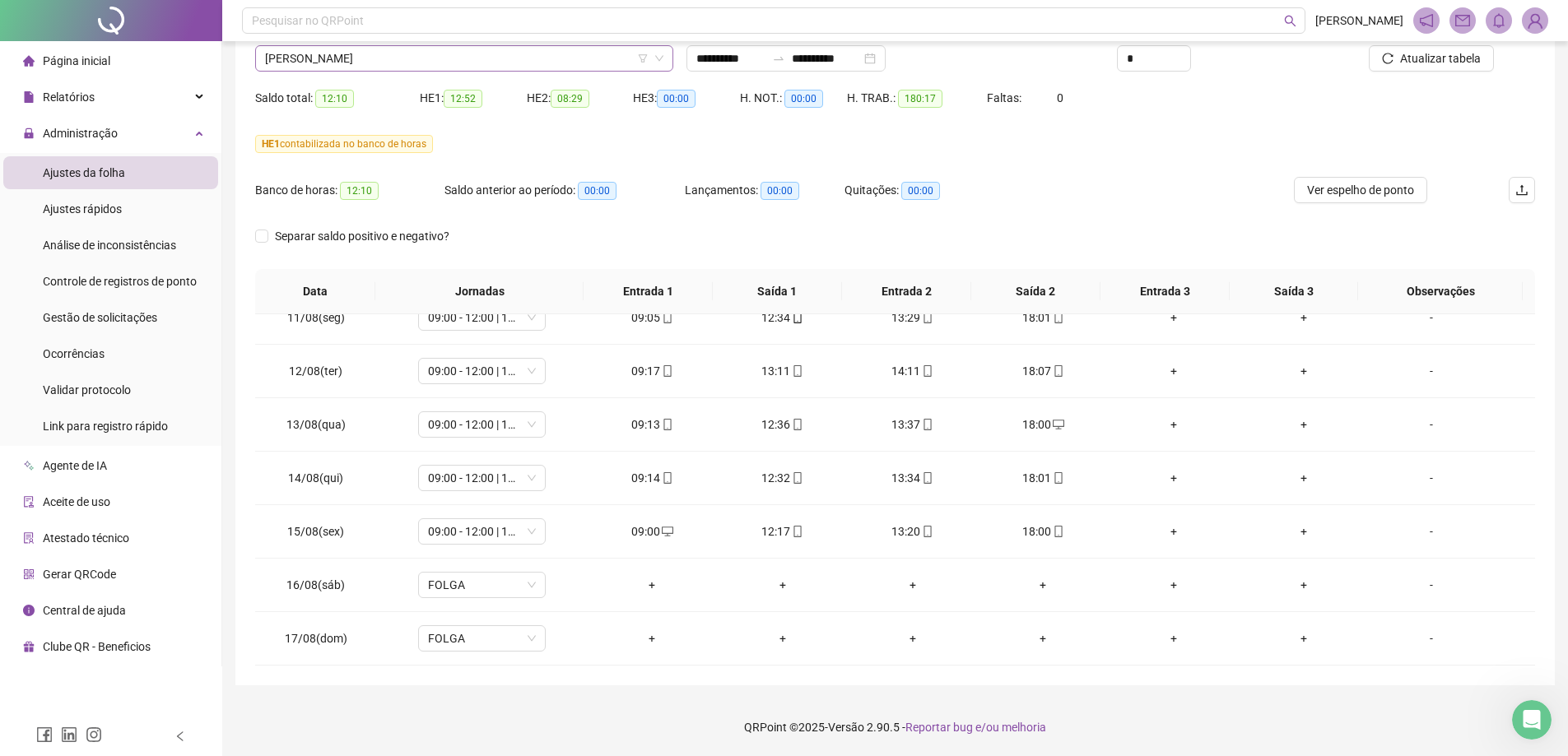
click at [379, 57] on span "[PERSON_NAME]" at bounding box center [464, 58] width 398 height 25
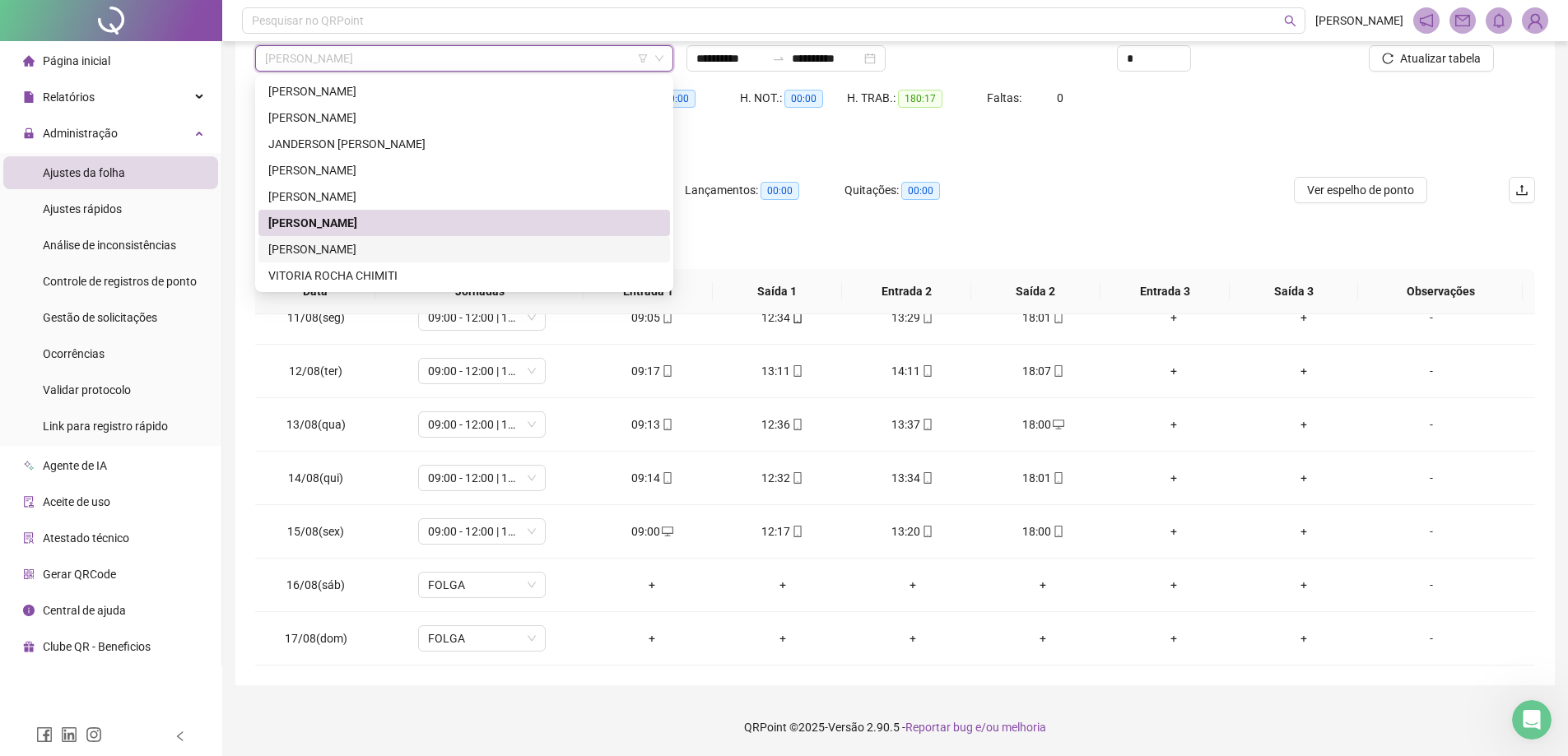
click at [356, 242] on div "[PERSON_NAME]" at bounding box center [464, 249] width 392 height 18
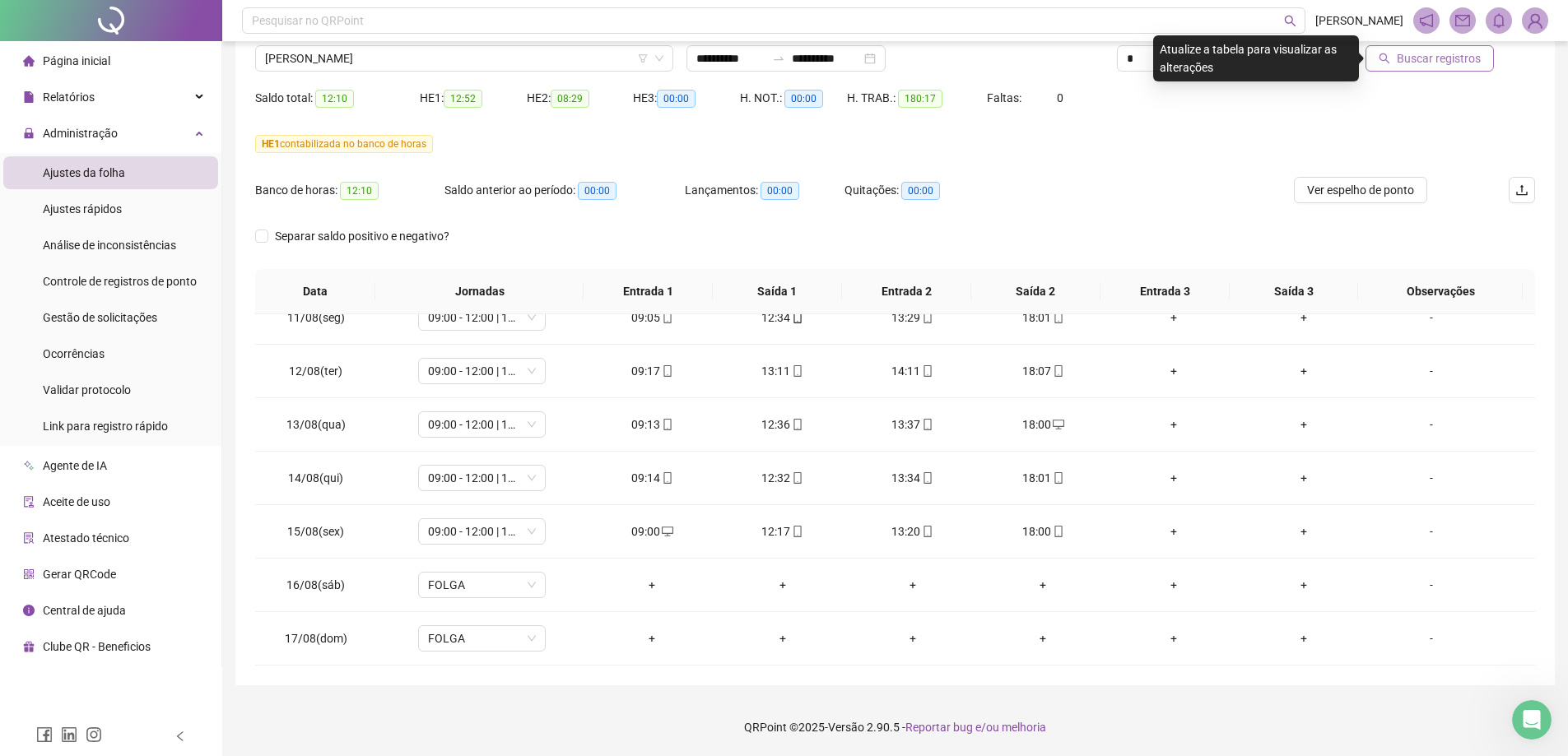
click at [1446, 67] on button "Buscar registros" at bounding box center [1429, 58] width 129 height 27
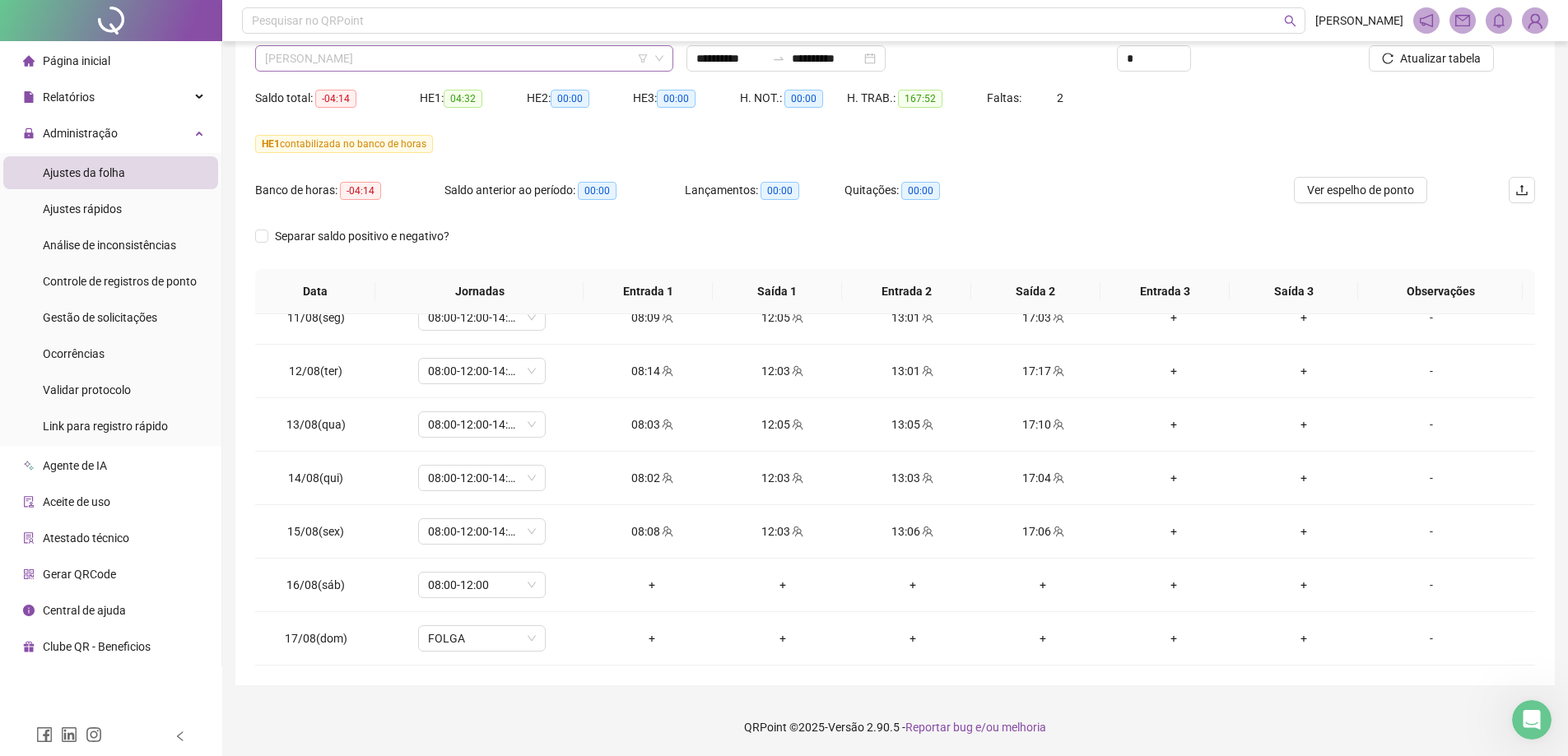
click at [351, 55] on span "[PERSON_NAME]" at bounding box center [464, 58] width 398 height 25
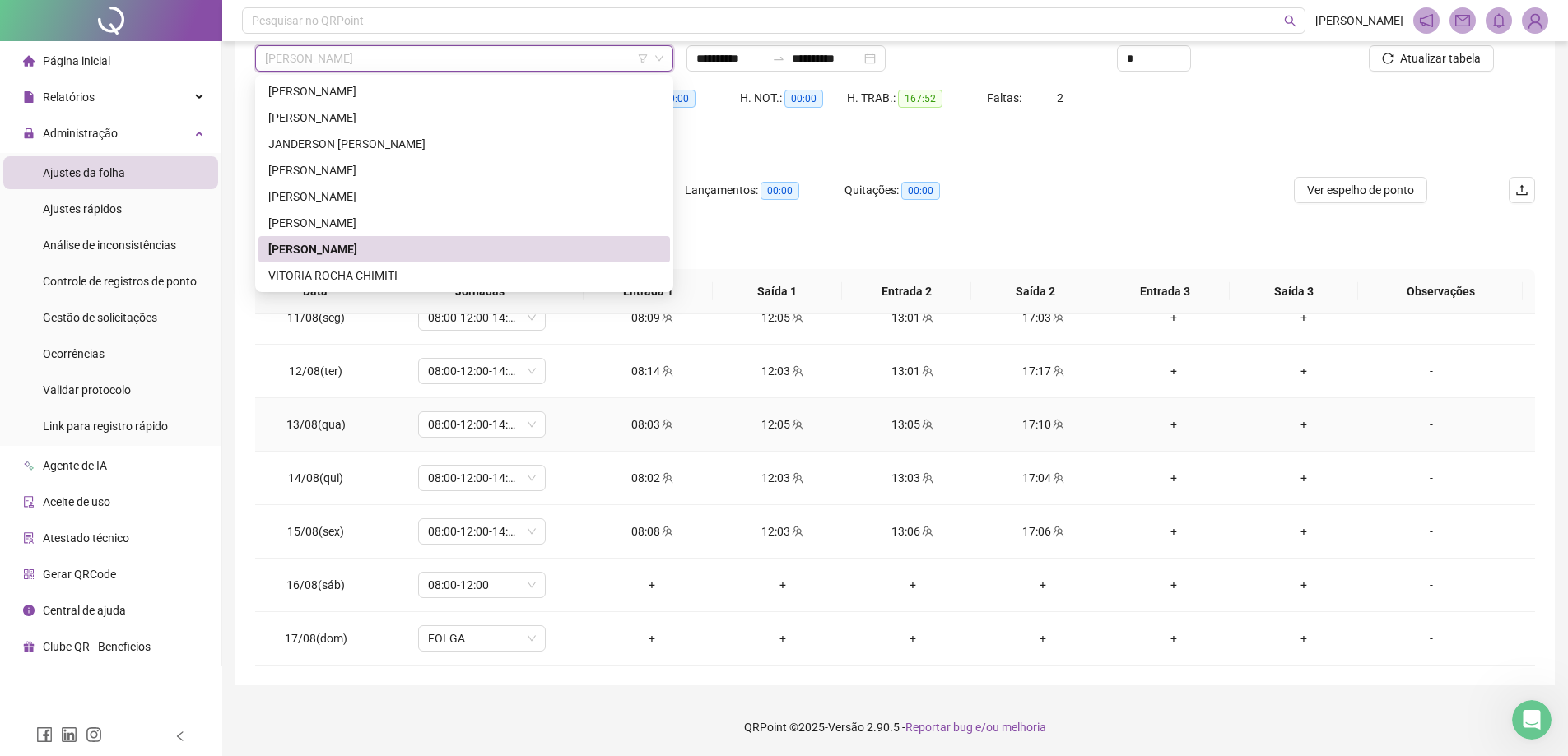
click at [981, 431] on td "17:10" at bounding box center [1042, 425] width 130 height 53
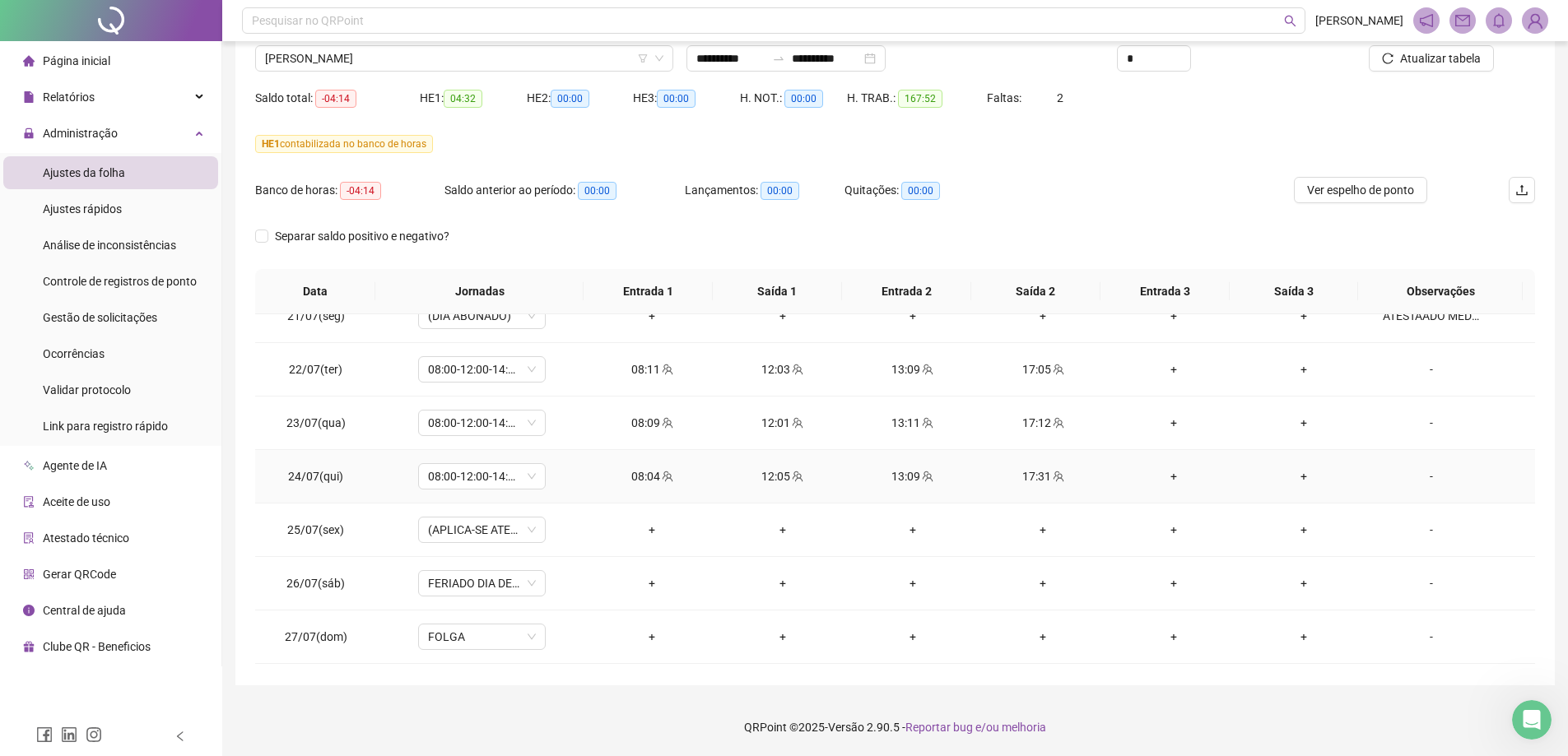
scroll to position [0, 0]
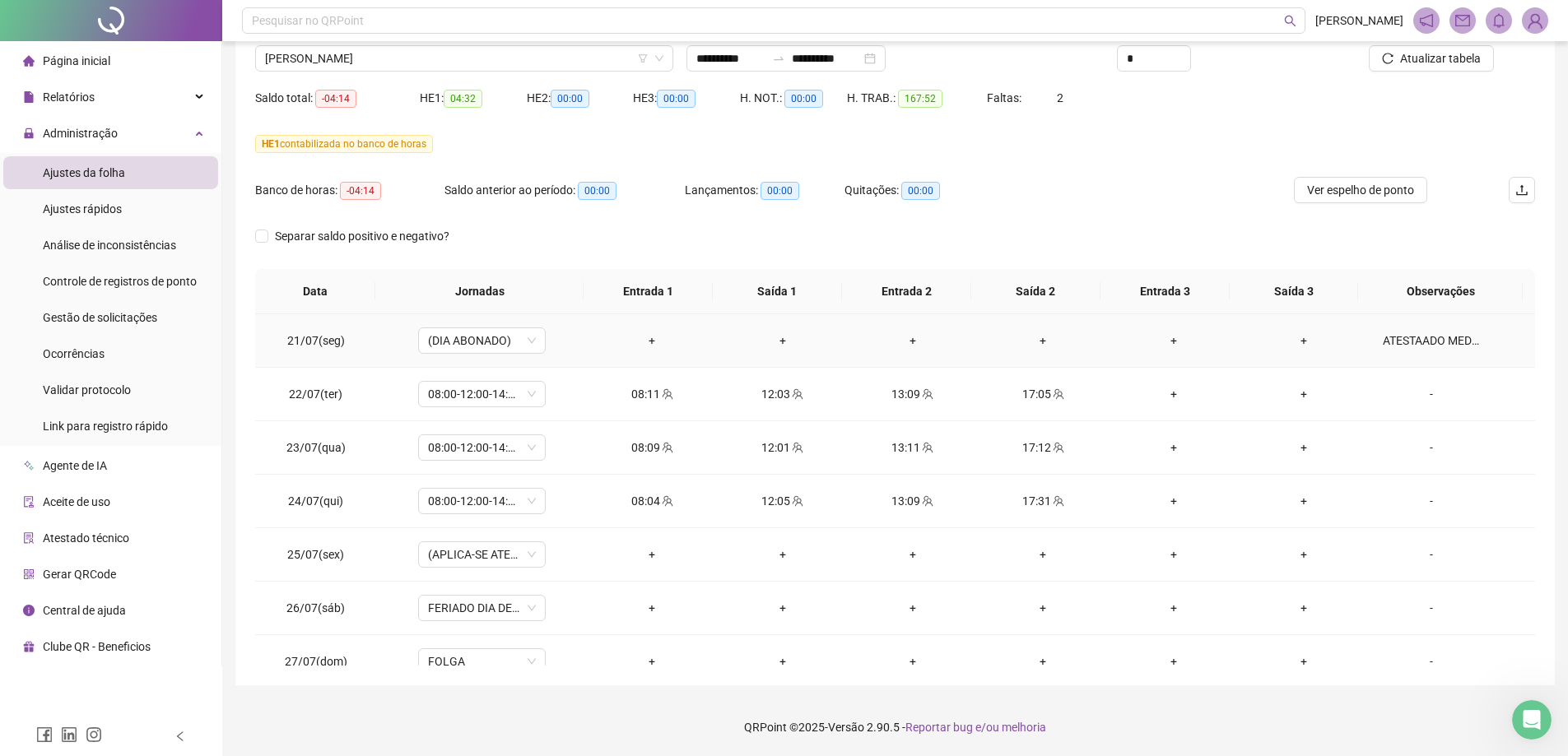
click at [1446, 343] on div "ATESTAADO MEDICO" at bounding box center [1431, 341] width 97 height 18
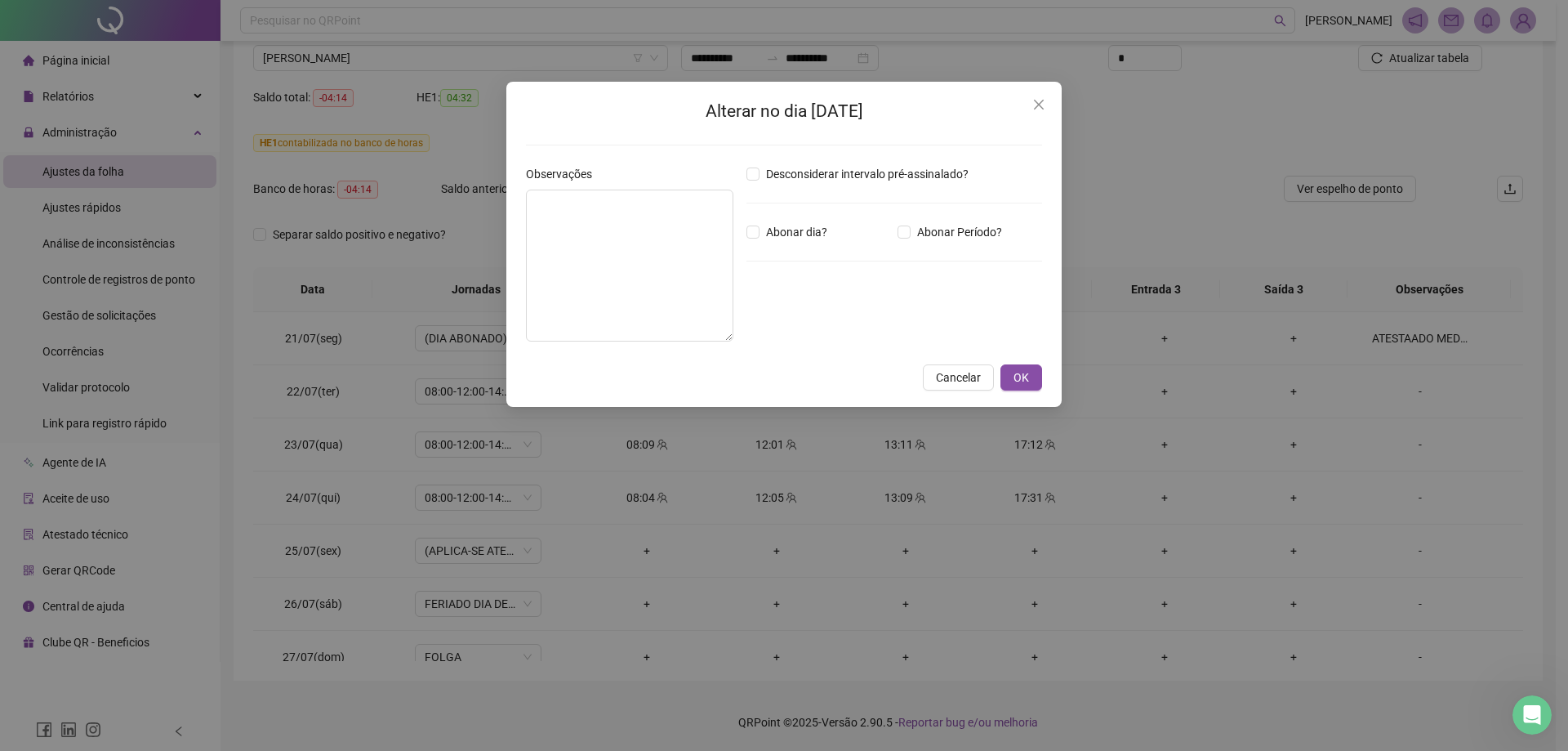
type textarea "**********"
click at [1038, 102] on icon "close" at bounding box center [1038, 104] width 13 height 13
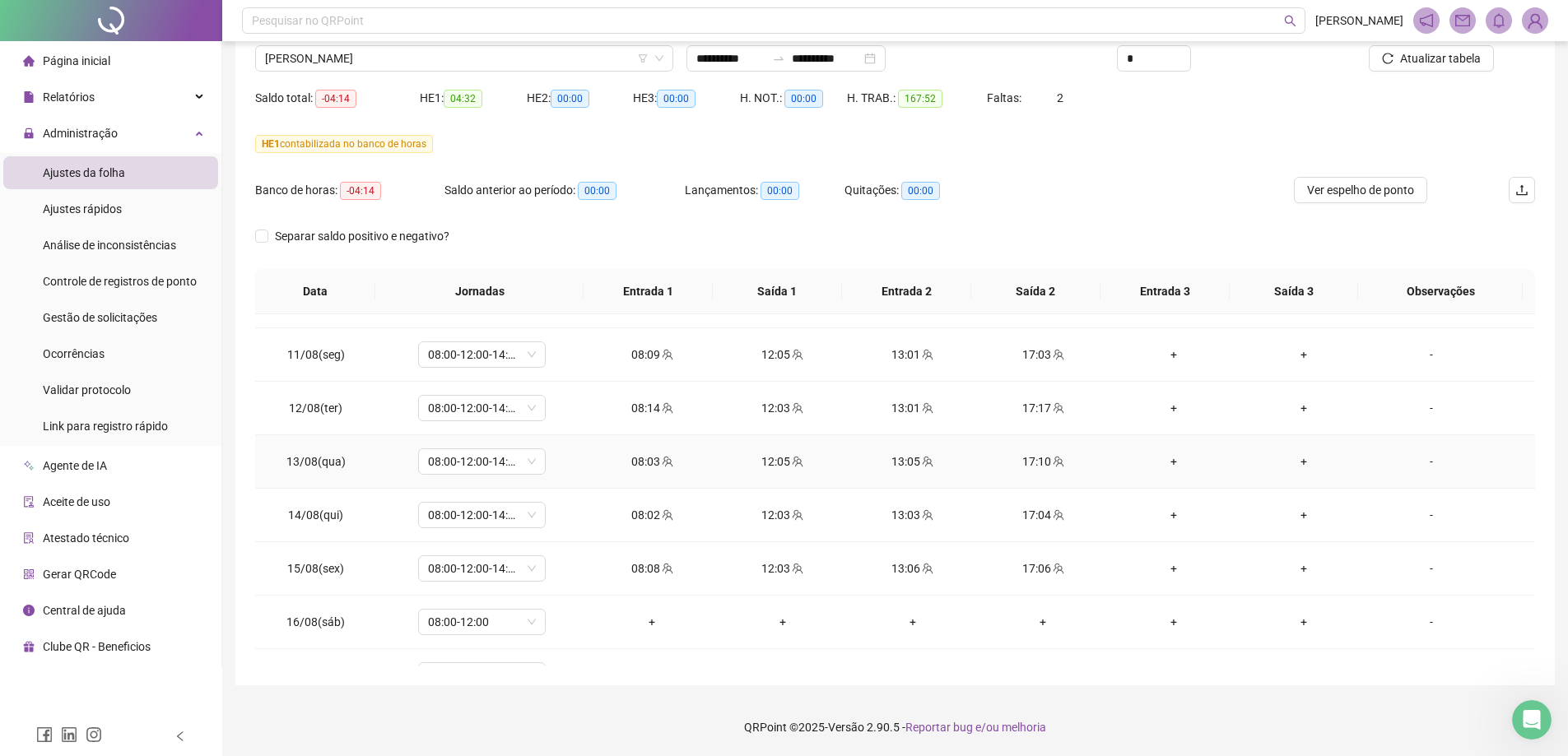
scroll to position [1146, 0]
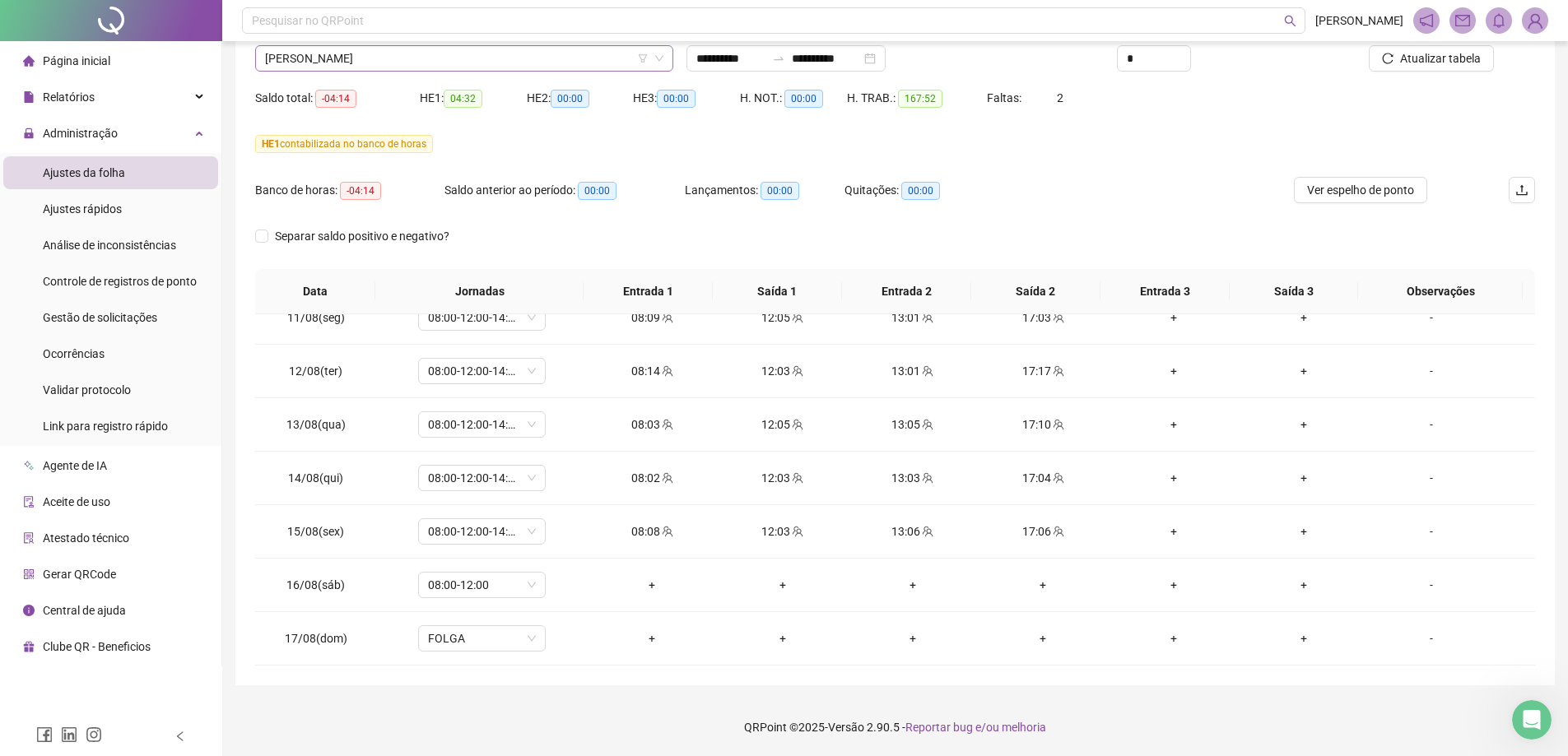
click at [371, 51] on span "[PERSON_NAME]" at bounding box center [464, 58] width 398 height 25
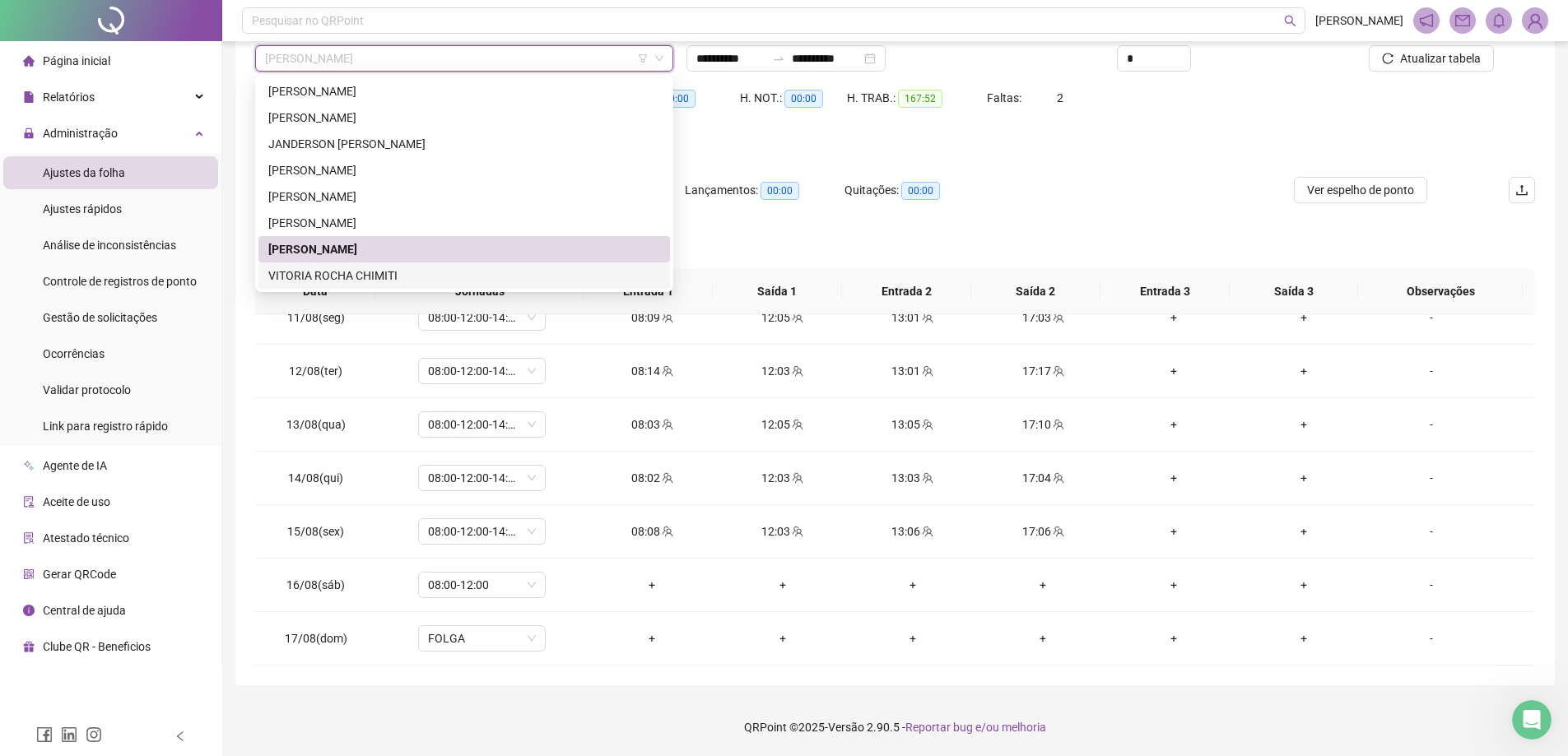
click at [357, 273] on div "VITORIA ROCHA CHIMITI" at bounding box center [464, 275] width 392 height 18
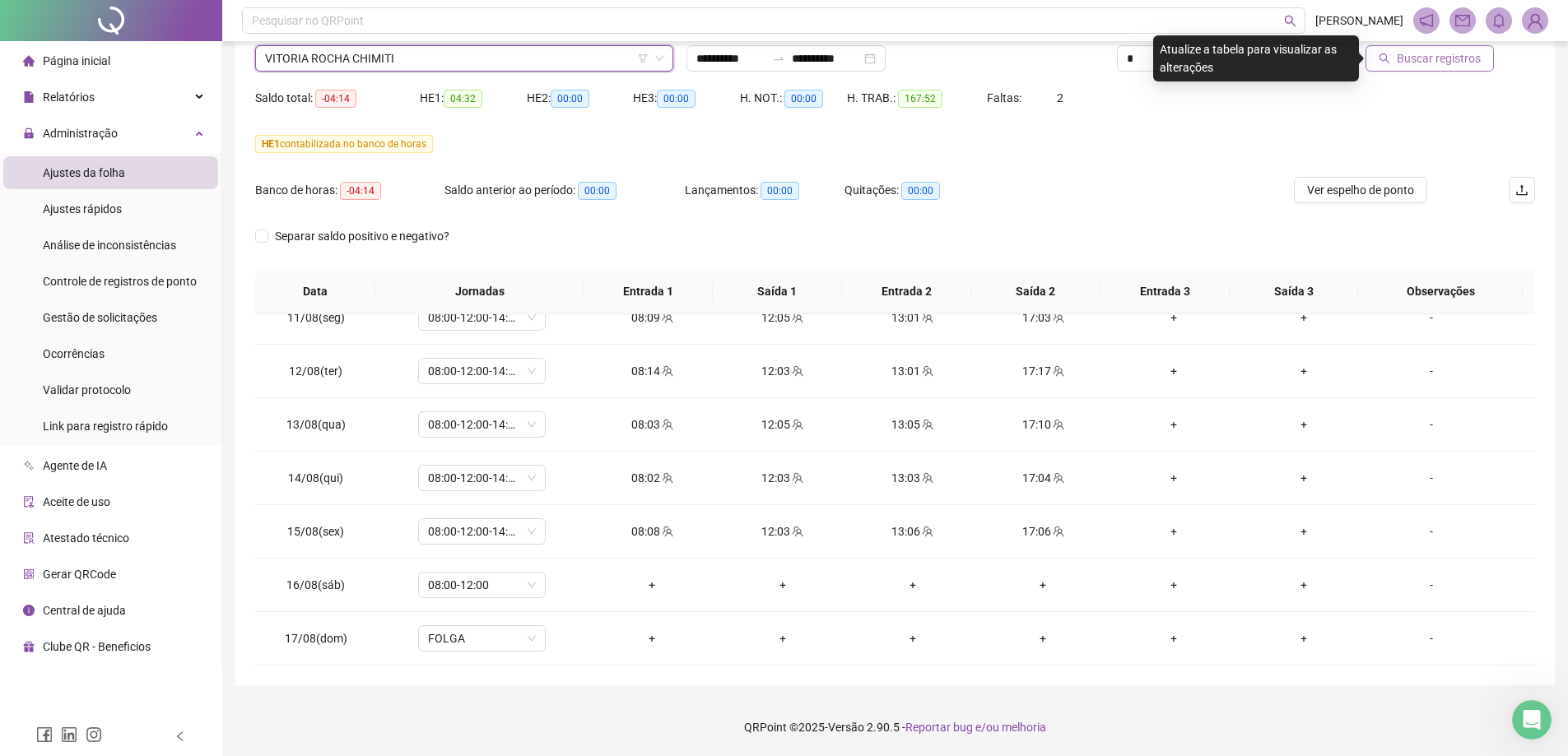
click at [1431, 63] on span "Buscar registros" at bounding box center [1438, 58] width 84 height 18
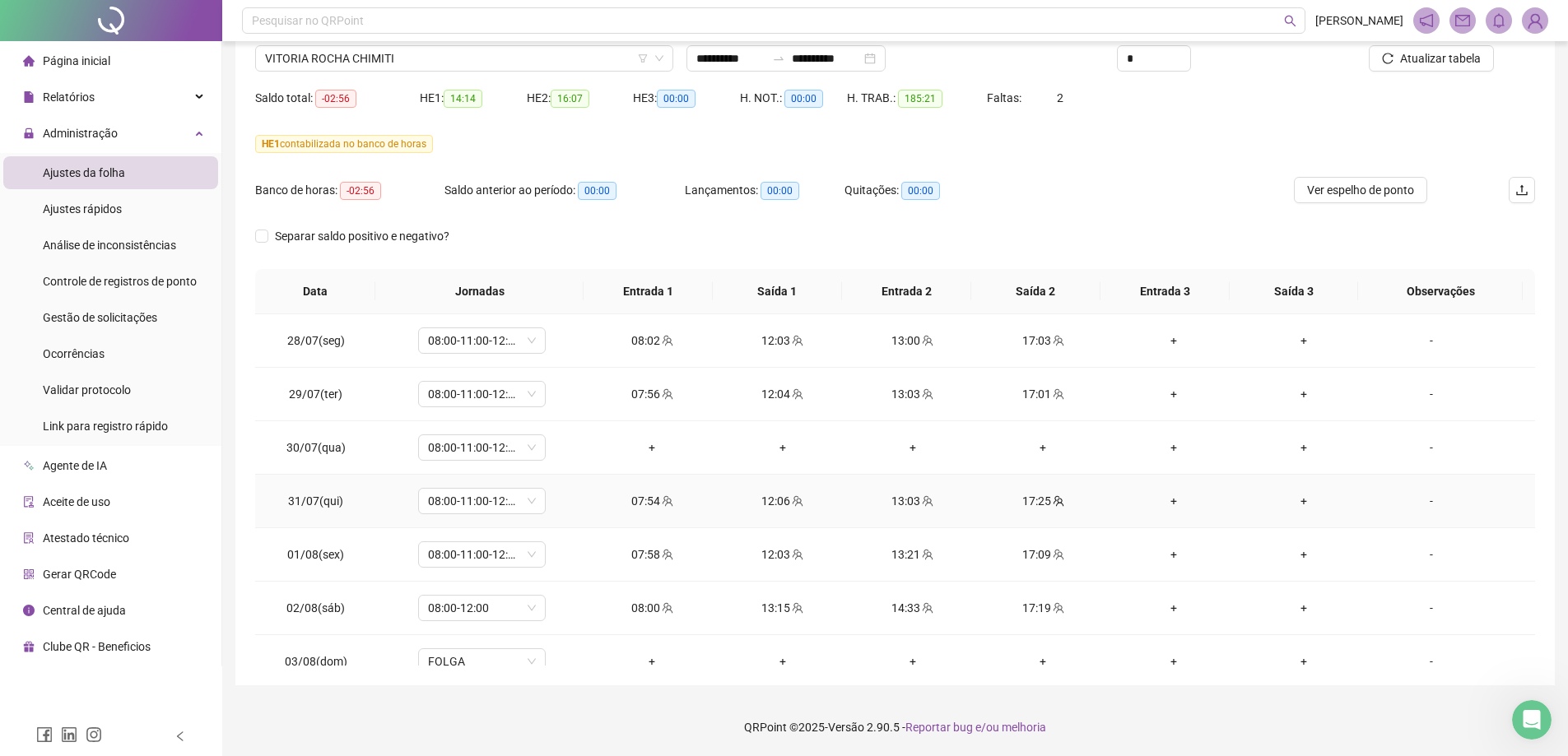
scroll to position [411, 0]
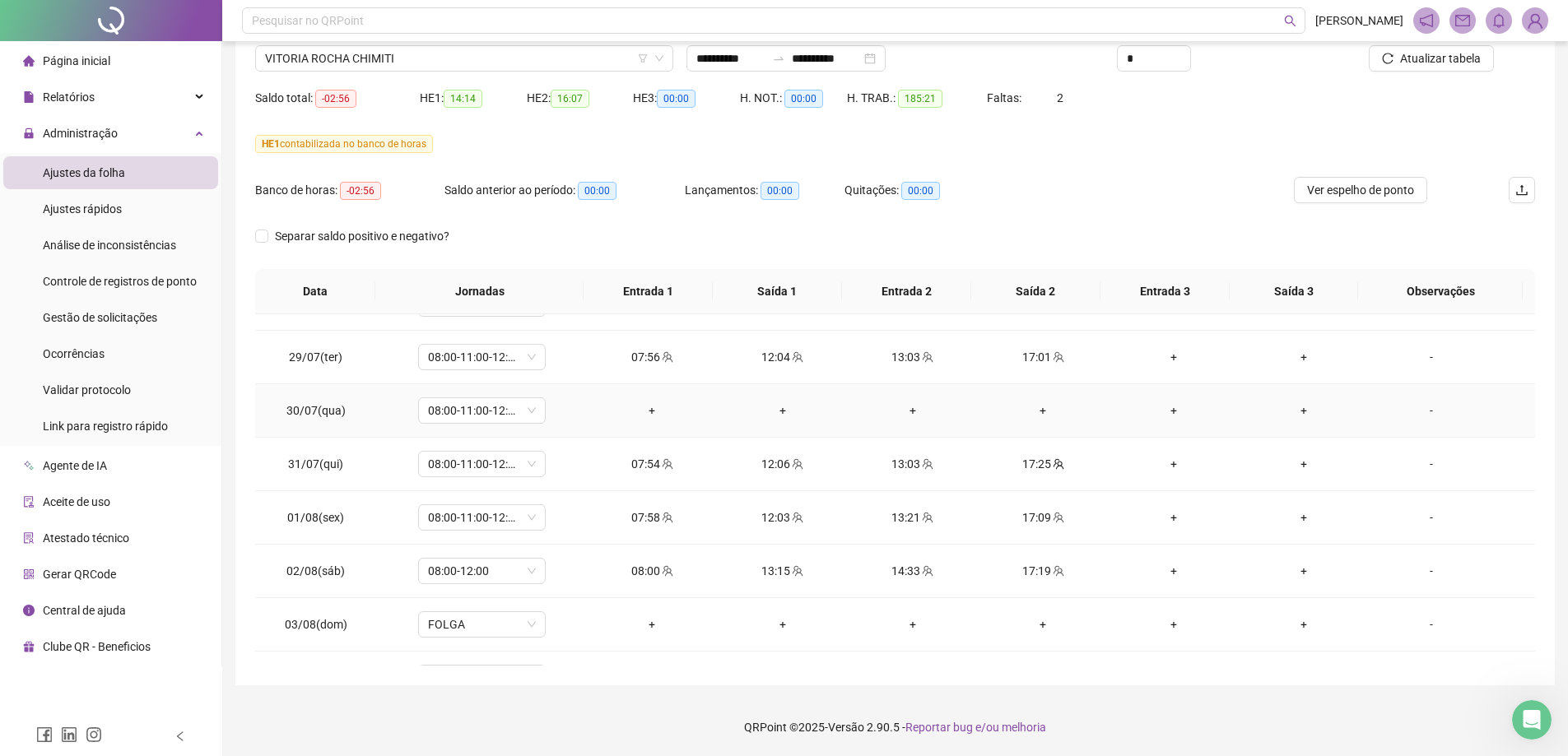
click at [1427, 412] on div "-" at bounding box center [1431, 410] width 97 height 18
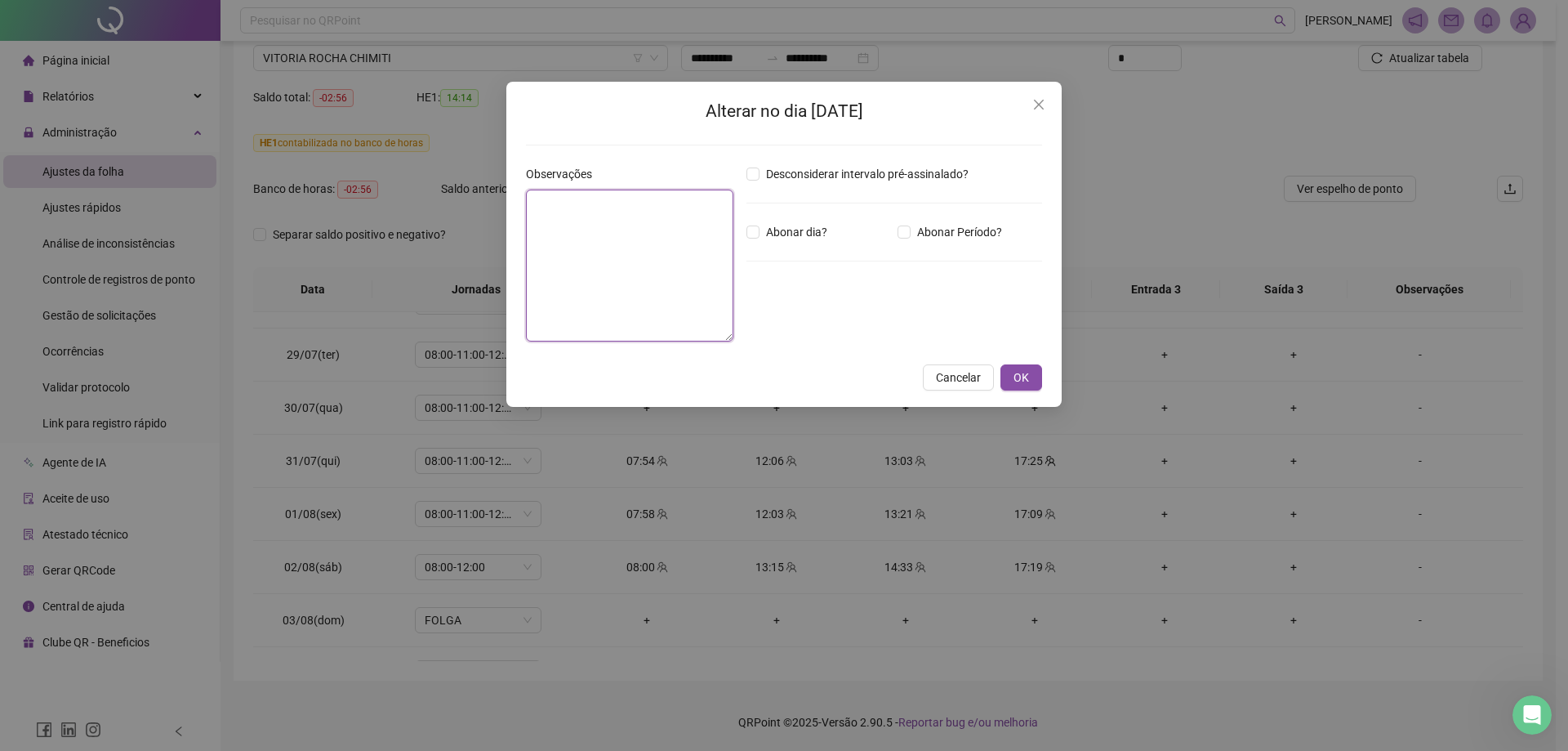
click at [551, 247] on textarea at bounding box center [629, 265] width 207 height 152
type textarea "*"
type textarea "**********"
click at [792, 233] on span "Abonar dia?" at bounding box center [796, 231] width 74 height 18
click at [791, 236] on span "Abonar dia?" at bounding box center [796, 231] width 74 height 18
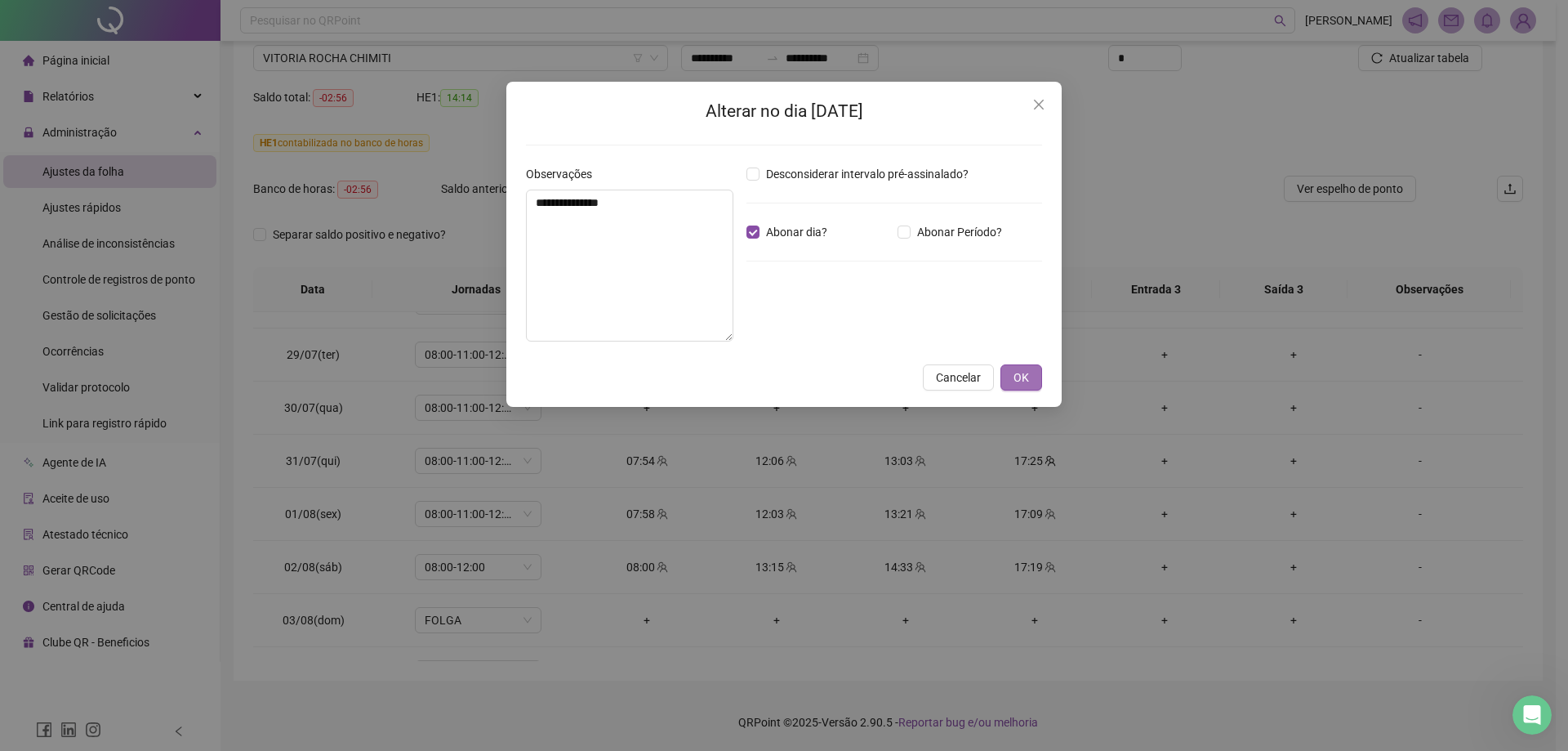
click at [1015, 375] on span "OK" at bounding box center [1021, 377] width 15 height 18
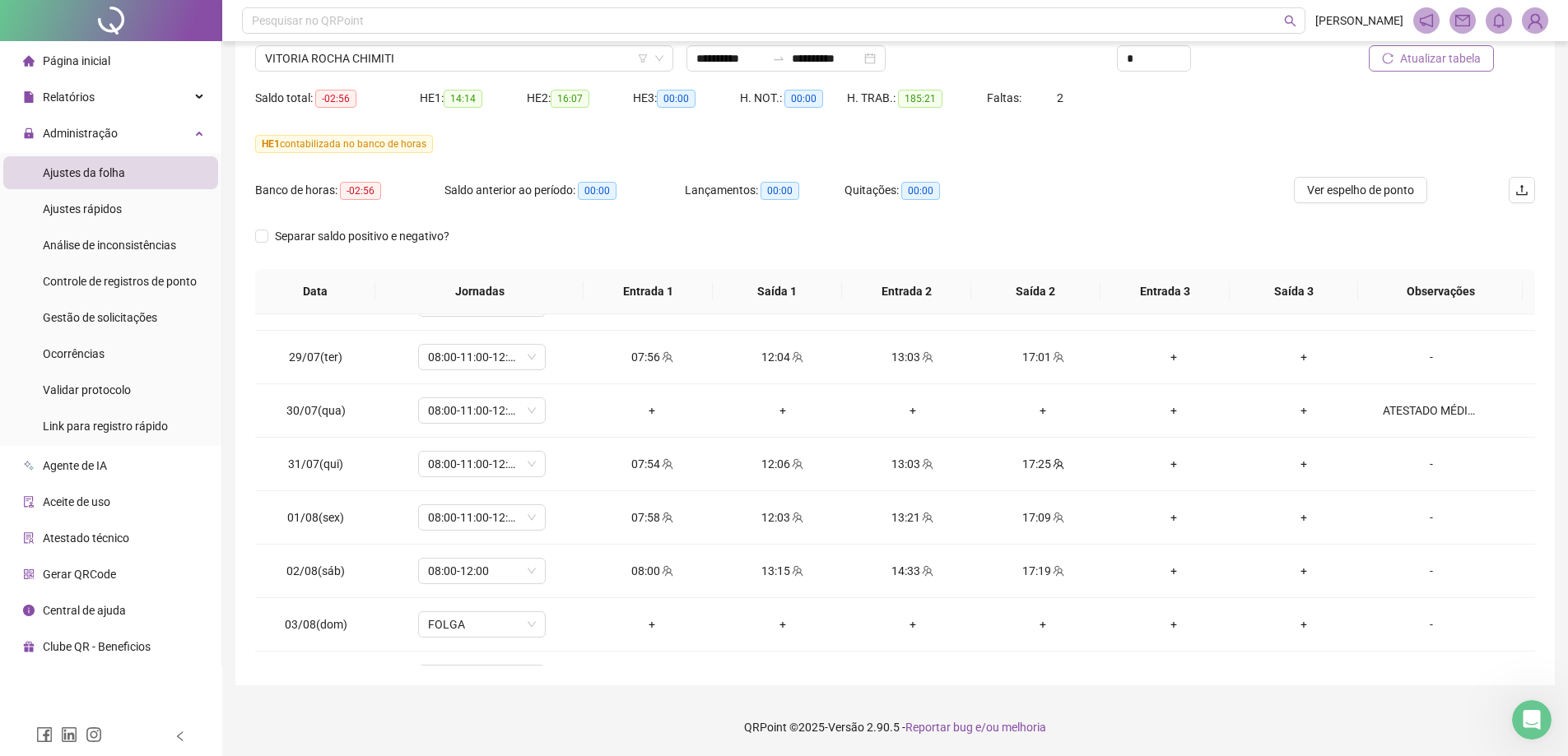
click at [1426, 61] on span "Atualizar tabela" at bounding box center [1440, 58] width 81 height 18
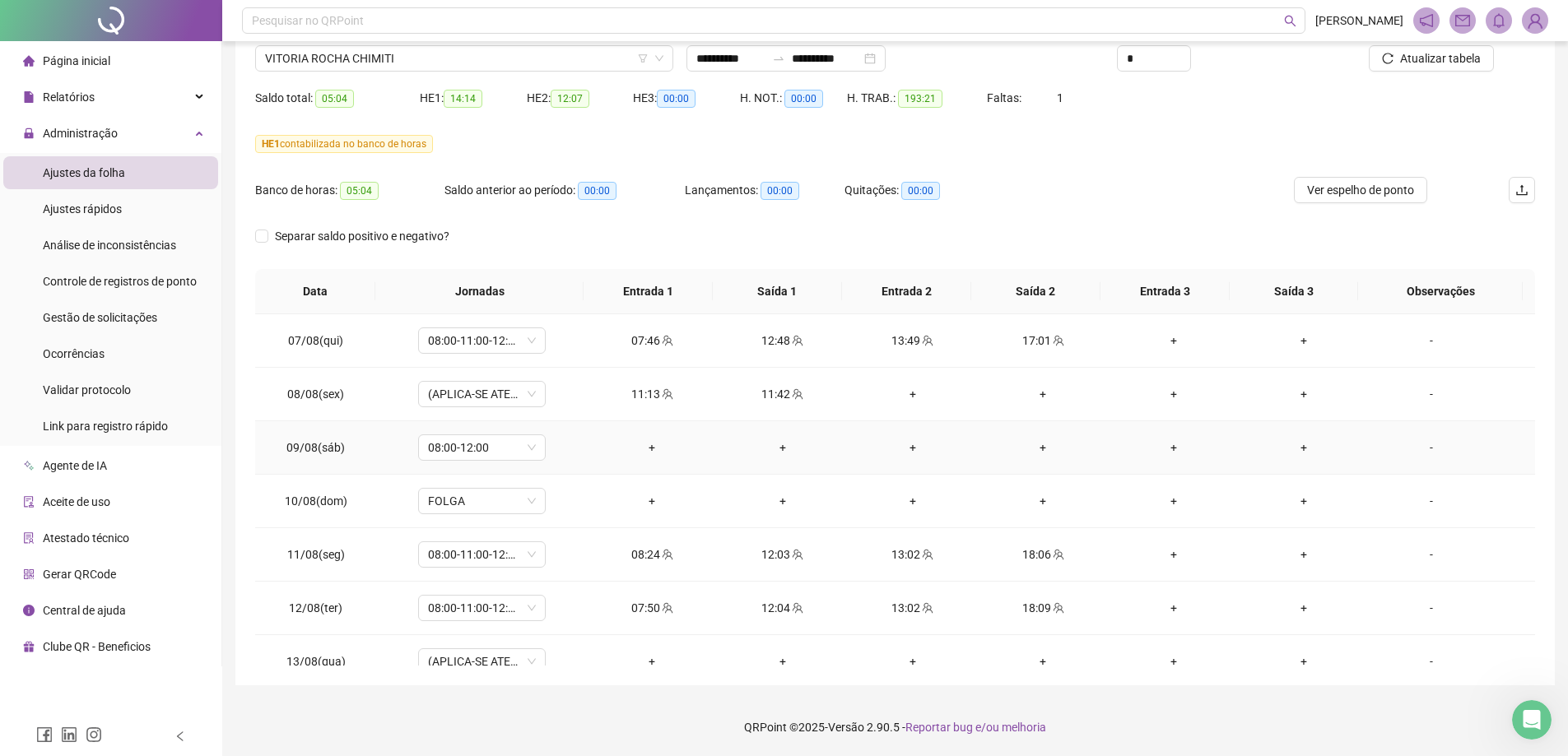
scroll to position [816, 0]
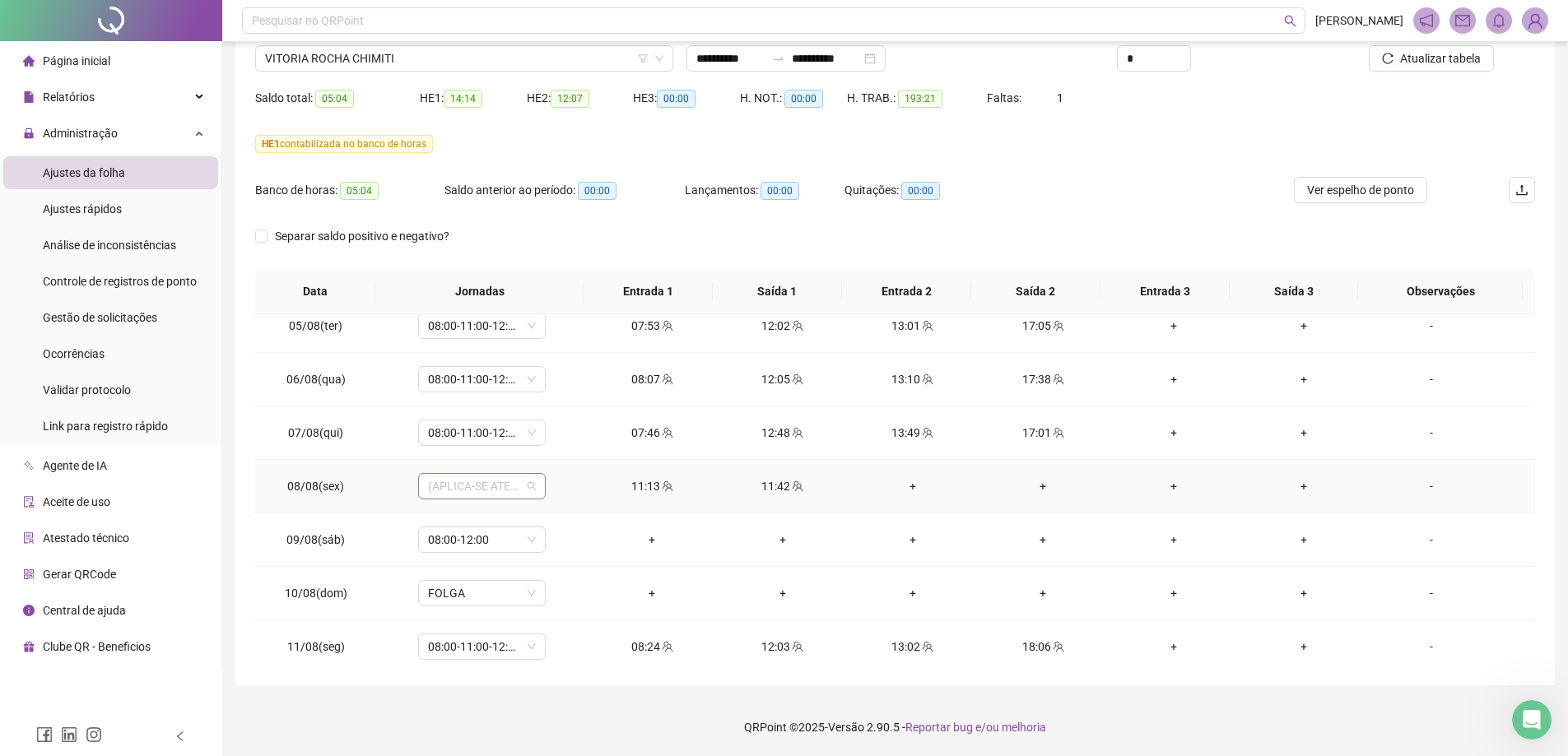
click at [476, 491] on span "(APLICA-SE ATESTADO)" at bounding box center [481, 486] width 108 height 25
click at [826, 508] on td "11:42" at bounding box center [781, 486] width 130 height 53
click at [1433, 488] on div "-" at bounding box center [1431, 485] width 97 height 18
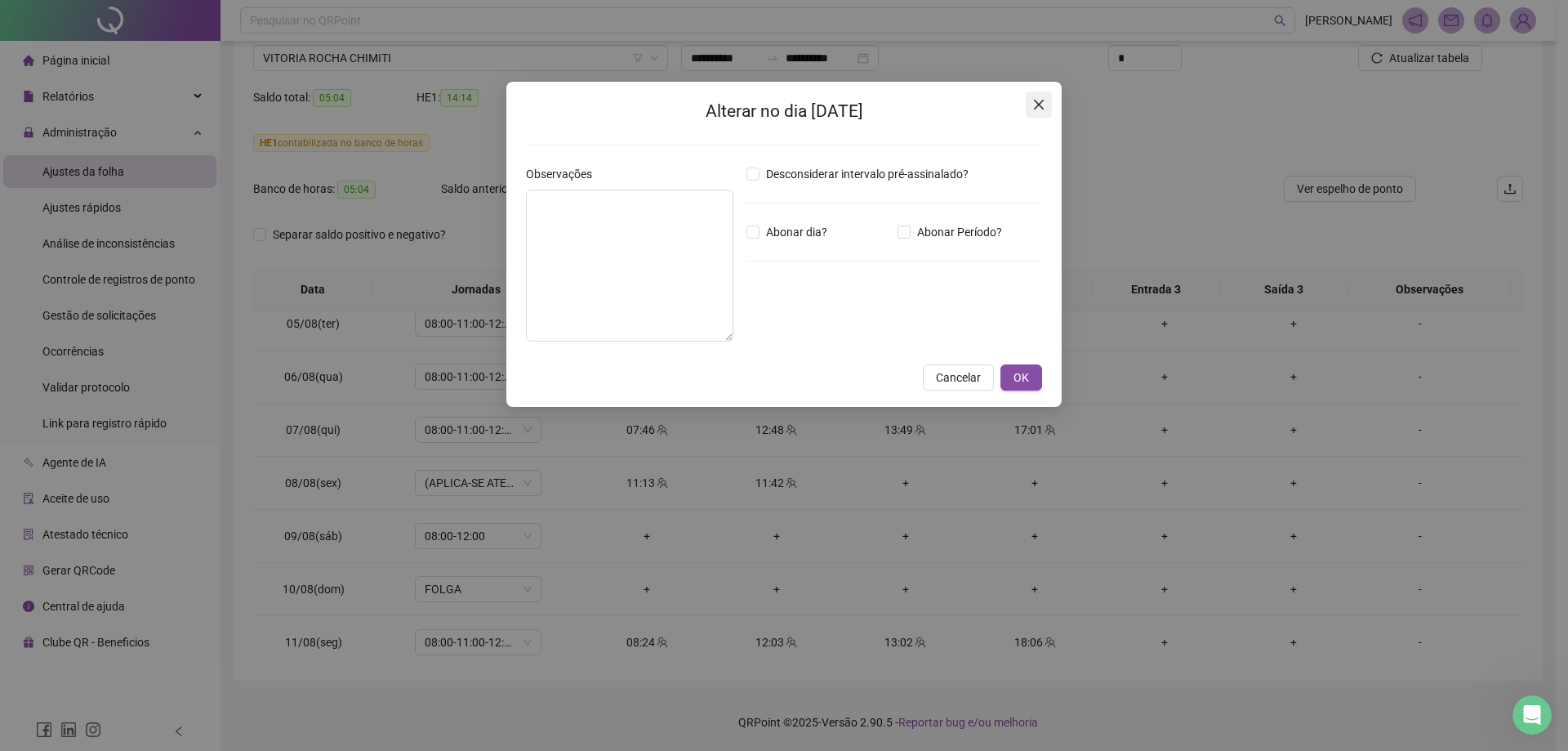
click at [1042, 109] on icon "close" at bounding box center [1038, 104] width 13 height 13
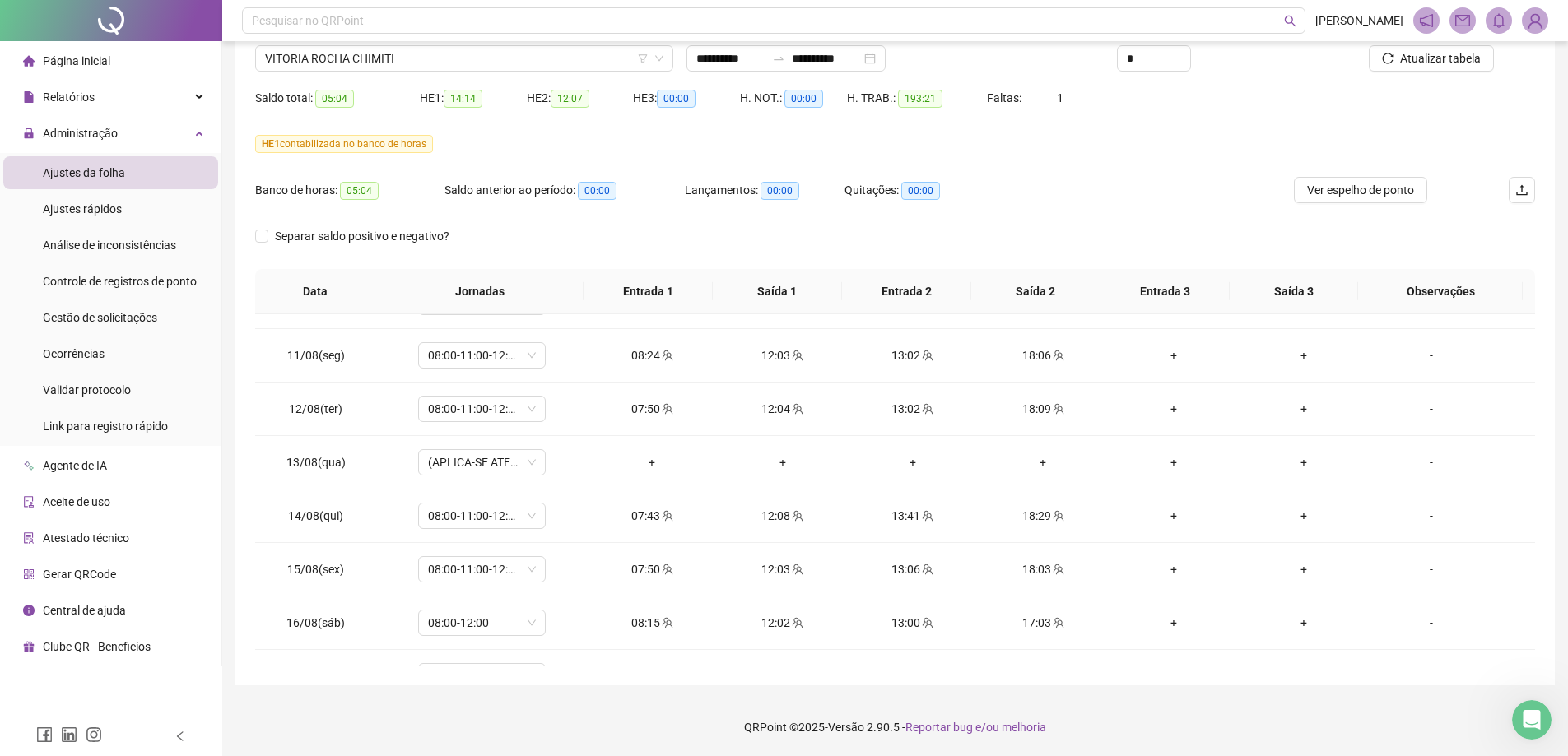
scroll to position [1146, 0]
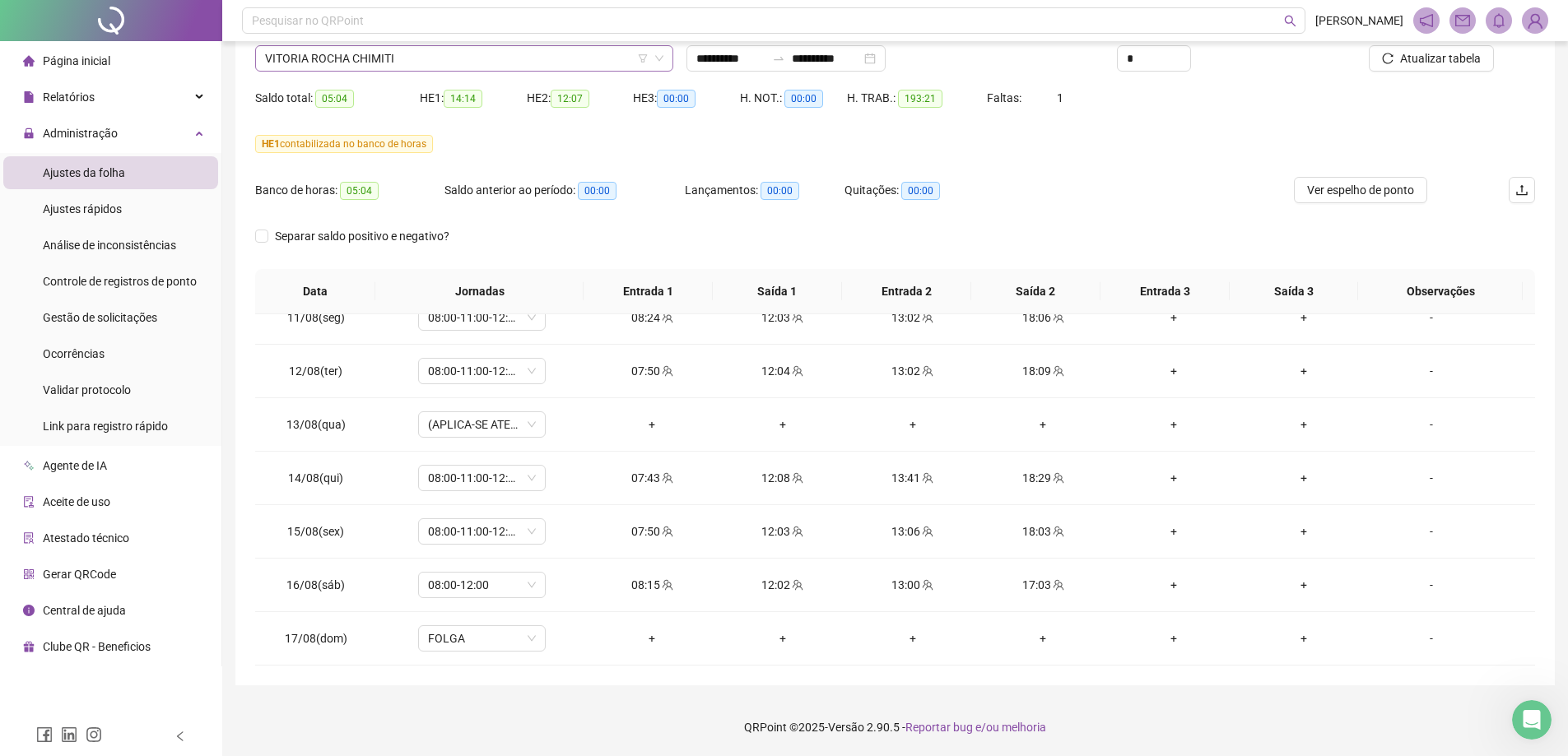
drag, startPoint x: 367, startPoint y: 53, endPoint x: 367, endPoint y: 63, distance: 10.0
click at [367, 52] on span "VITORIA ROCHA CHIMITI" at bounding box center [464, 58] width 398 height 25
click at [392, 54] on span "VITORIA ROCHA CHIMITI" at bounding box center [464, 58] width 398 height 25
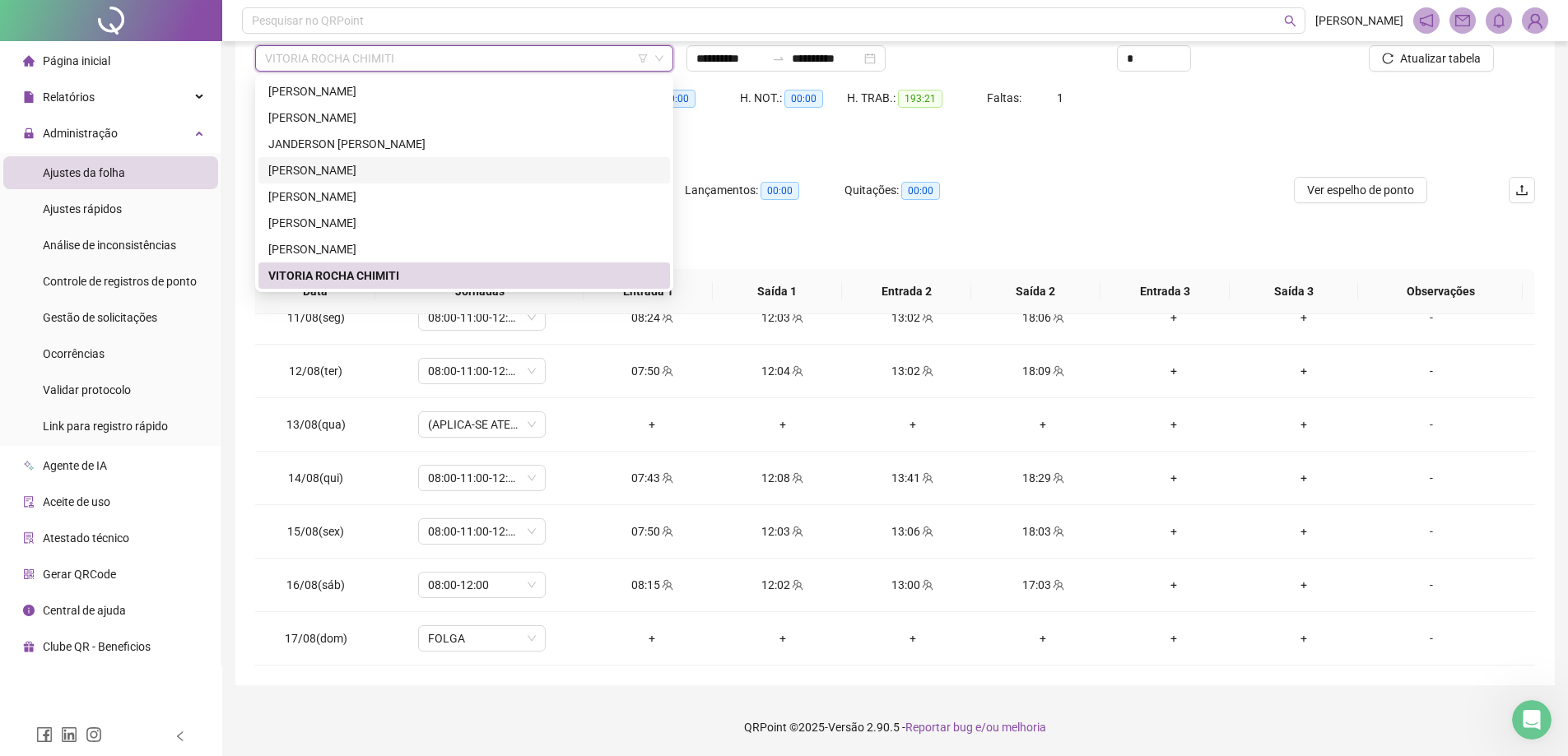
click at [342, 172] on div "[PERSON_NAME]" at bounding box center [464, 170] width 392 height 18
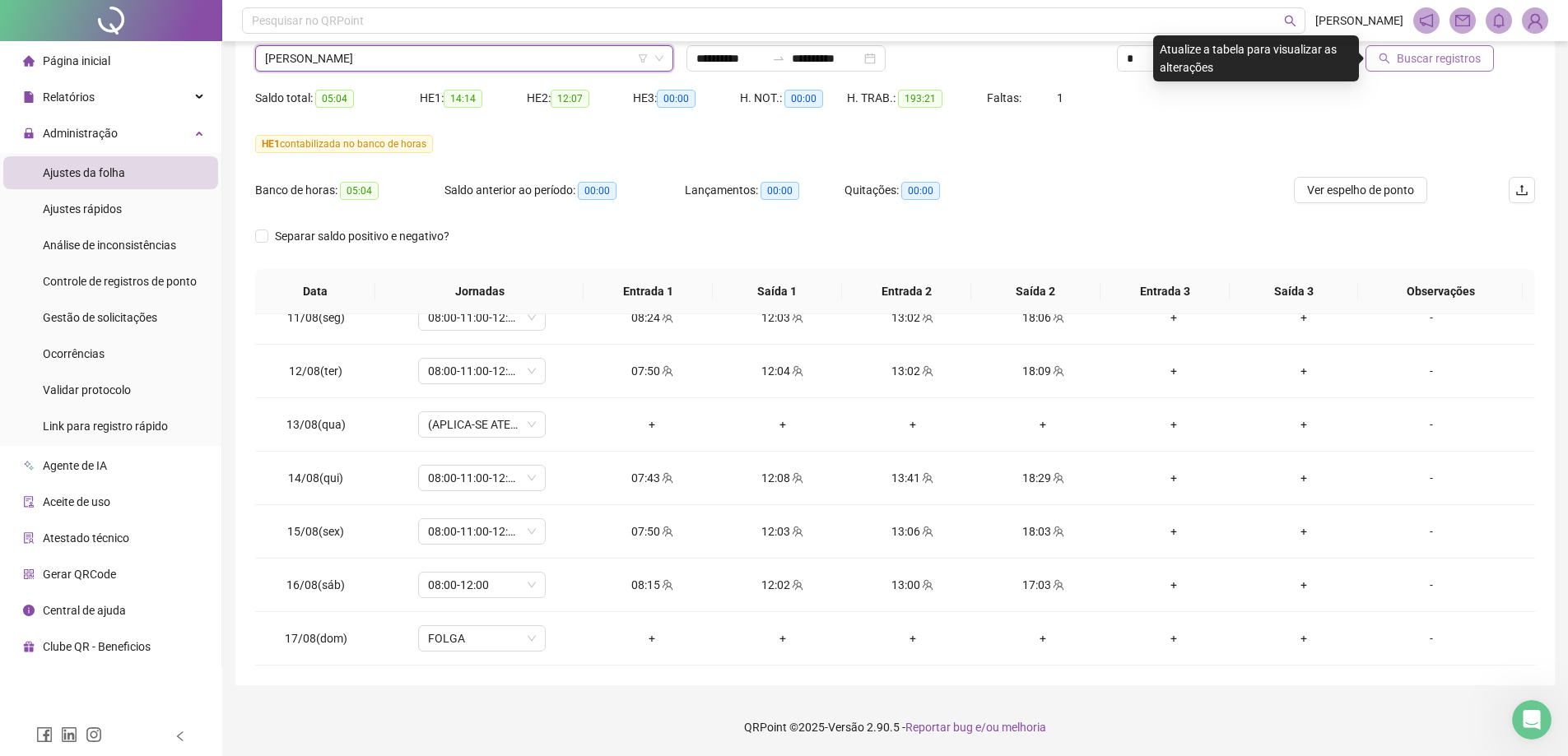
click at [1457, 57] on span "Buscar registros" at bounding box center [1438, 58] width 84 height 18
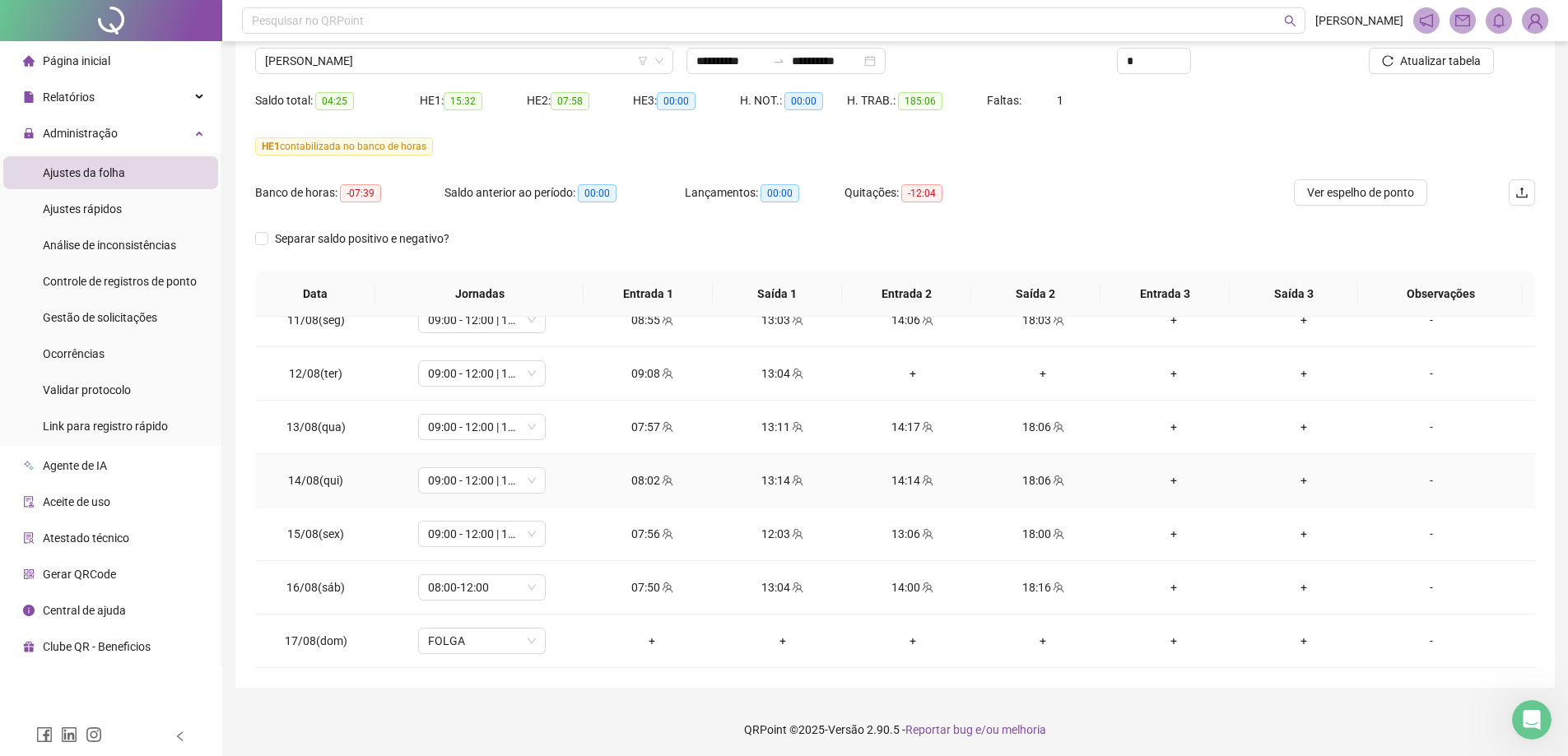
scroll to position [131, 0]
